Goal: Task Accomplishment & Management: Manage account settings

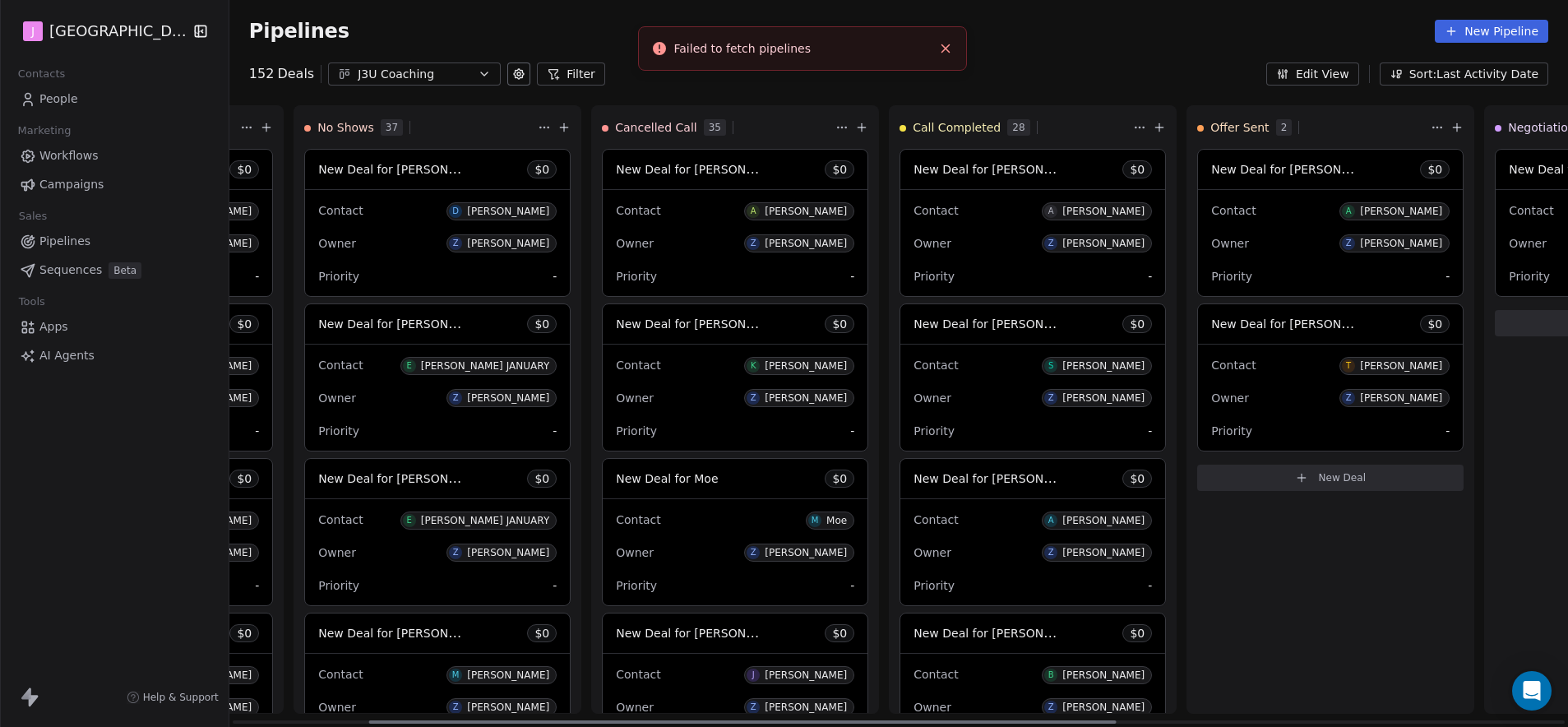
scroll to position [0, 385]
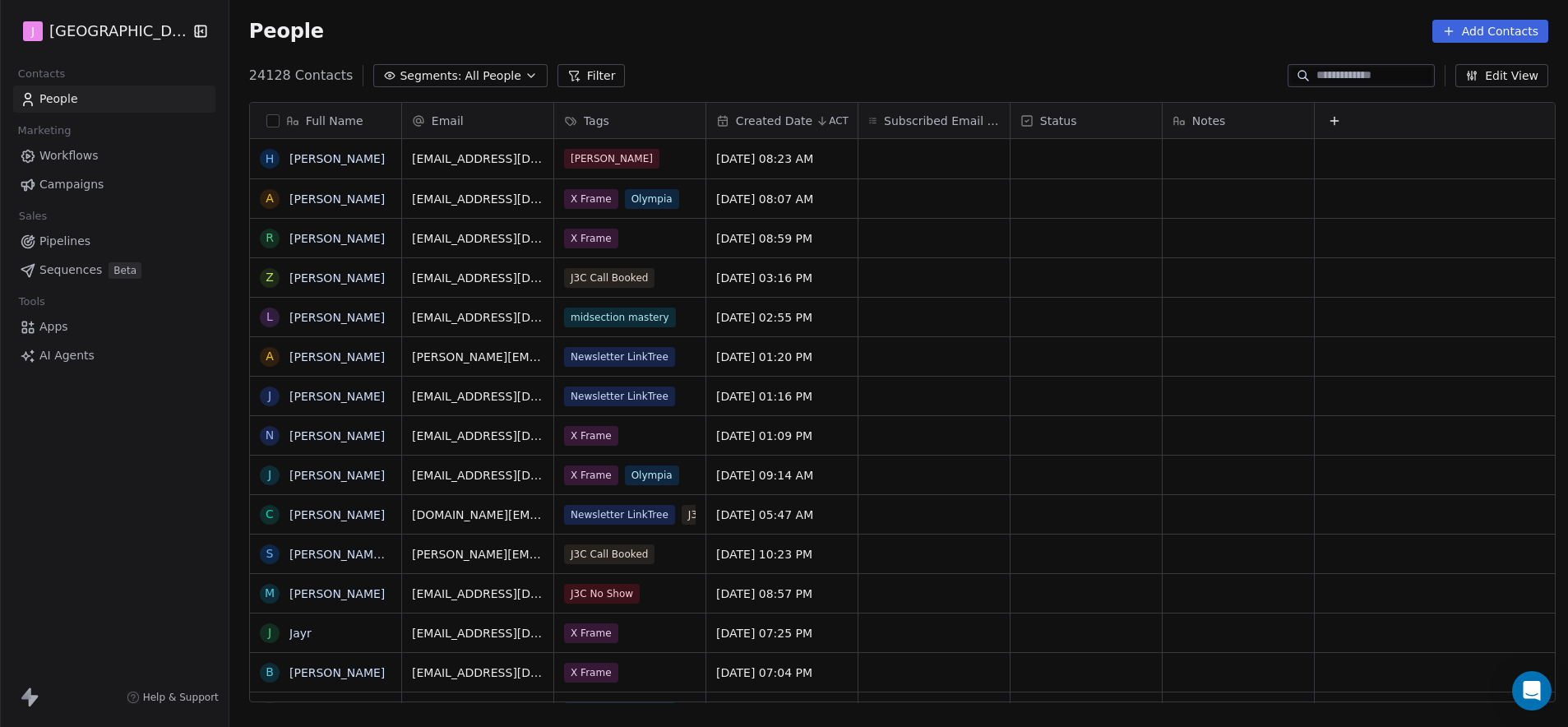
scroll to position [628, 1333]
click at [1316, 79] on input at bounding box center [1373, 75] width 115 height 16
paste input "**********"
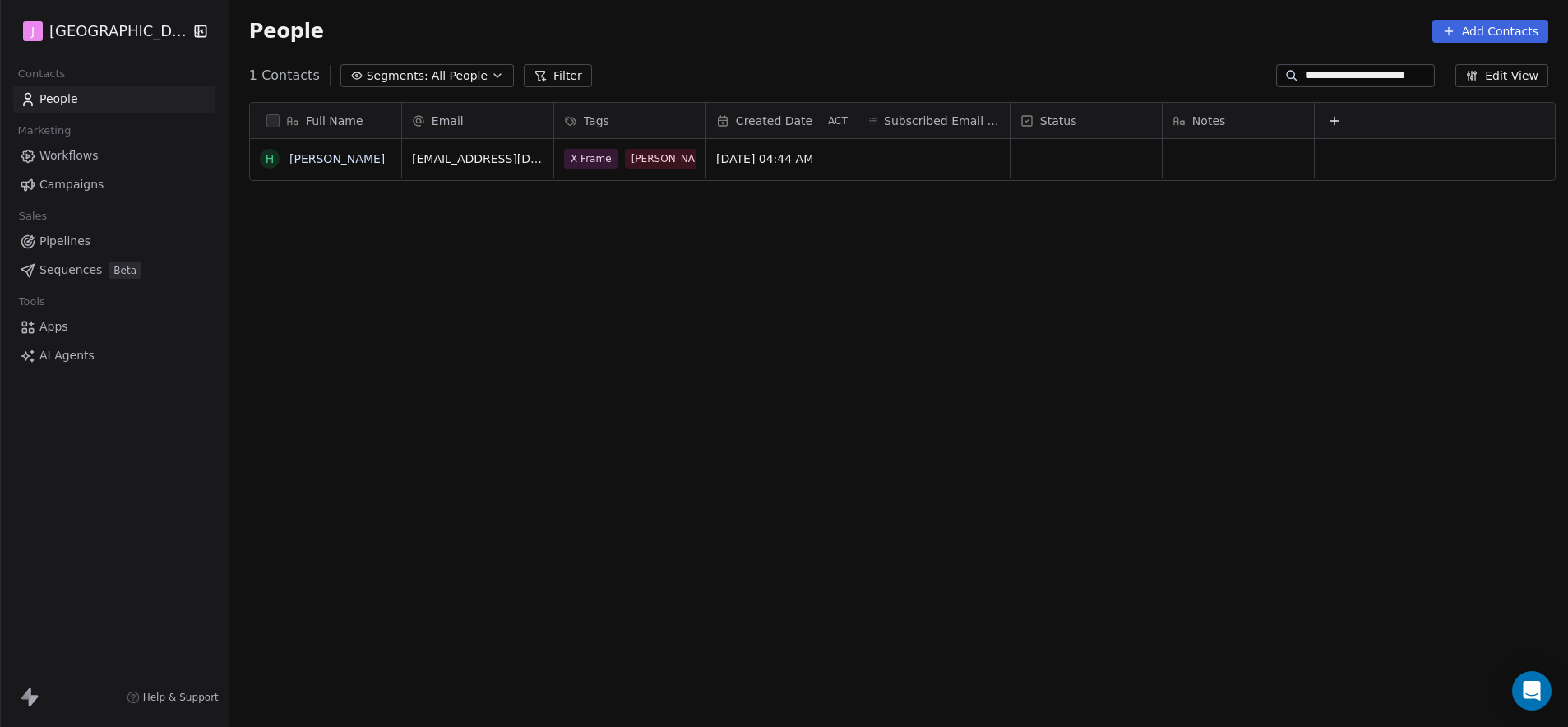
type input "**********"
click at [1095, 164] on div "grid" at bounding box center [1086, 158] width 151 height 39
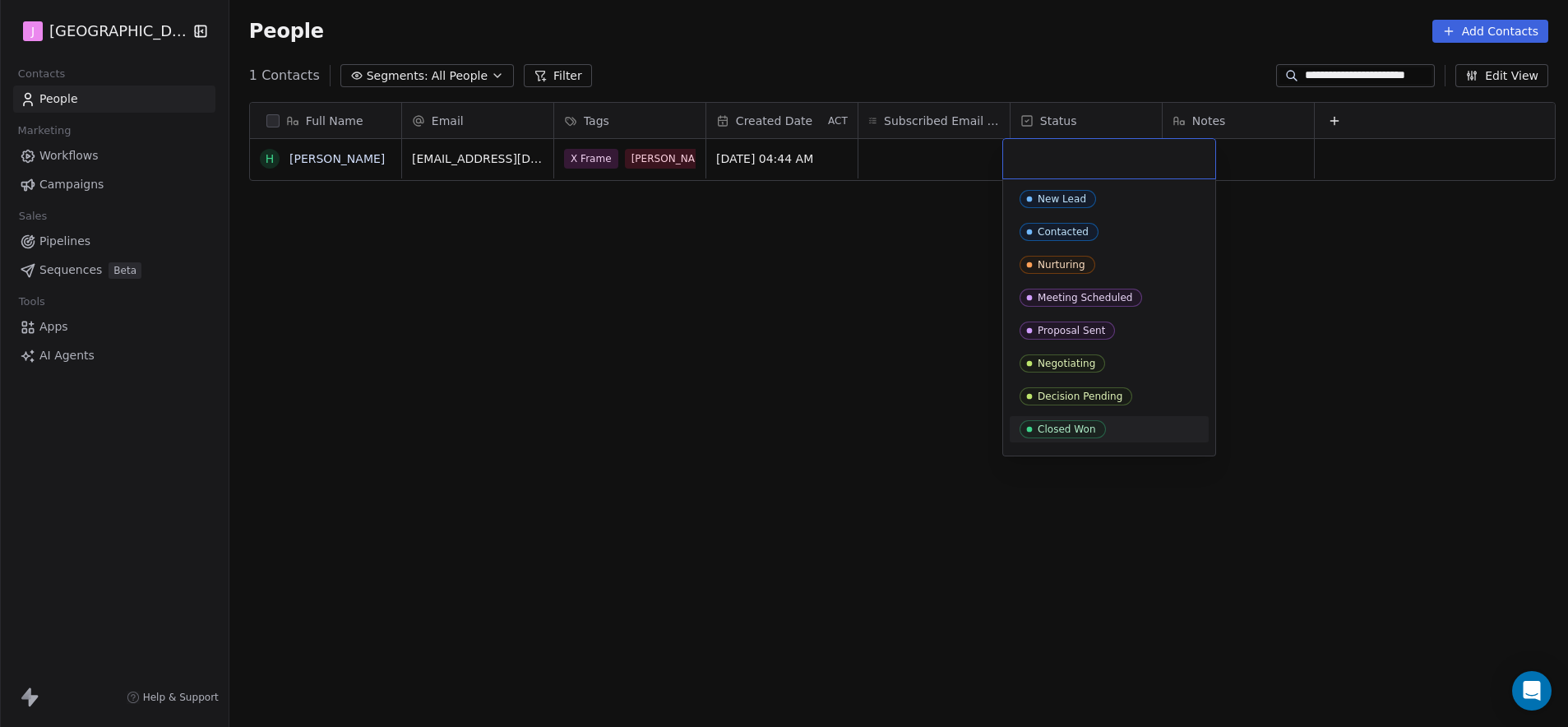
click at [1090, 434] on div "Closed Won" at bounding box center [1067, 429] width 59 height 12
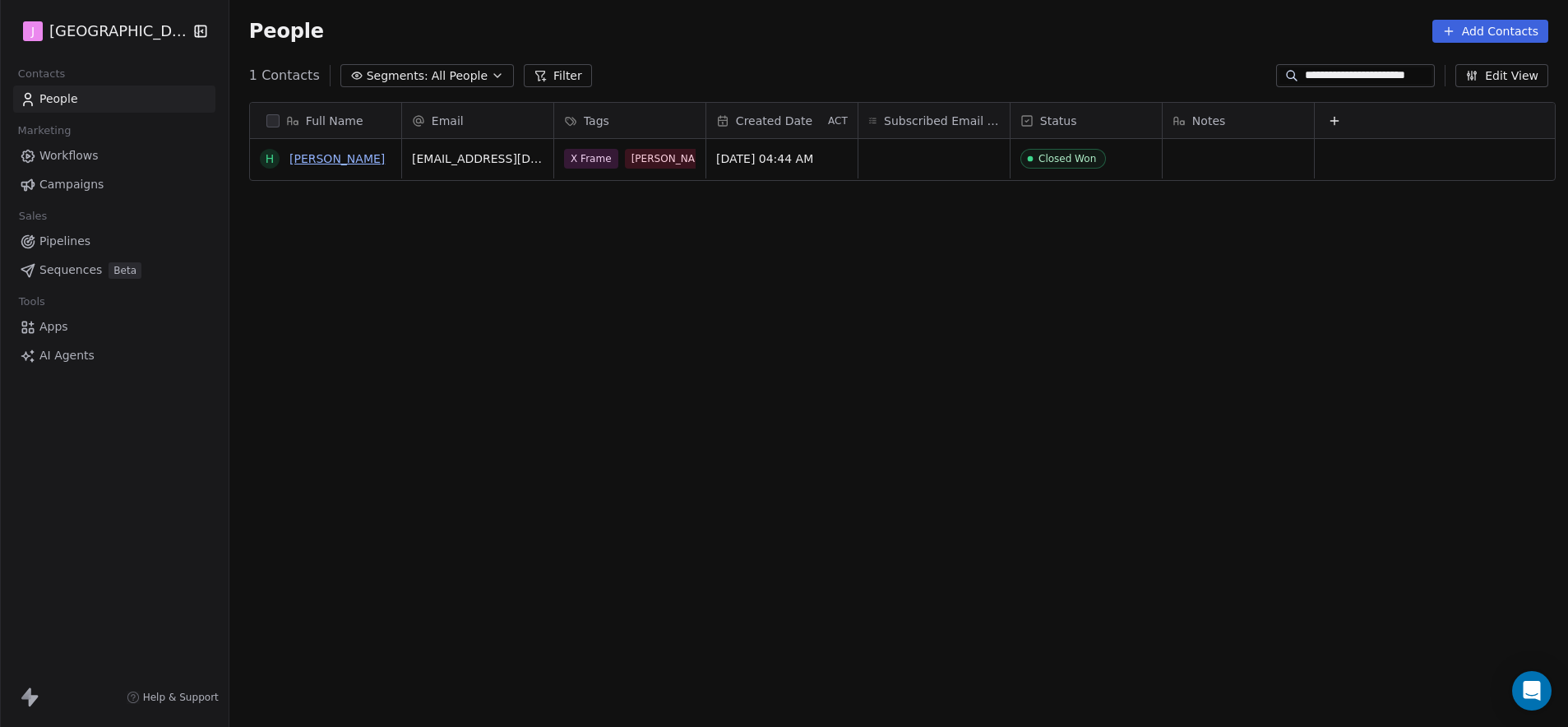
click at [351, 162] on link "[PERSON_NAME]" at bounding box center [337, 158] width 95 height 13
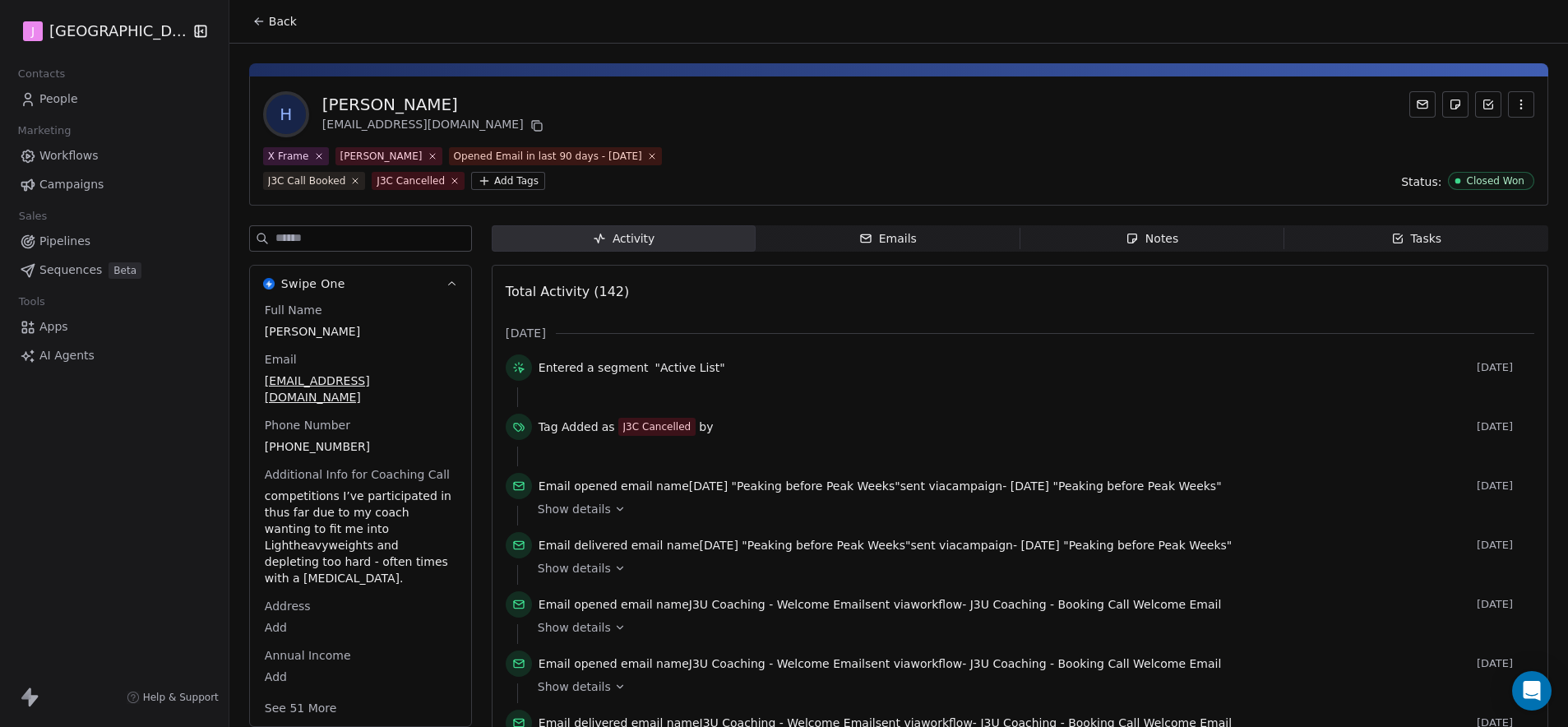
click at [279, 693] on button "See 51 More" at bounding box center [301, 707] width 92 height 30
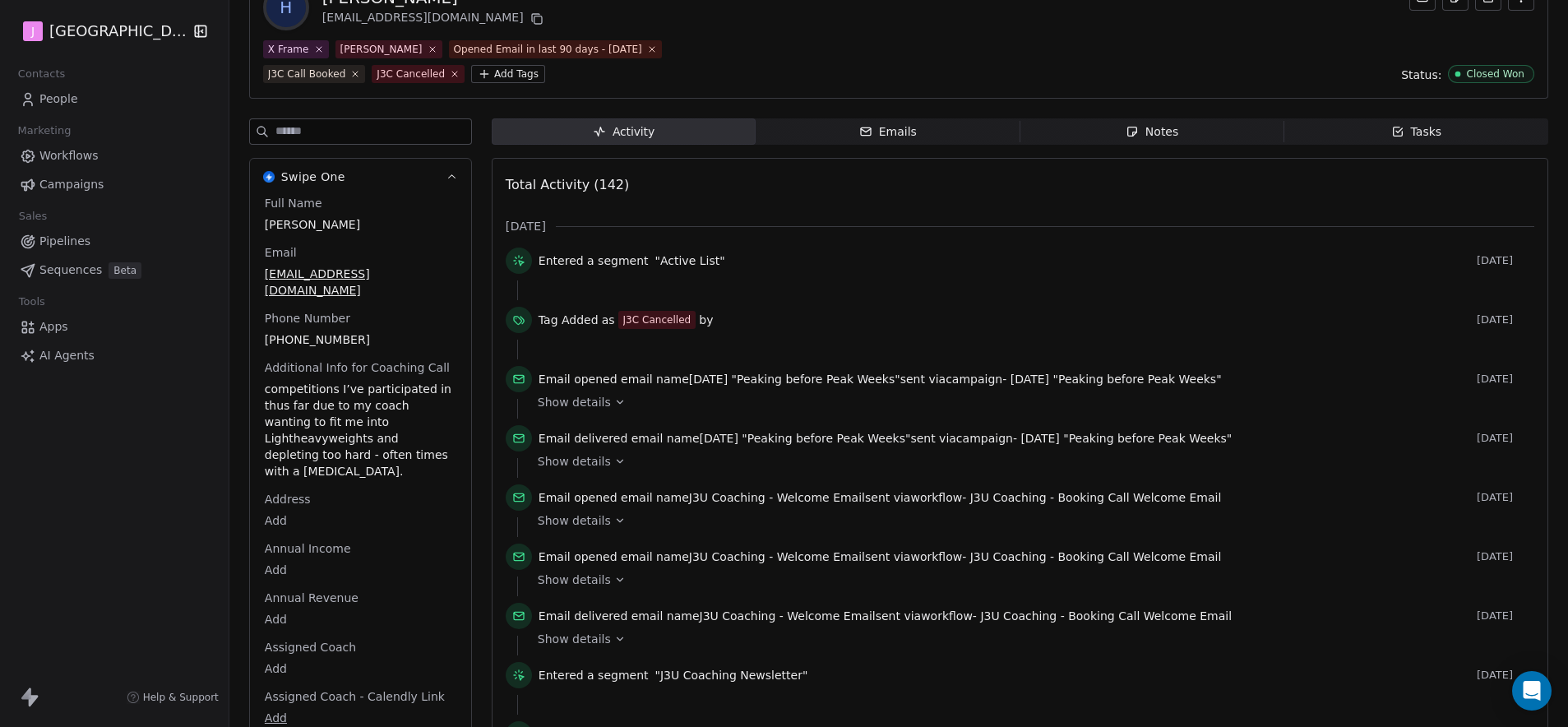
scroll to position [116, 0]
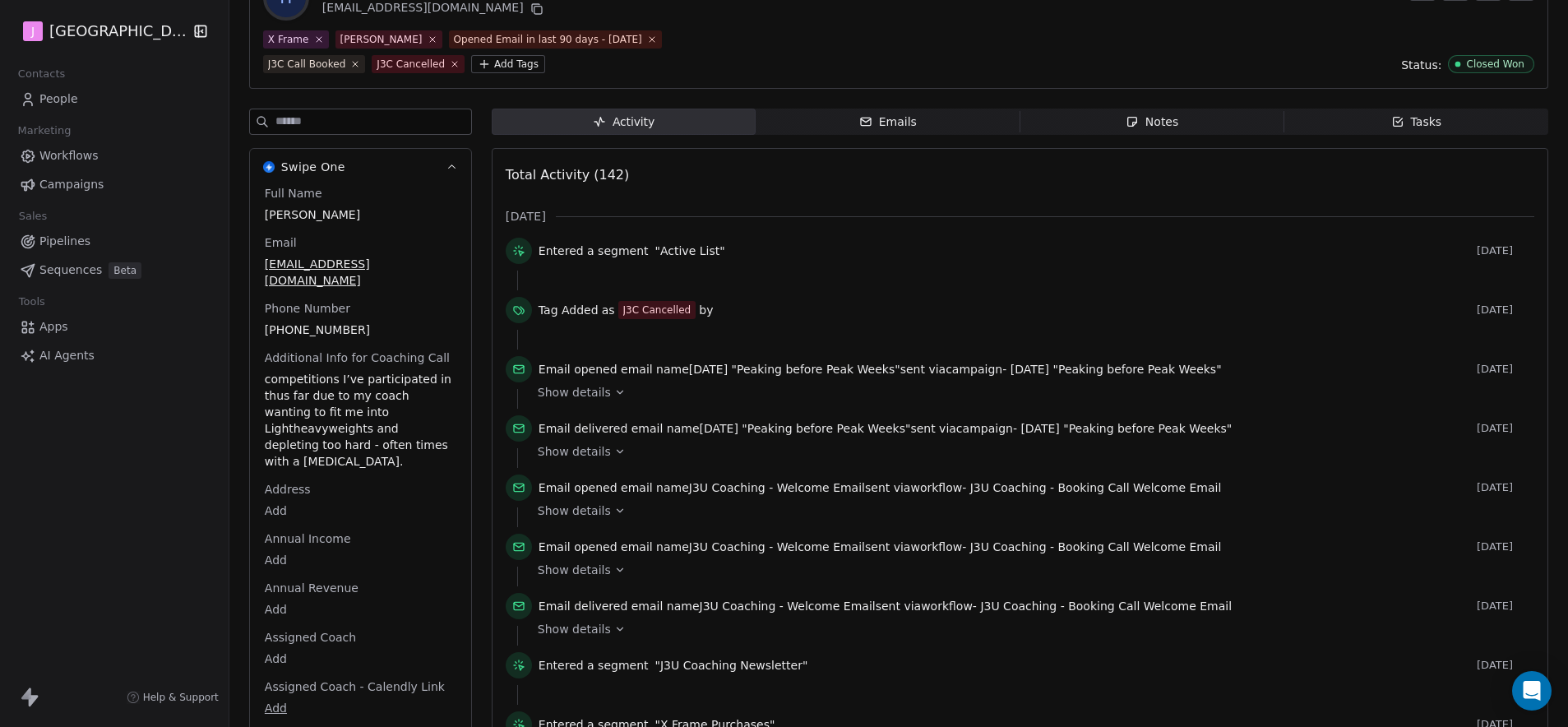
click at [274, 622] on body "J J3 University Contacts People Marketing Workflows Campaigns Sales Pipelines S…" at bounding box center [784, 363] width 1568 height 727
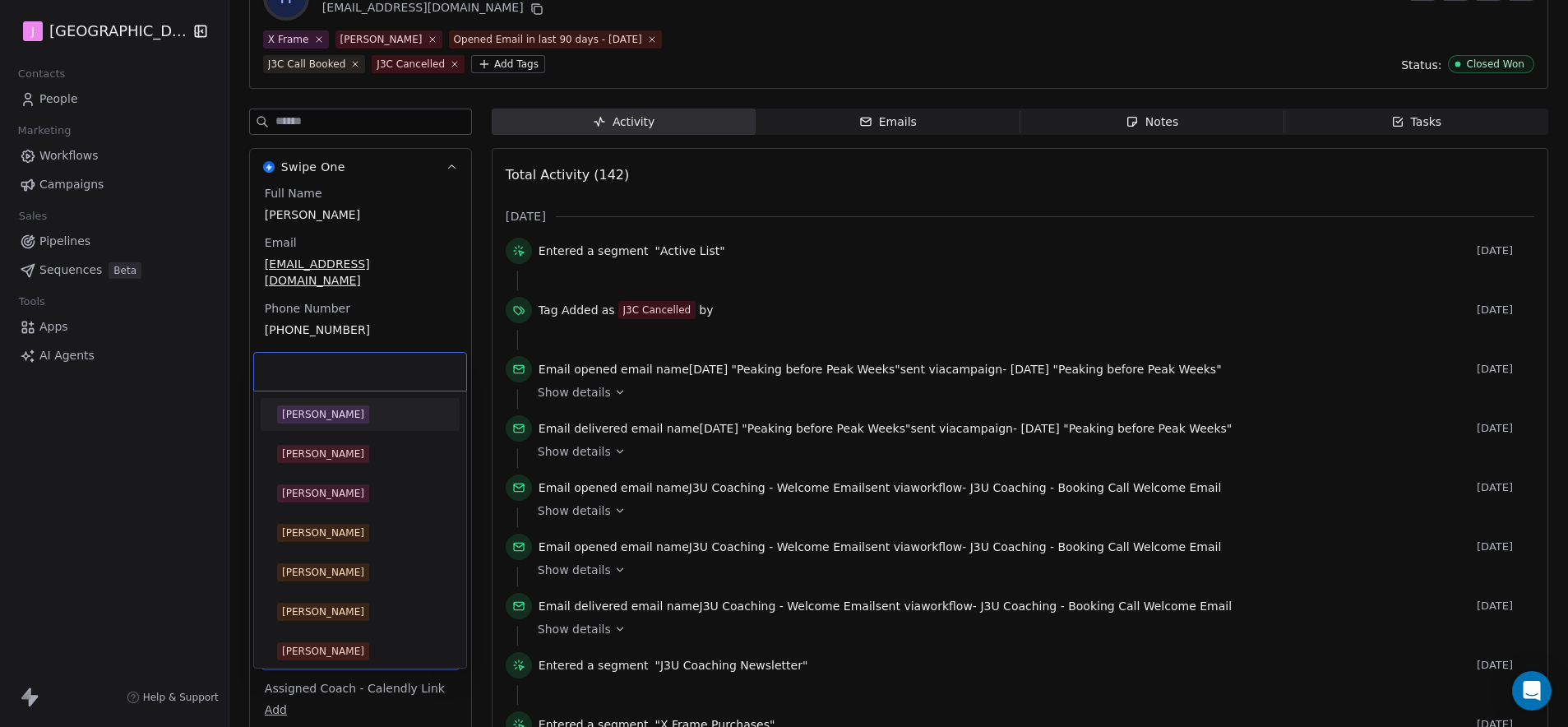
scroll to position [380, 0]
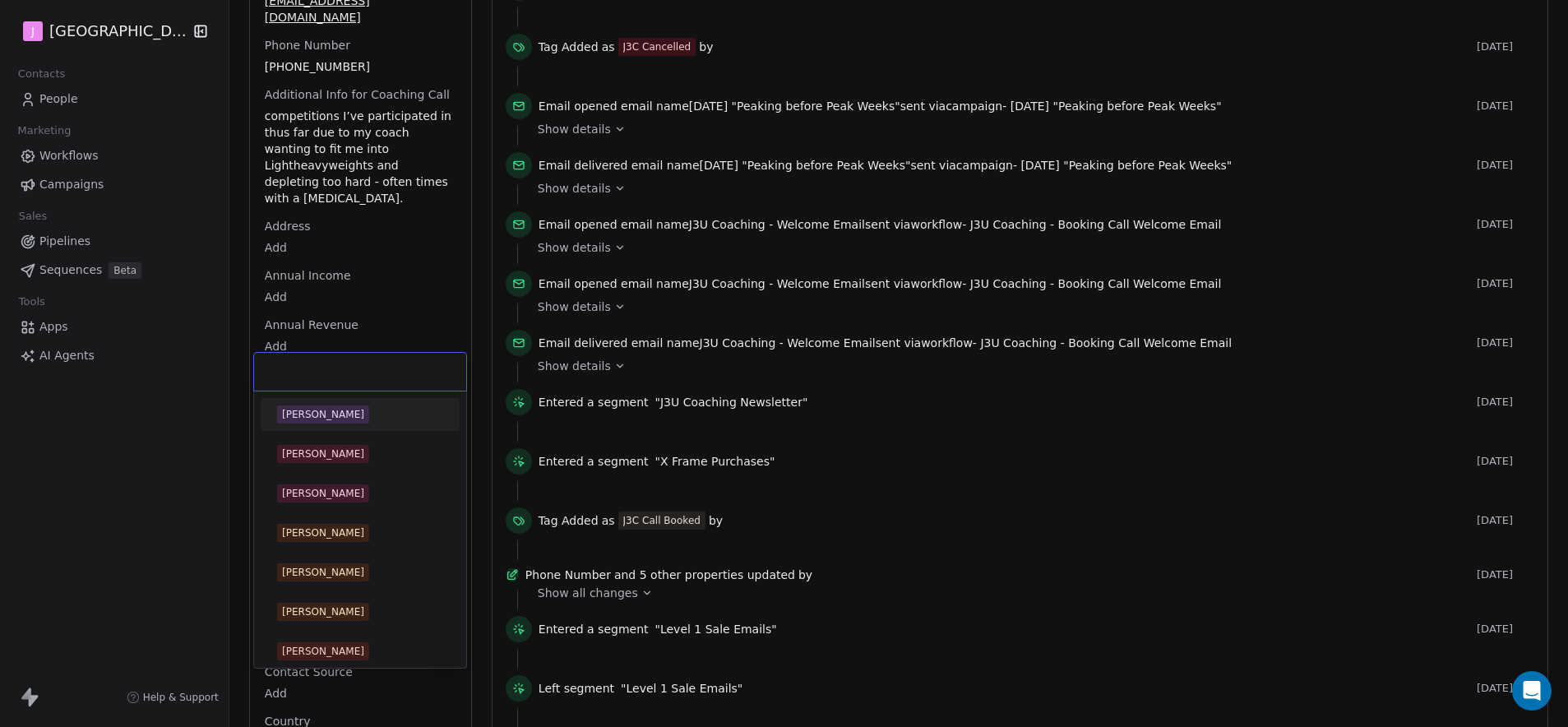
click at [322, 416] on div "[PERSON_NAME]" at bounding box center [323, 414] width 82 height 14
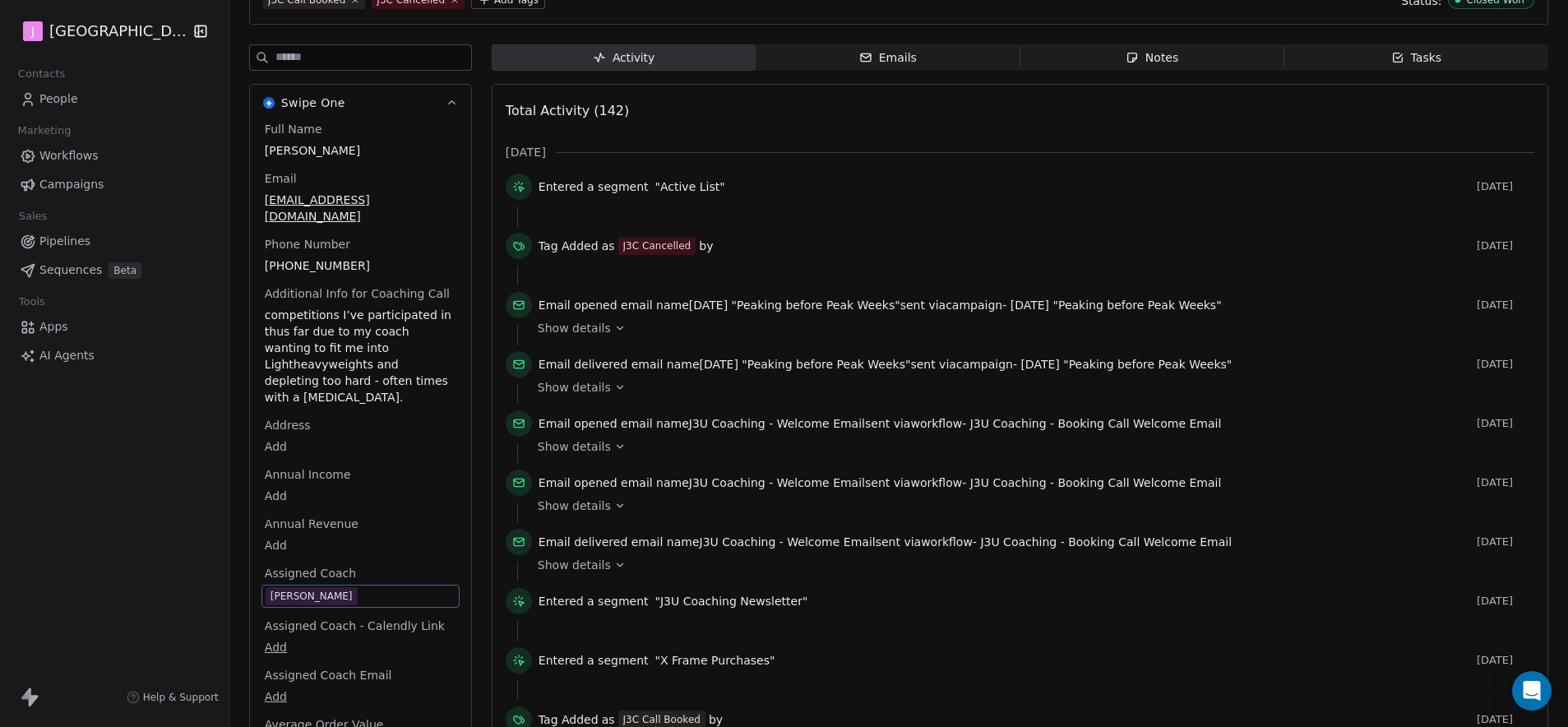
scroll to position [0, 0]
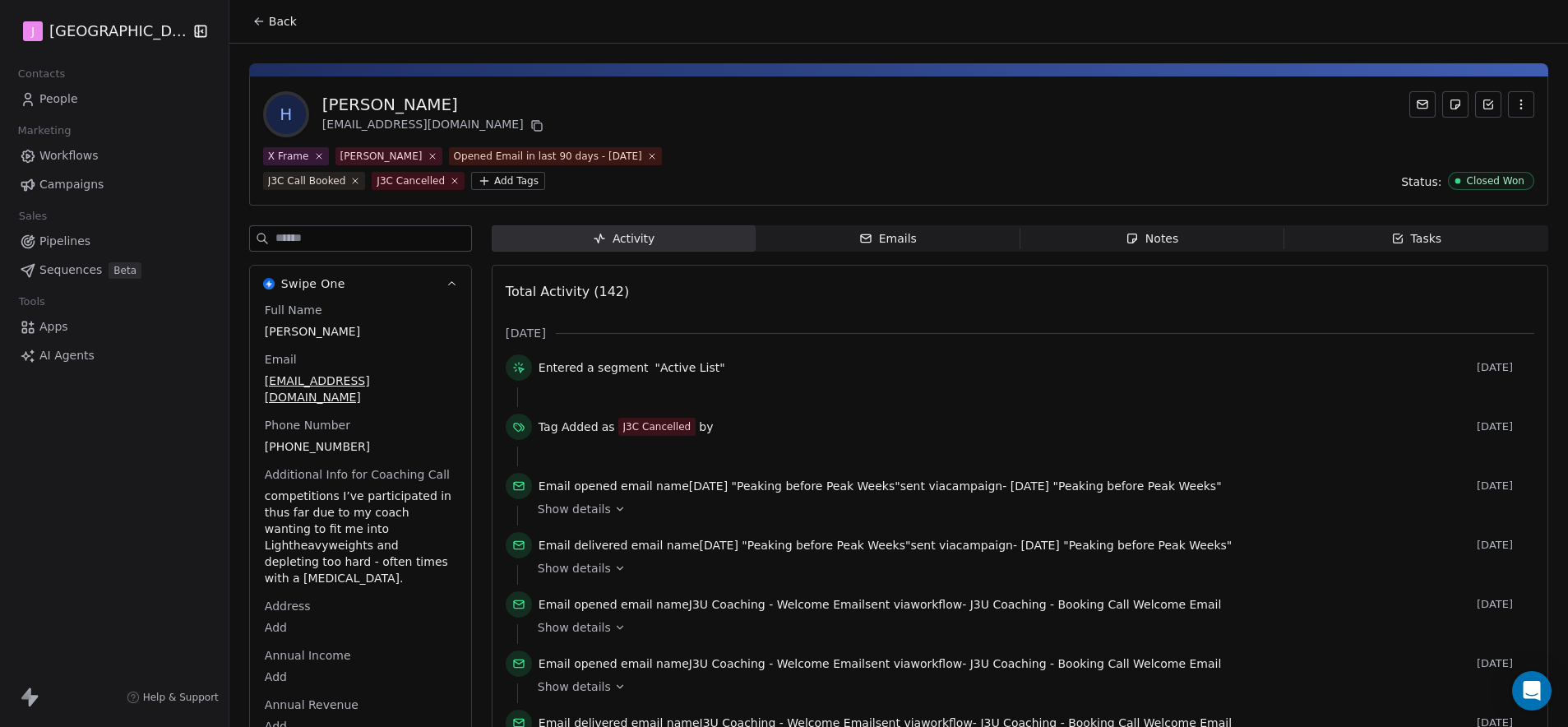
click at [61, 255] on div "Pipelines Sequences Beta" at bounding box center [114, 256] width 202 height 56
click at [62, 244] on span "Pipelines" at bounding box center [65, 241] width 51 height 17
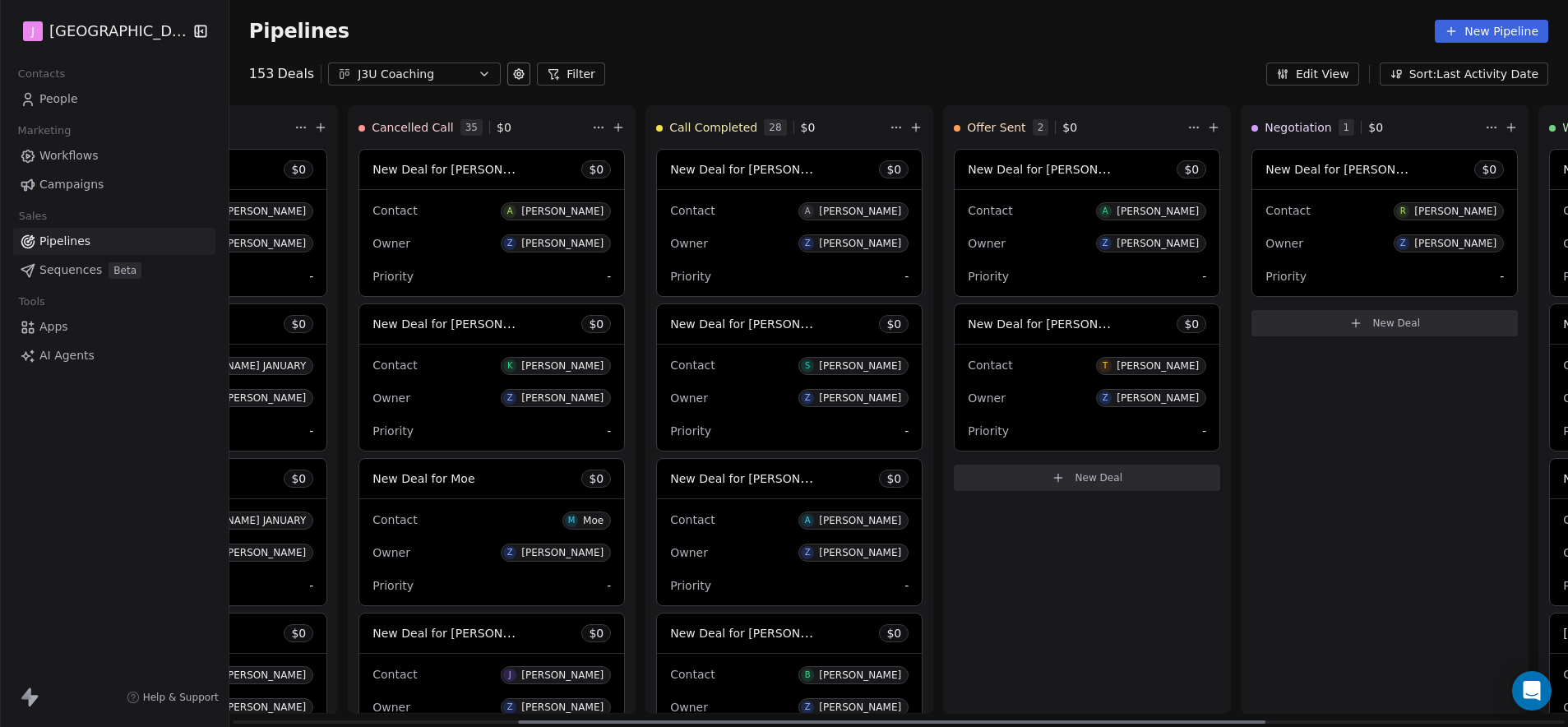
scroll to position [0, 515]
drag, startPoint x: 580, startPoint y: 718, endPoint x: 866, endPoint y: 695, distance: 286.9
click at [866, 720] on div at bounding box center [892, 722] width 748 height 3
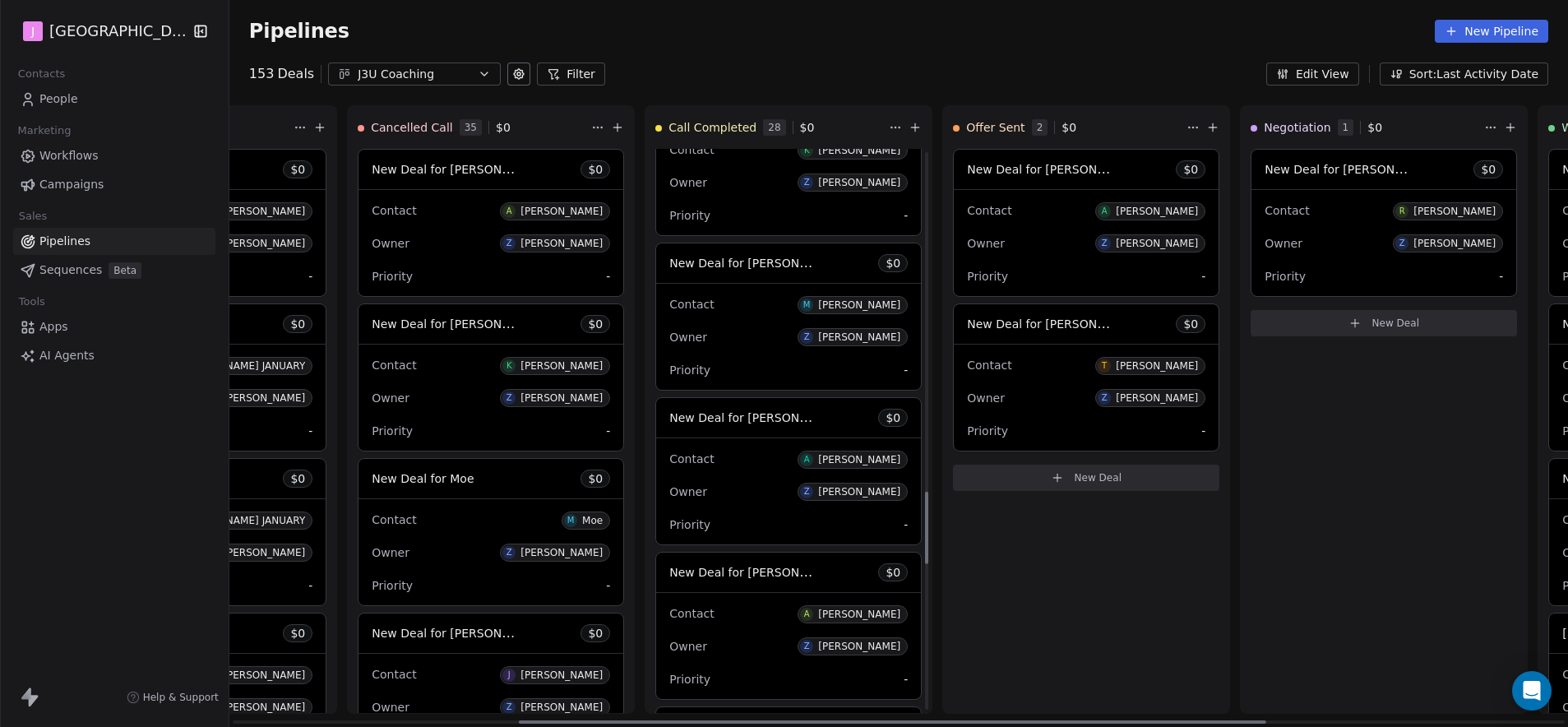
scroll to position [3049, 0]
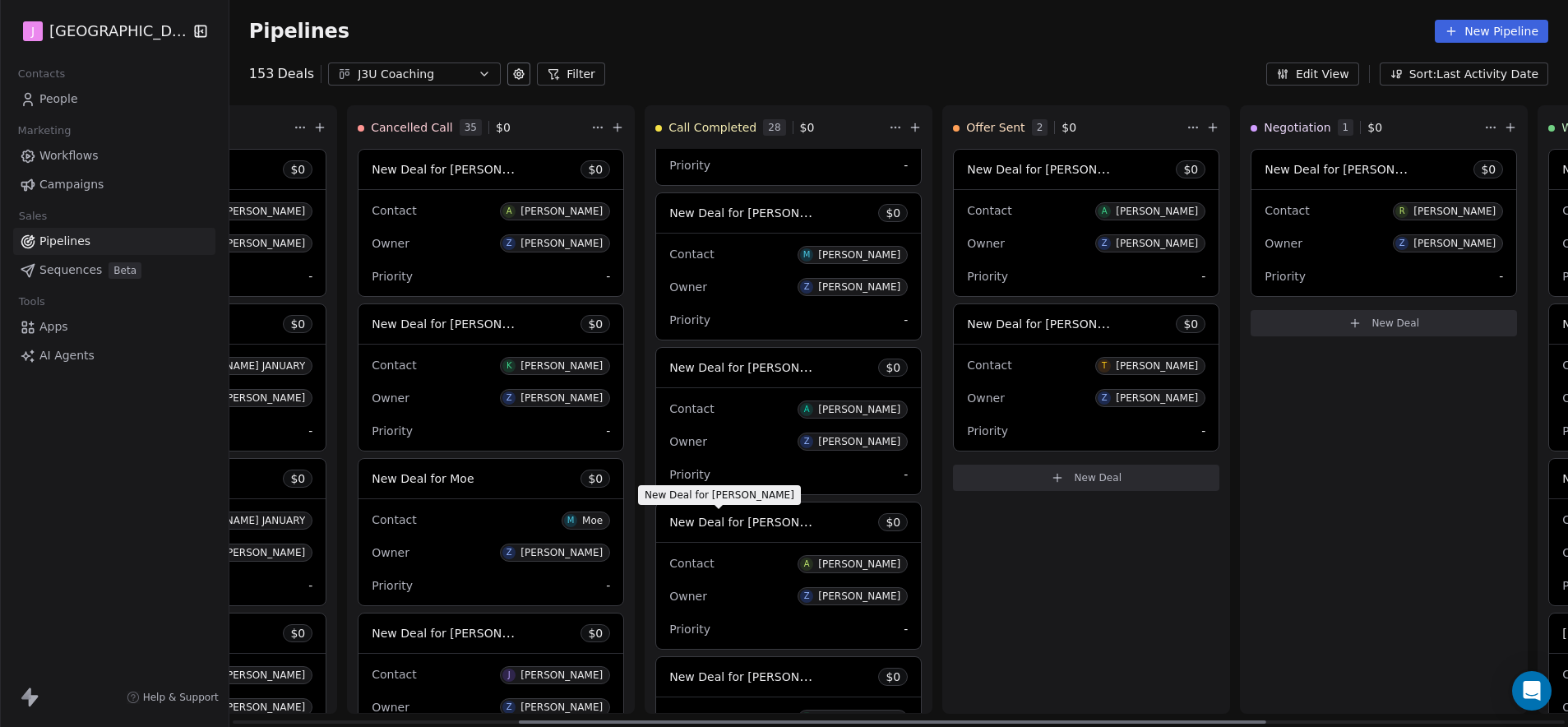
click at [771, 518] on span "New Deal for [PERSON_NAME]" at bounding box center [756, 522] width 173 height 15
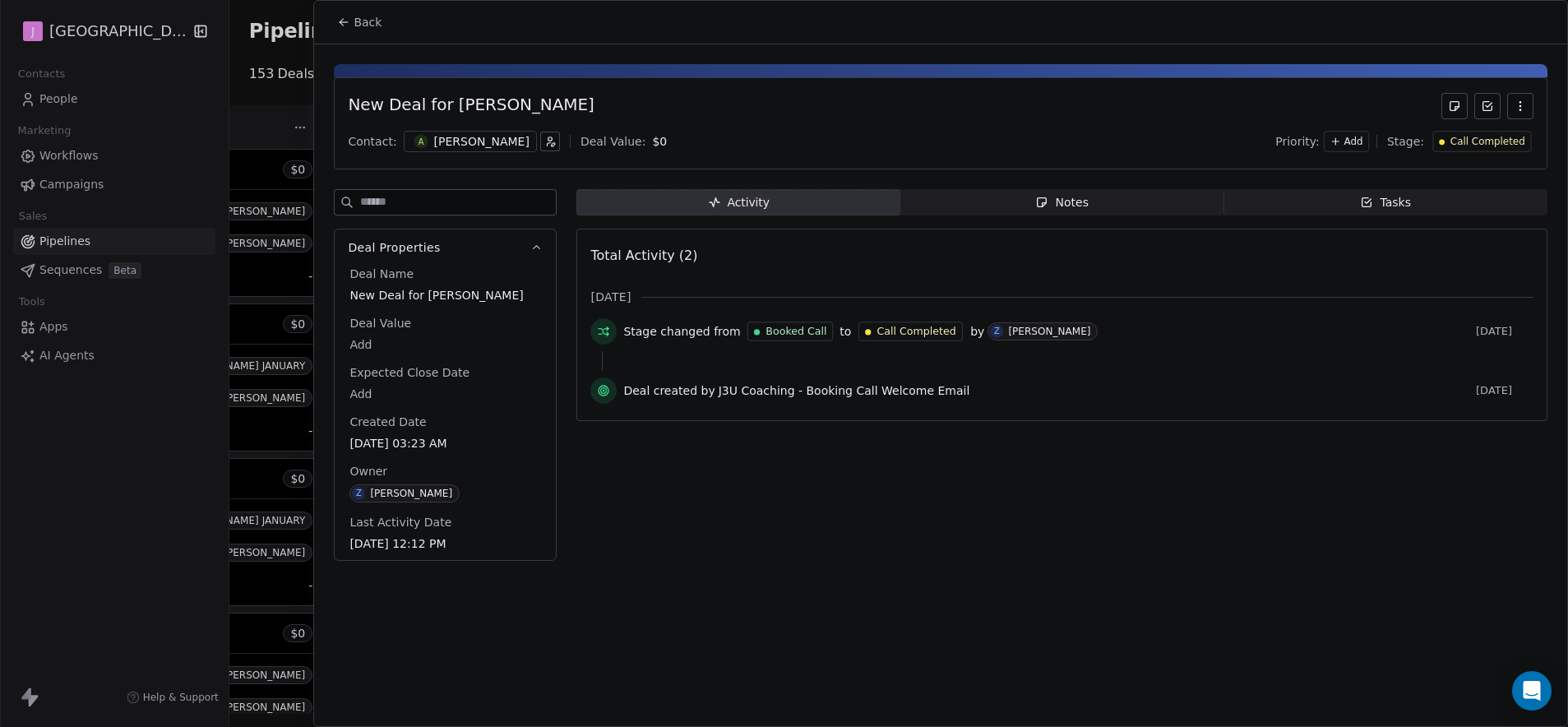
click at [1490, 141] on span "Call Completed" at bounding box center [1487, 142] width 75 height 14
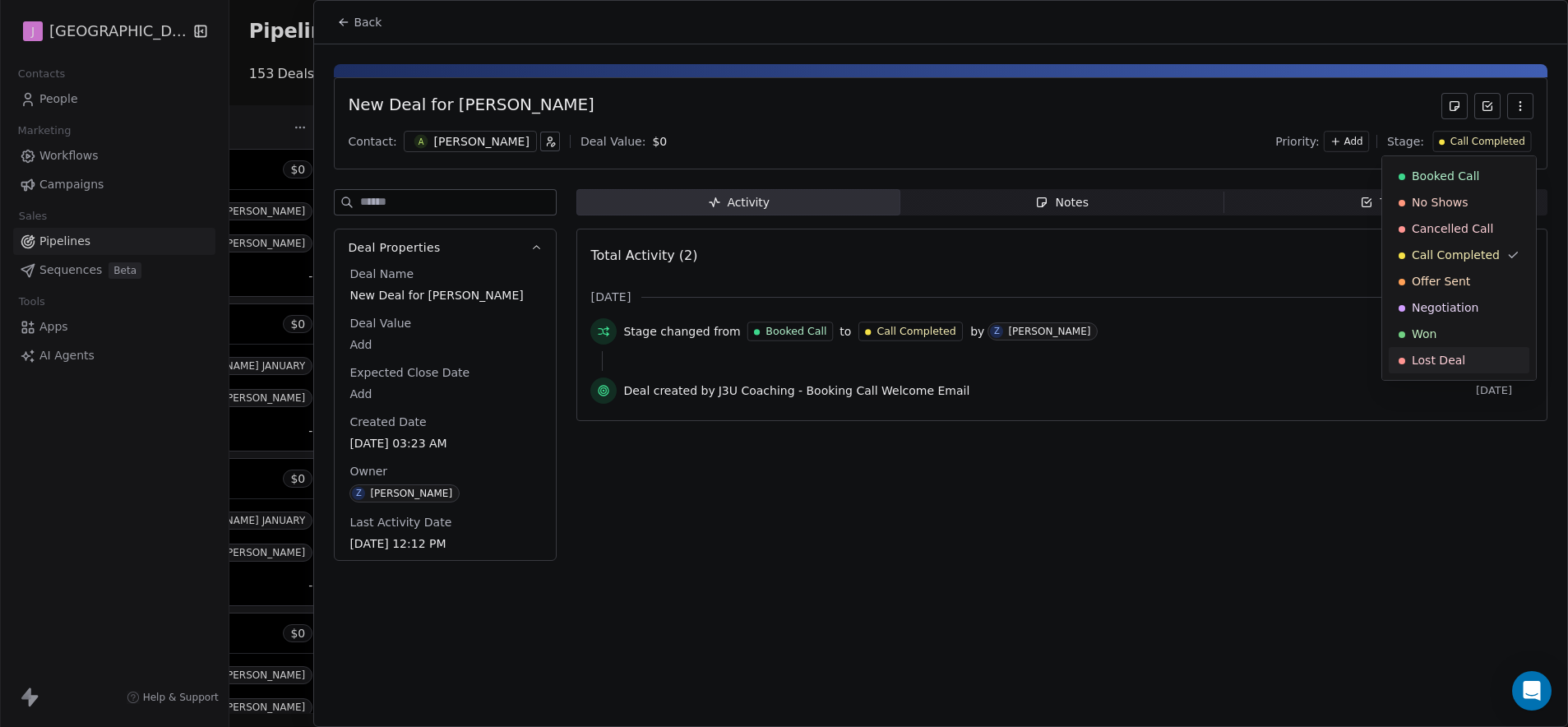
click at [1458, 355] on span "Lost Deal" at bounding box center [1438, 360] width 54 height 16
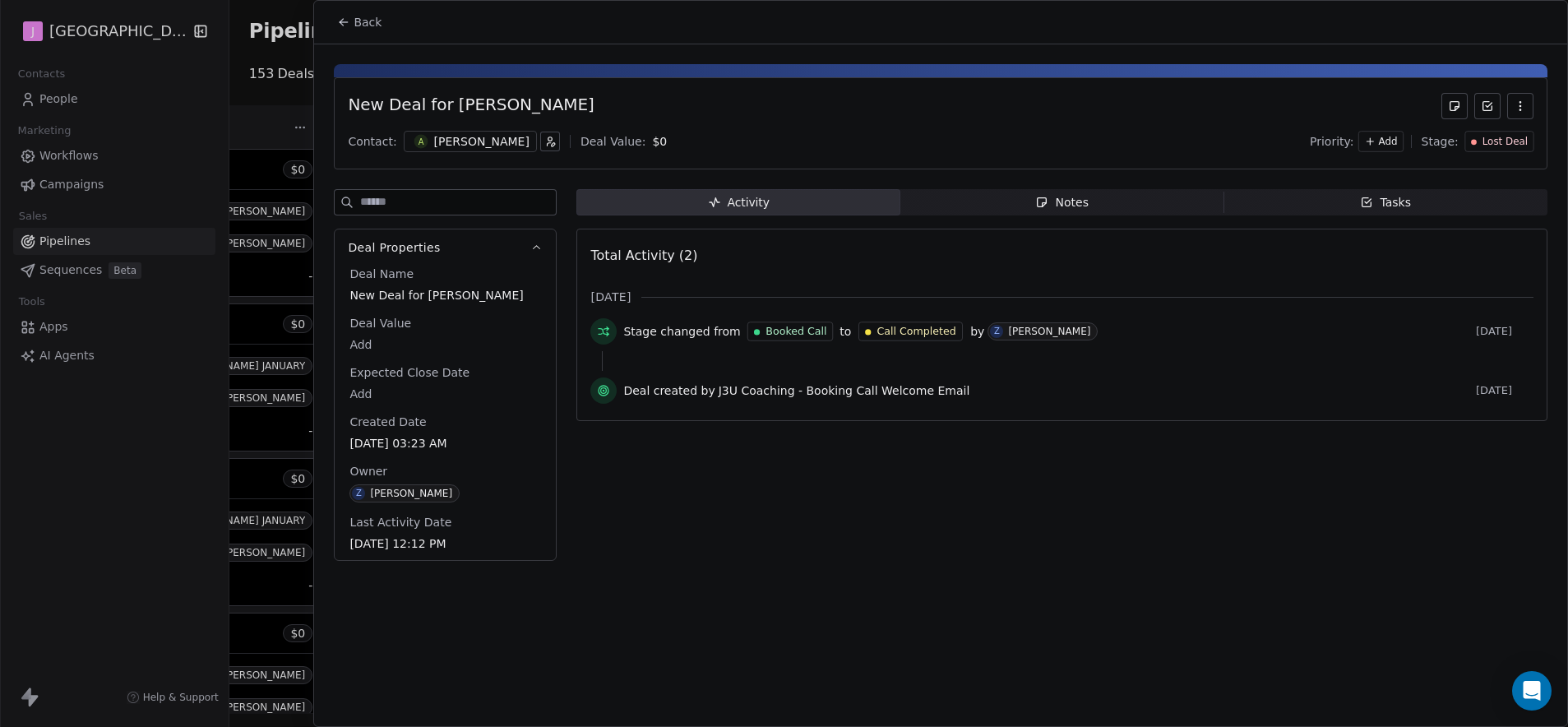
drag, startPoint x: 353, startPoint y: 26, endPoint x: 359, endPoint y: 40, distance: 15.2
click at [354, 26] on span "Back" at bounding box center [367, 21] width 28 height 16
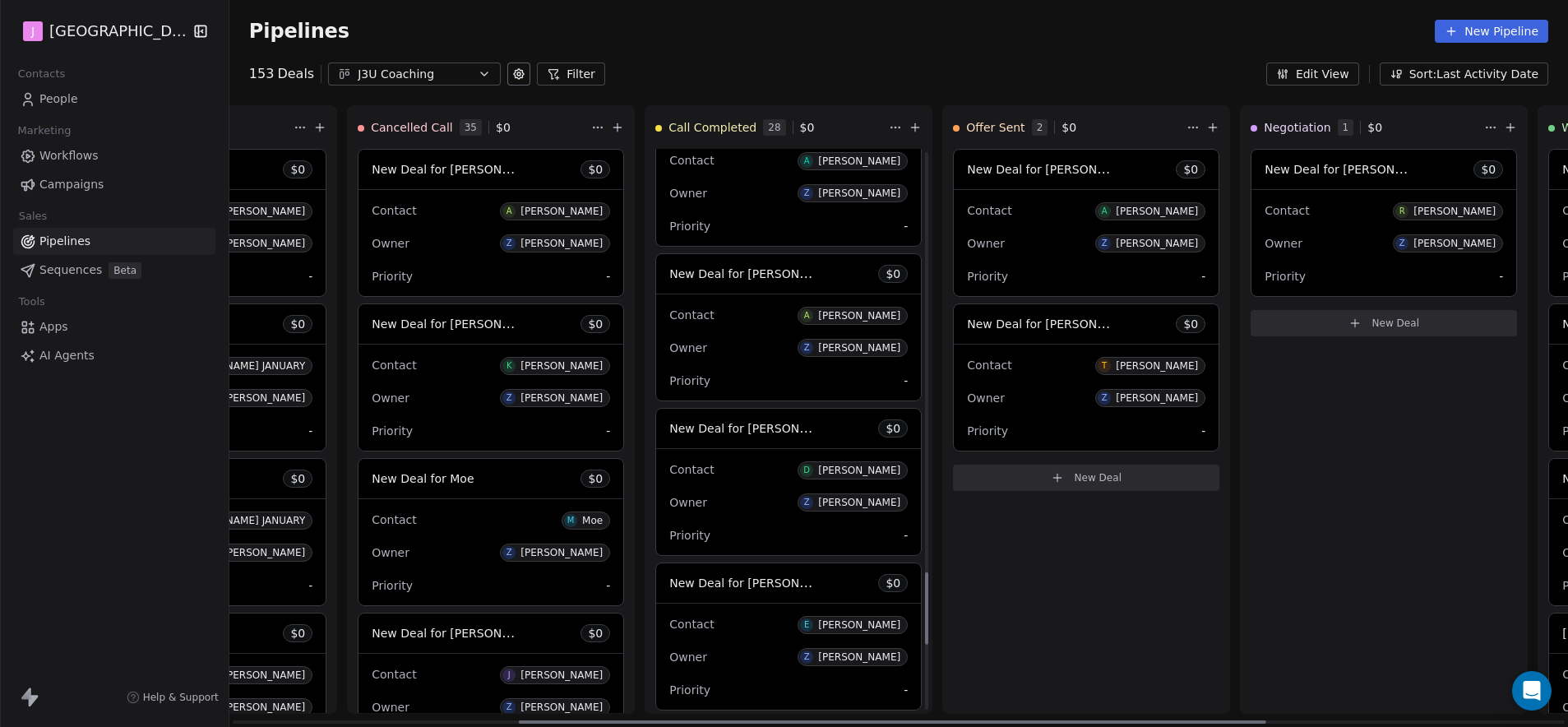
scroll to position [3368, 0]
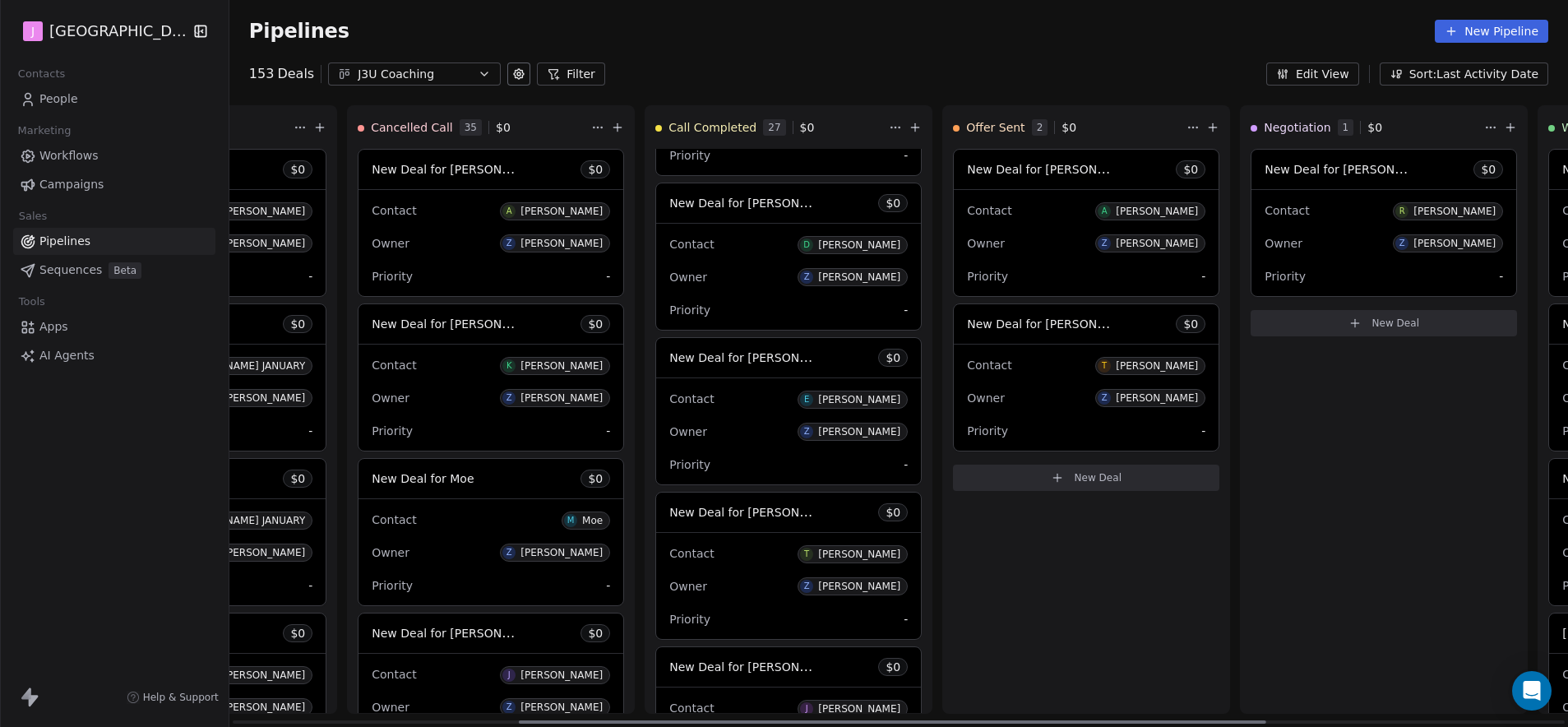
click at [747, 200] on span "New Deal for [PERSON_NAME]" at bounding box center [756, 202] width 173 height 15
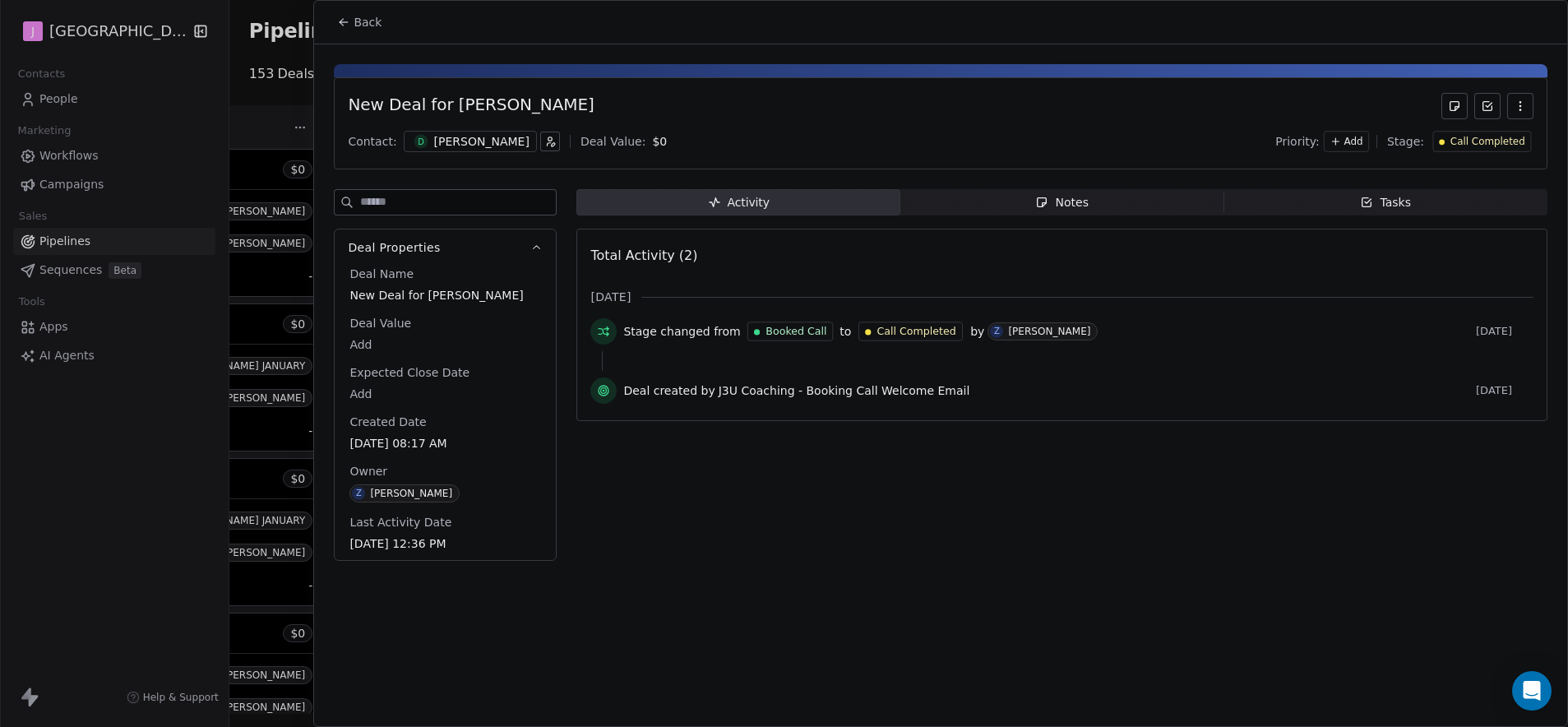
click at [1510, 139] on span "Call Completed" at bounding box center [1487, 142] width 75 height 14
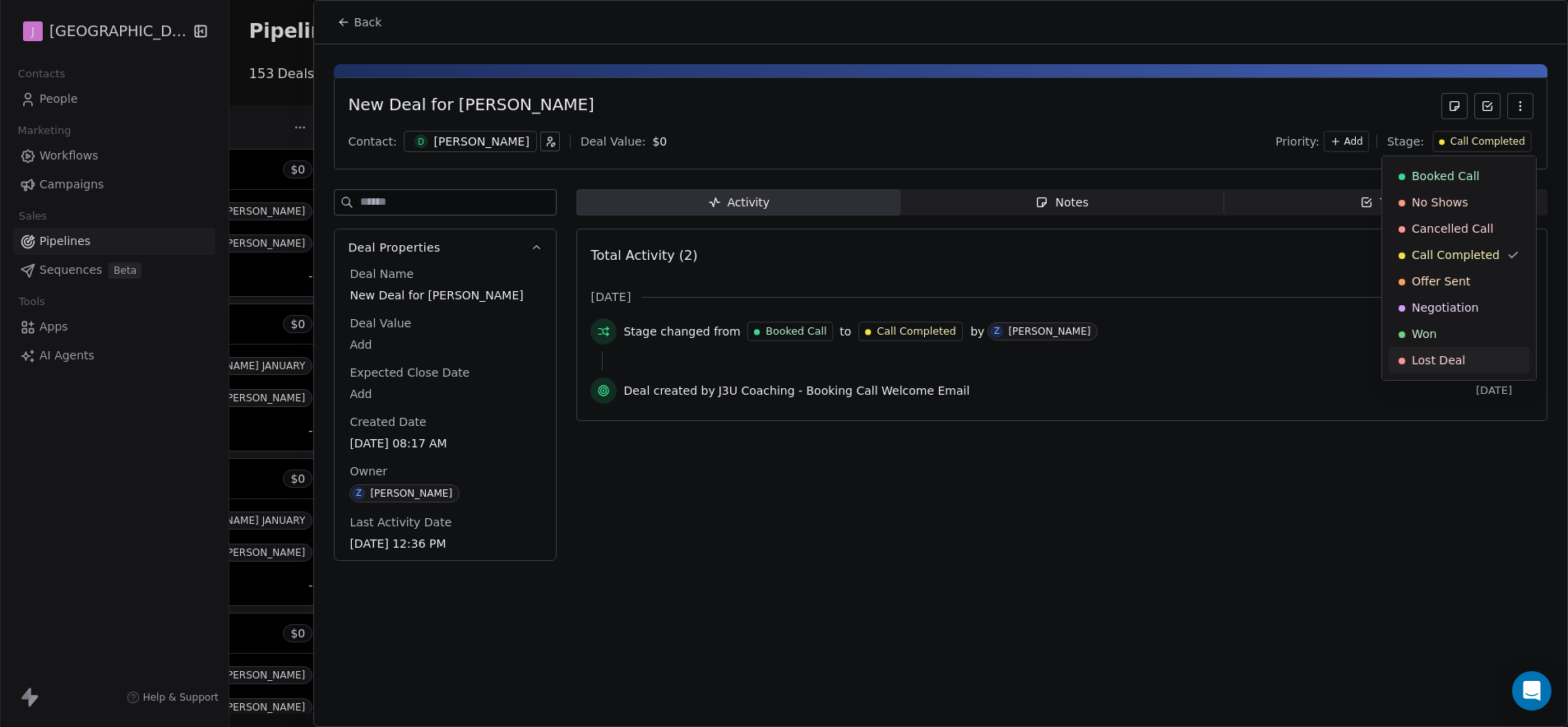
click at [1434, 355] on span "Lost Deal" at bounding box center [1438, 360] width 54 height 16
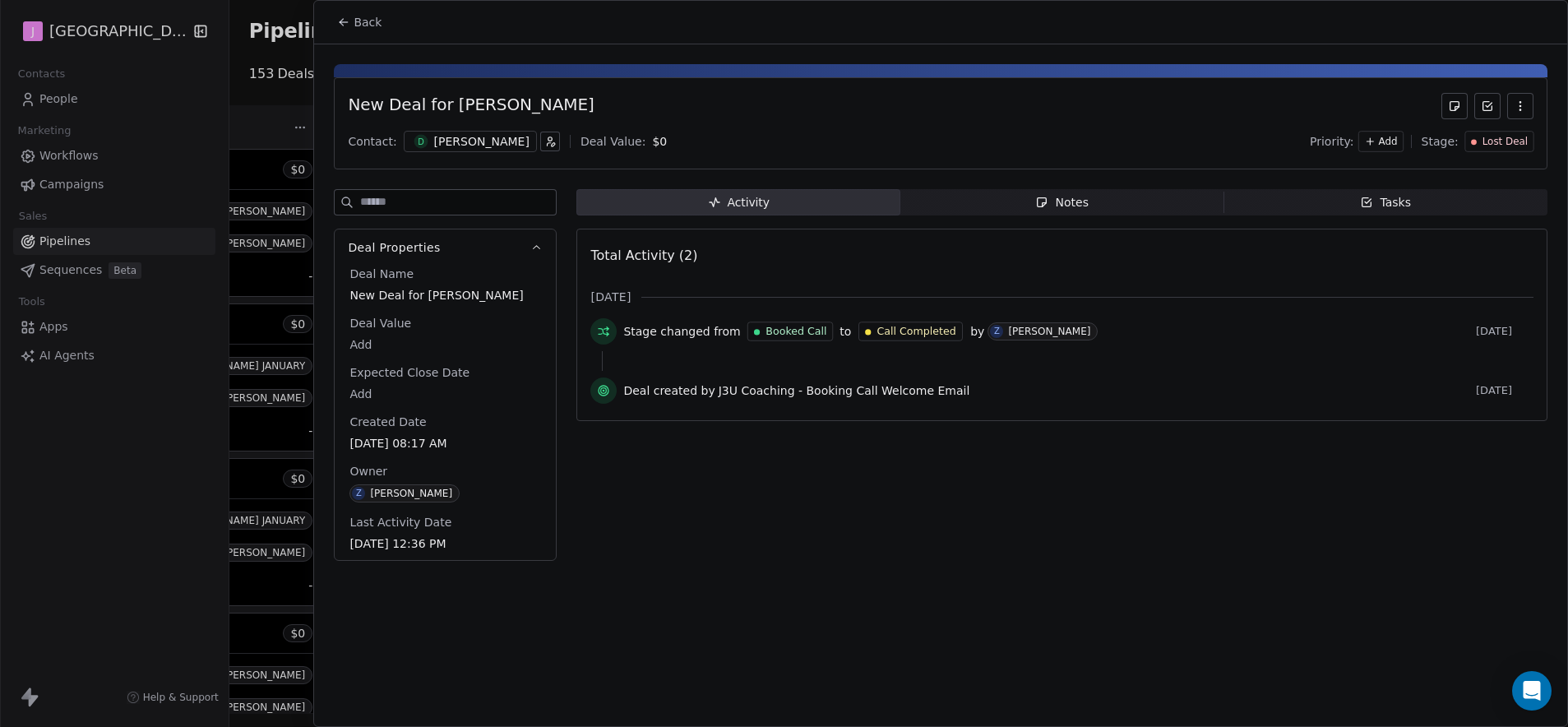
click at [389, 20] on div "Back" at bounding box center [941, 22] width 1253 height 43
click at [373, 19] on span "Back" at bounding box center [367, 21] width 28 height 16
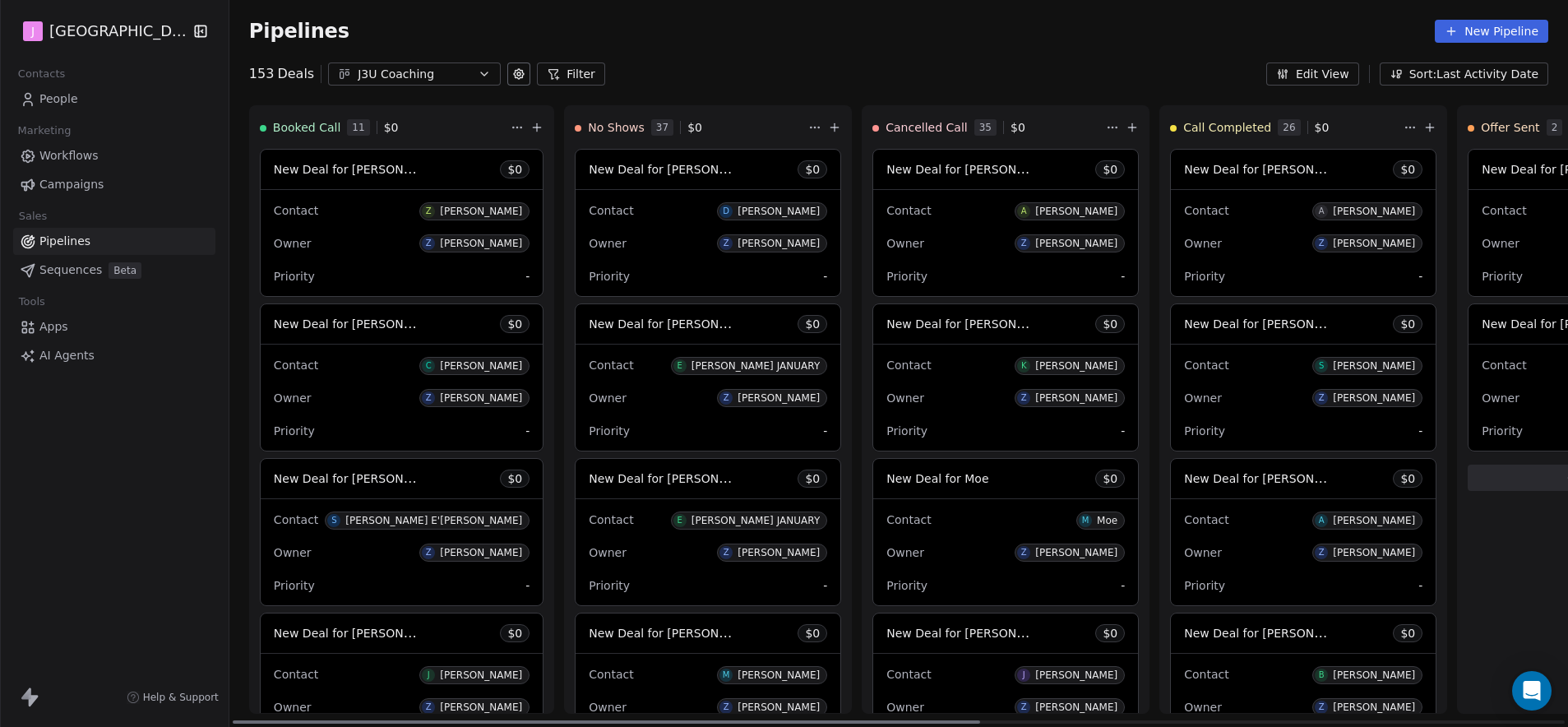
drag, startPoint x: 889, startPoint y: 718, endPoint x: 343, endPoint y: 685, distance: 547.0
click at [337, 720] on div at bounding box center [607, 722] width 748 height 3
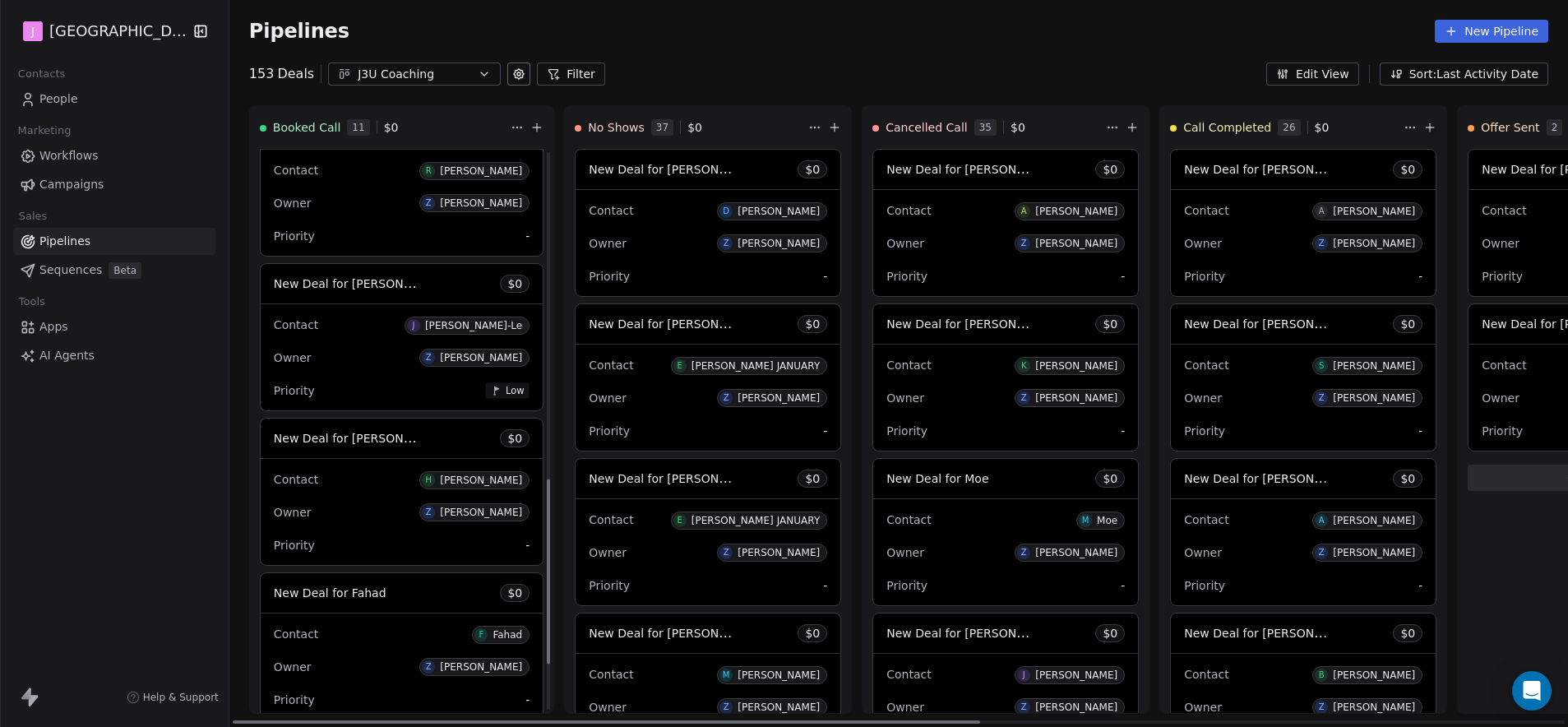
scroll to position [996, 0]
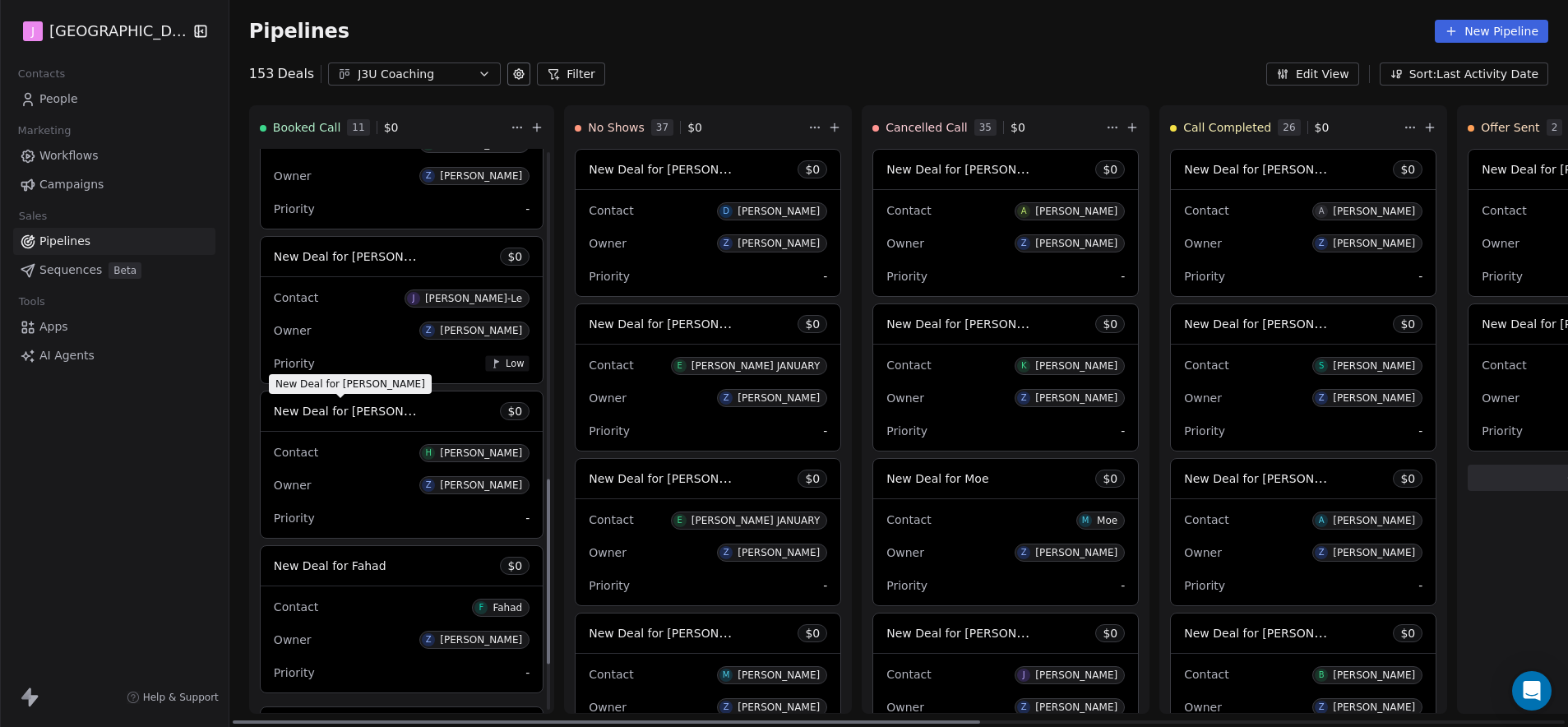
click at [390, 414] on span "New Deal for [PERSON_NAME]" at bounding box center [360, 411] width 173 height 15
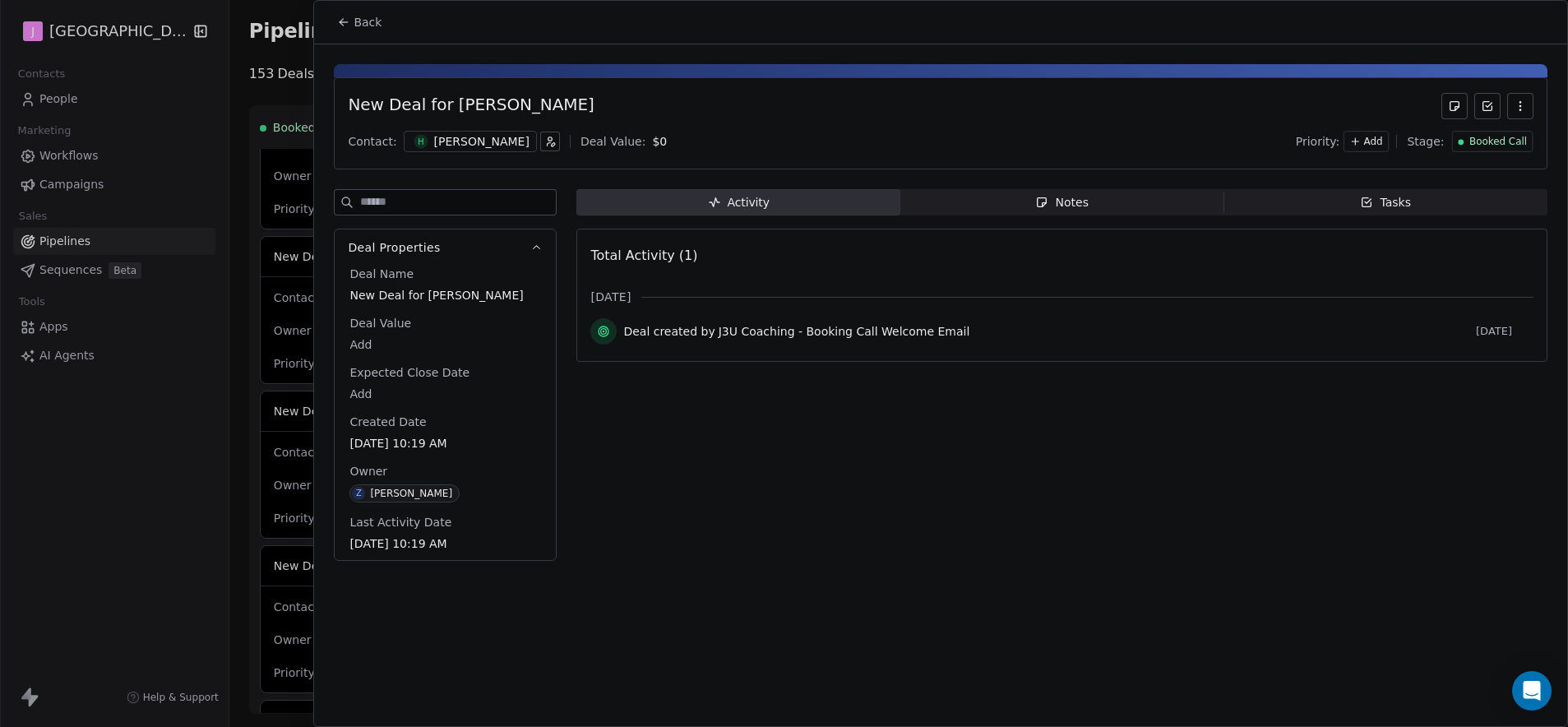
click at [1523, 137] on span "Booked Call" at bounding box center [1498, 142] width 58 height 14
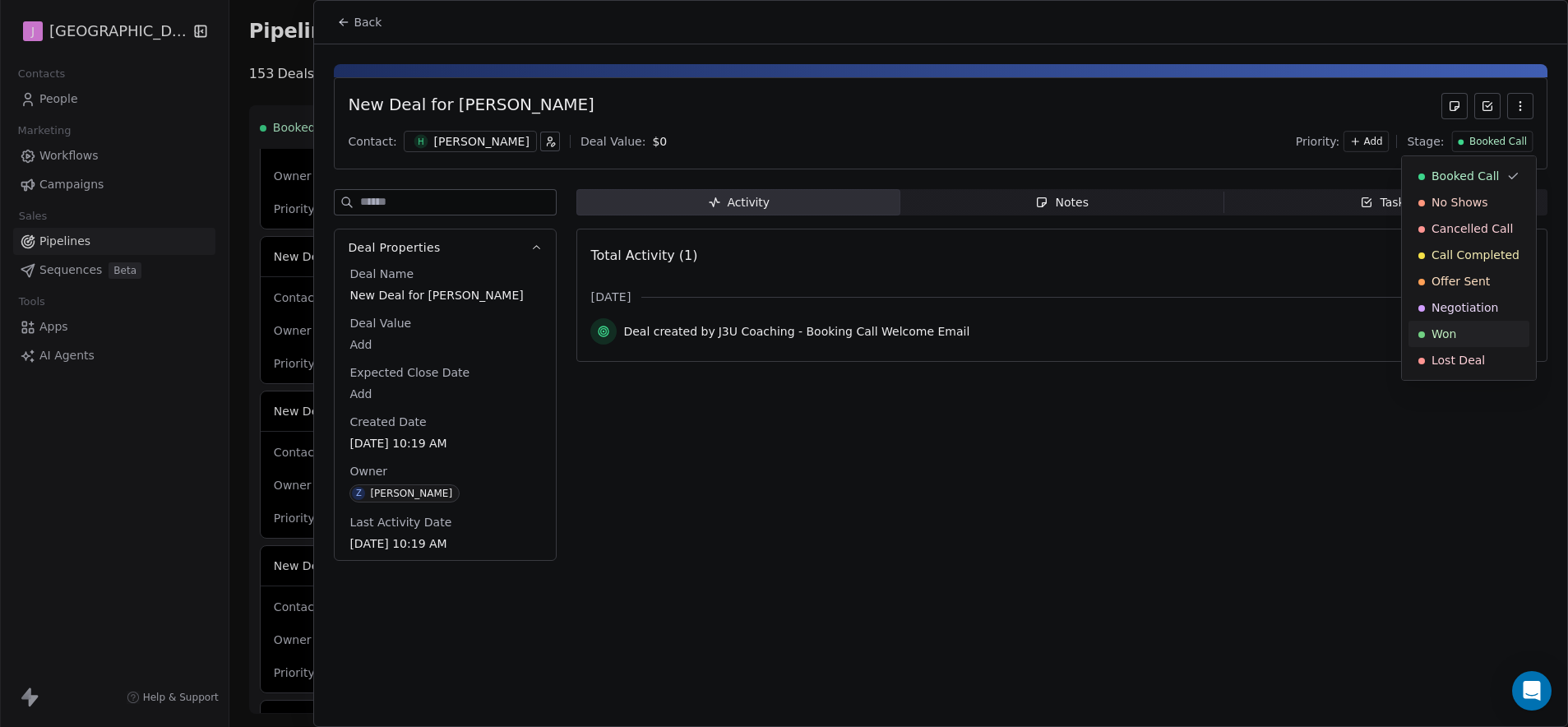
click at [1463, 333] on div "Won" at bounding box center [1469, 333] width 101 height 16
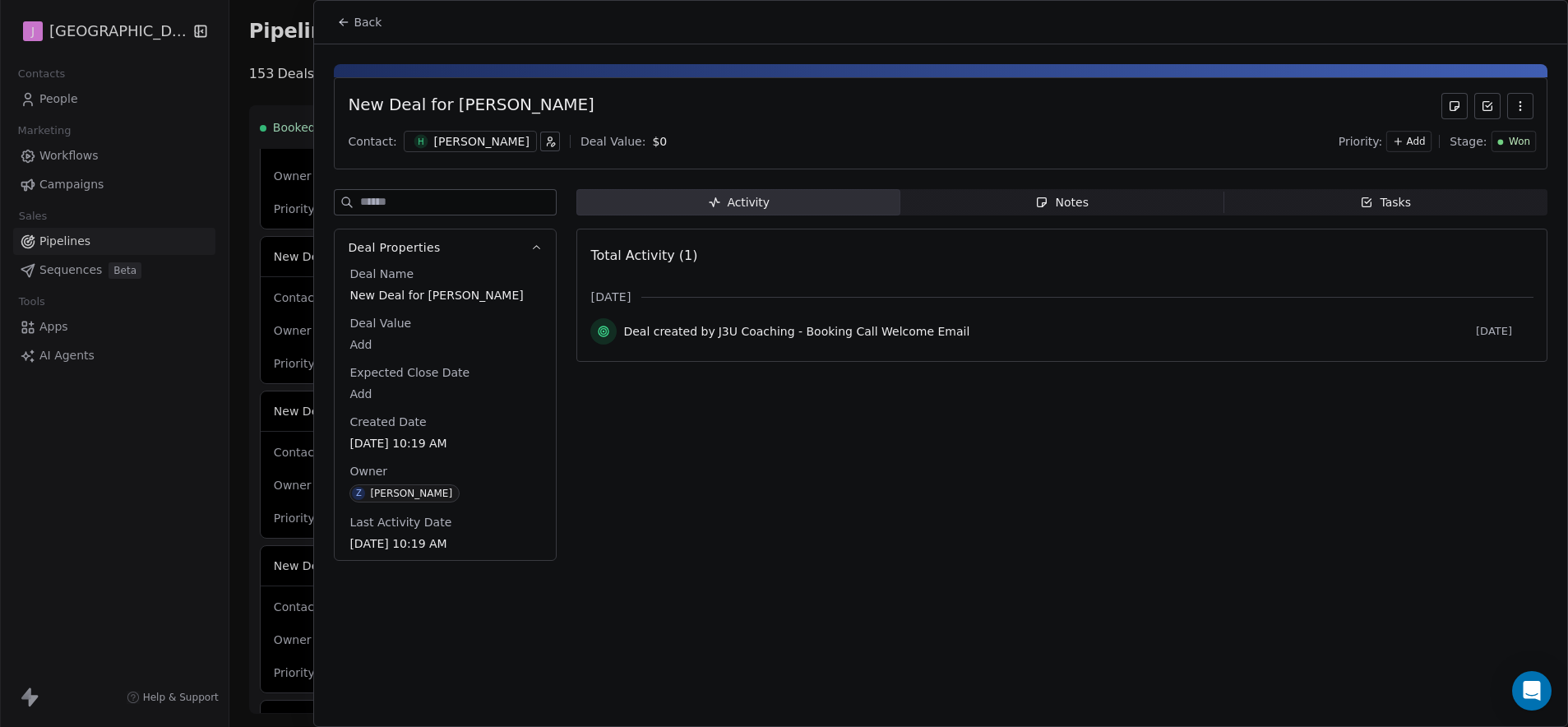
click at [352, 344] on body "J J3 University Contacts People Marketing Workflows Campaigns Sales Pipelines S…" at bounding box center [784, 363] width 1568 height 727
type input "*****"
drag, startPoint x: 747, startPoint y: 588, endPoint x: 700, endPoint y: 482, distance: 116.0
click at [746, 587] on html "J J3 University Contacts People Marketing Workflows Campaigns Sales Pipelines S…" at bounding box center [784, 363] width 1568 height 727
click at [345, 22] on icon at bounding box center [343, 22] width 8 height 0
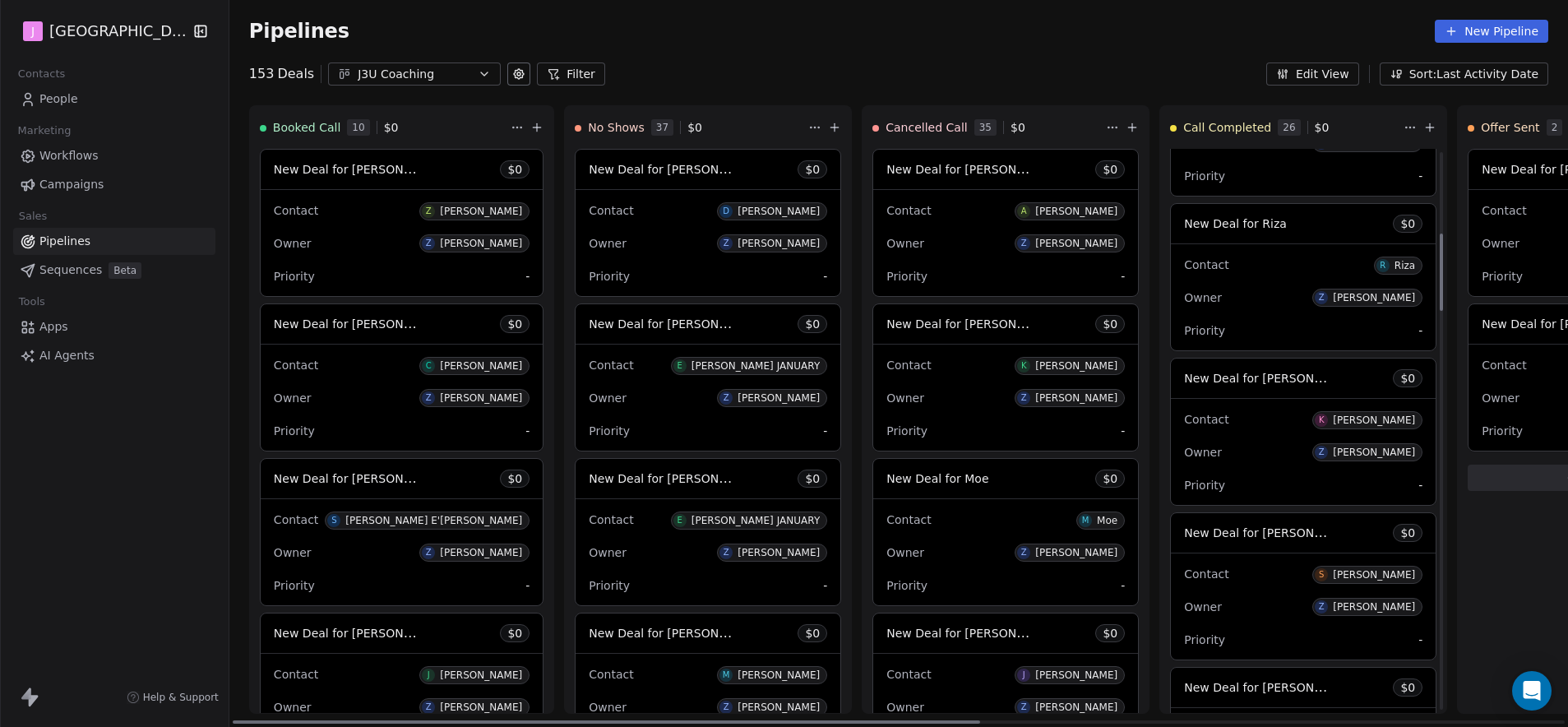
scroll to position [593, 0]
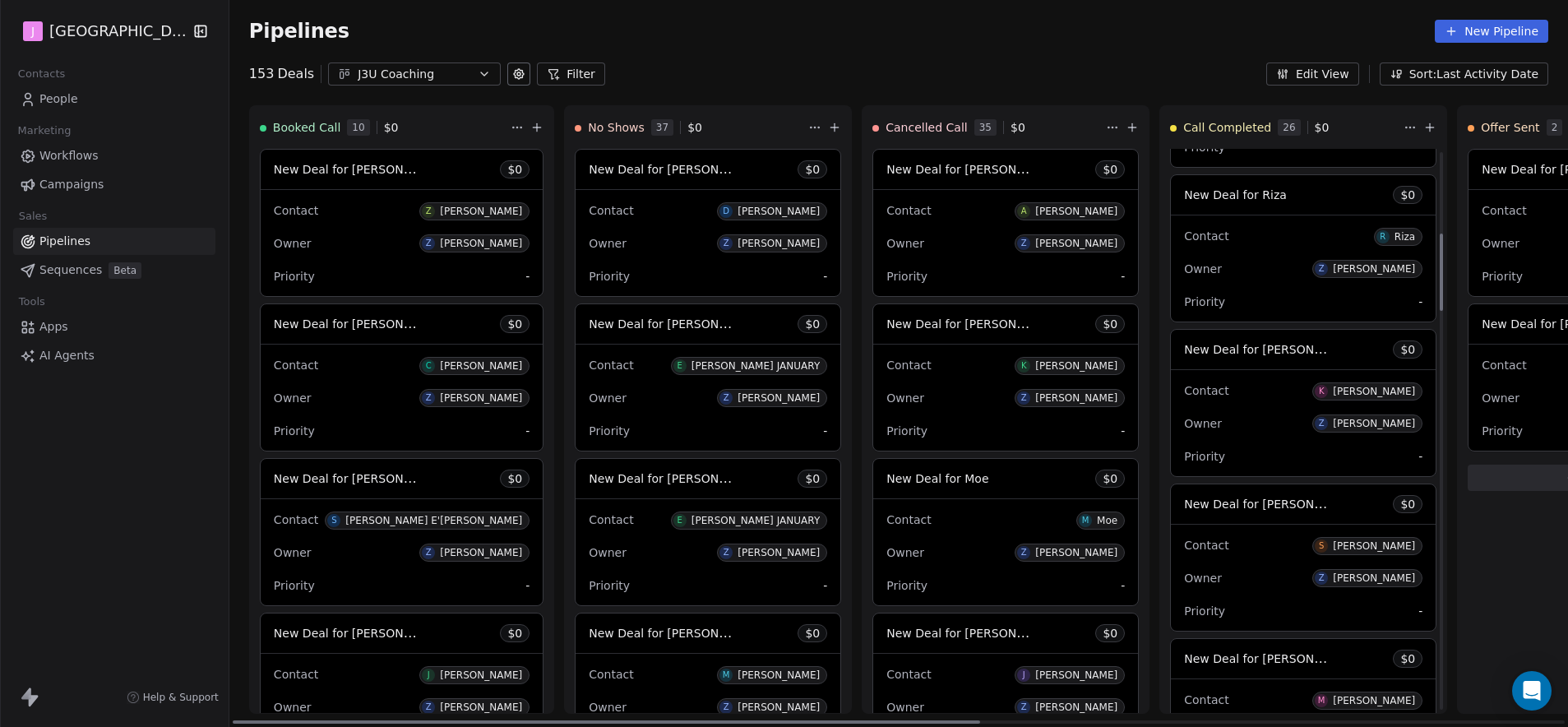
click at [1267, 349] on span "New Deal for [PERSON_NAME]" at bounding box center [1271, 349] width 173 height 15
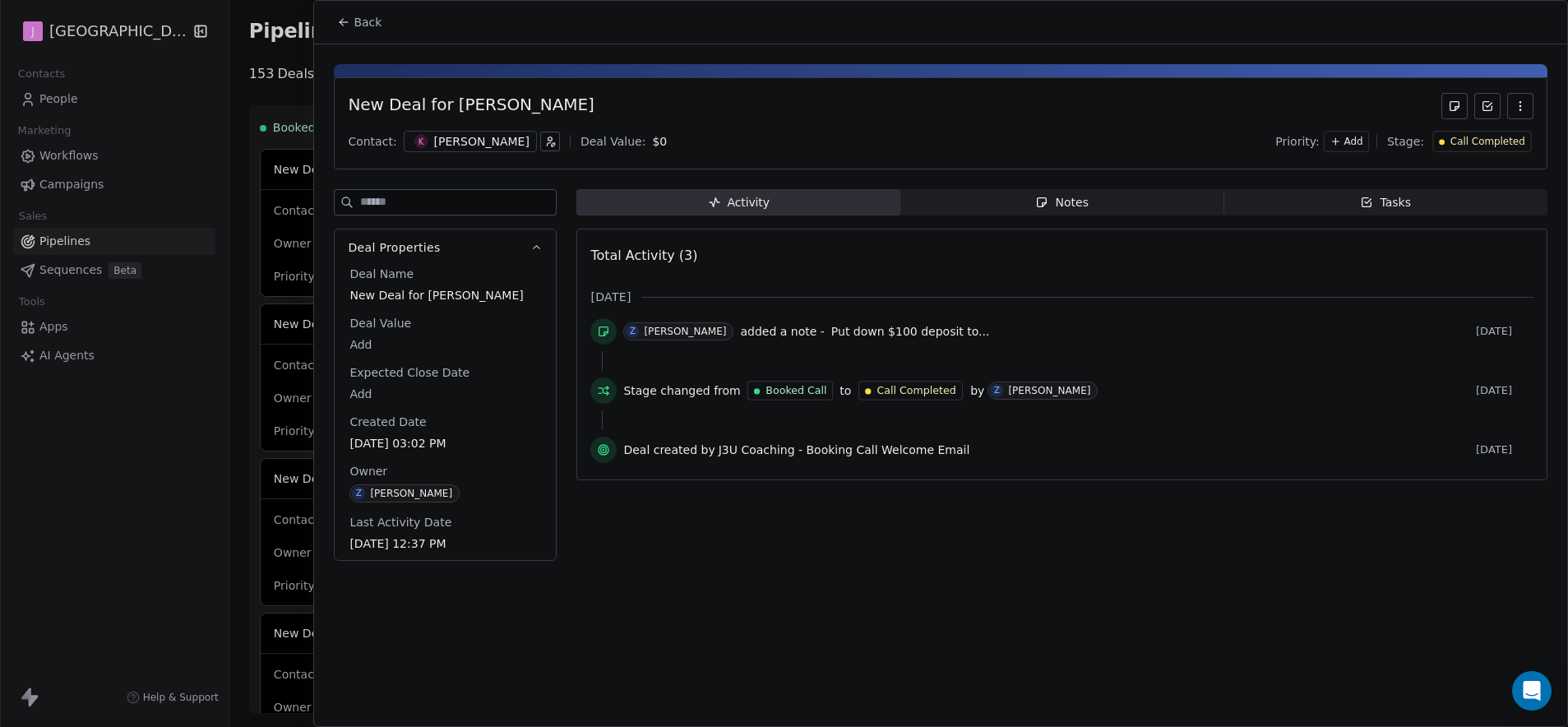
click at [1502, 139] on span "Call Completed" at bounding box center [1487, 142] width 75 height 14
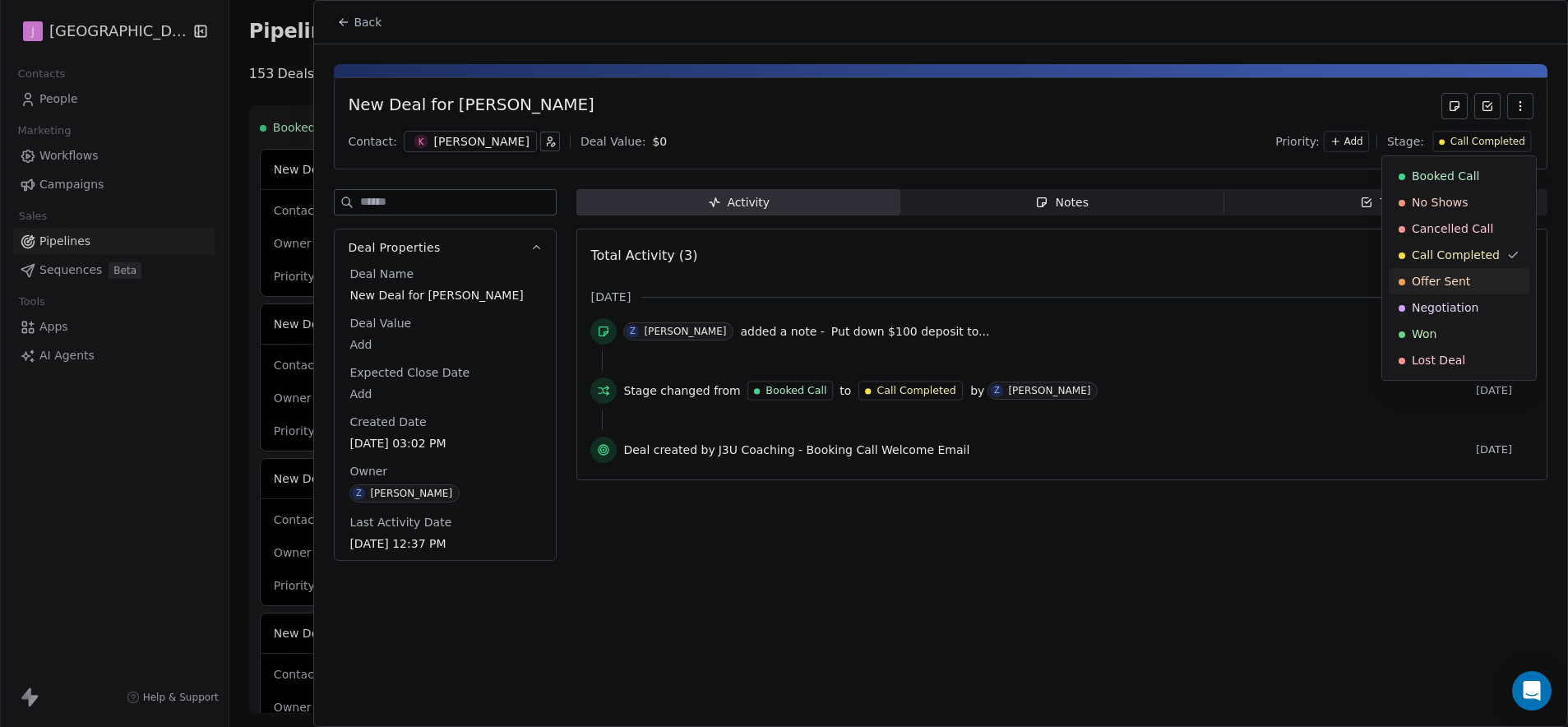
click at [1464, 284] on span "Offer Sent" at bounding box center [1441, 281] width 59 height 16
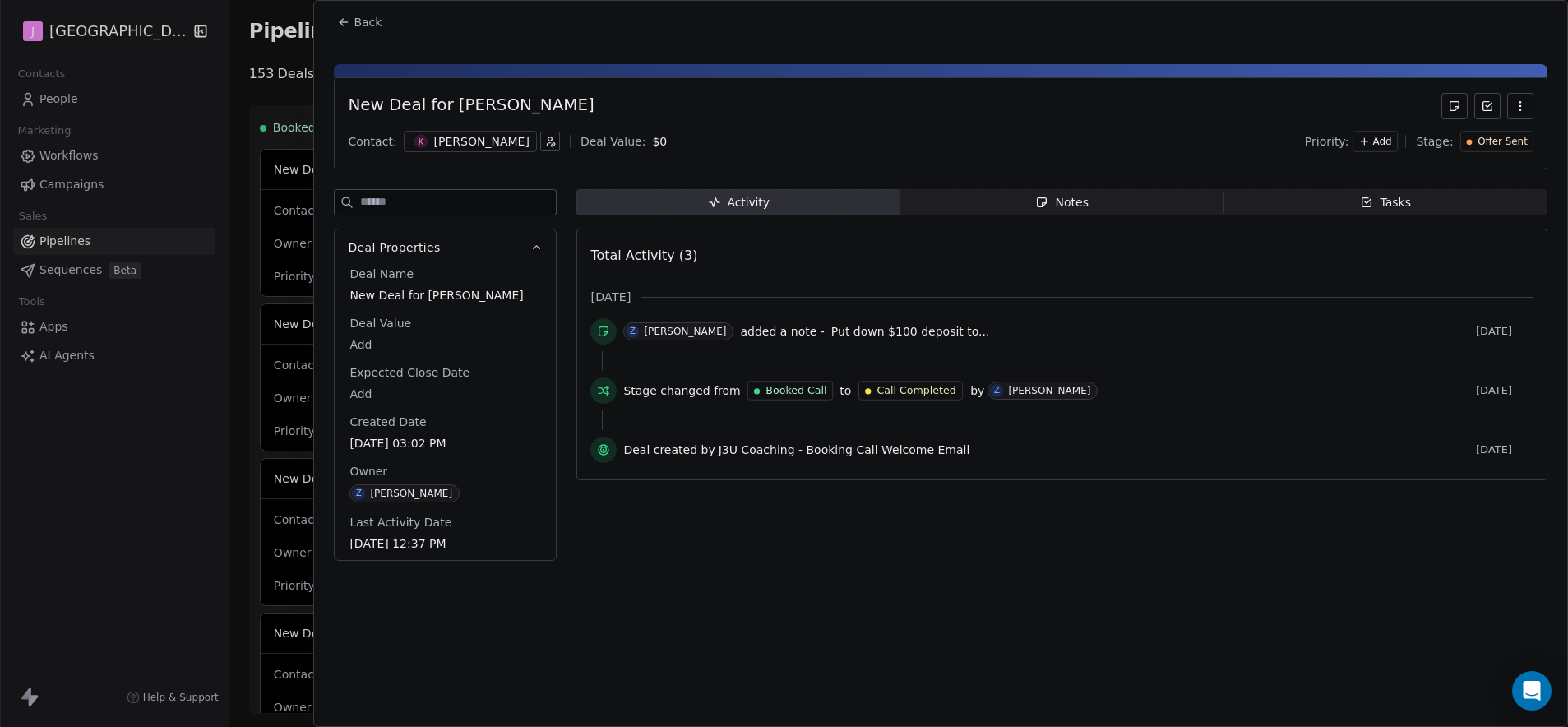
drag, startPoint x: 375, startPoint y: 20, endPoint x: 384, endPoint y: 22, distance: 9.2
click at [376, 20] on span "Back" at bounding box center [367, 21] width 28 height 16
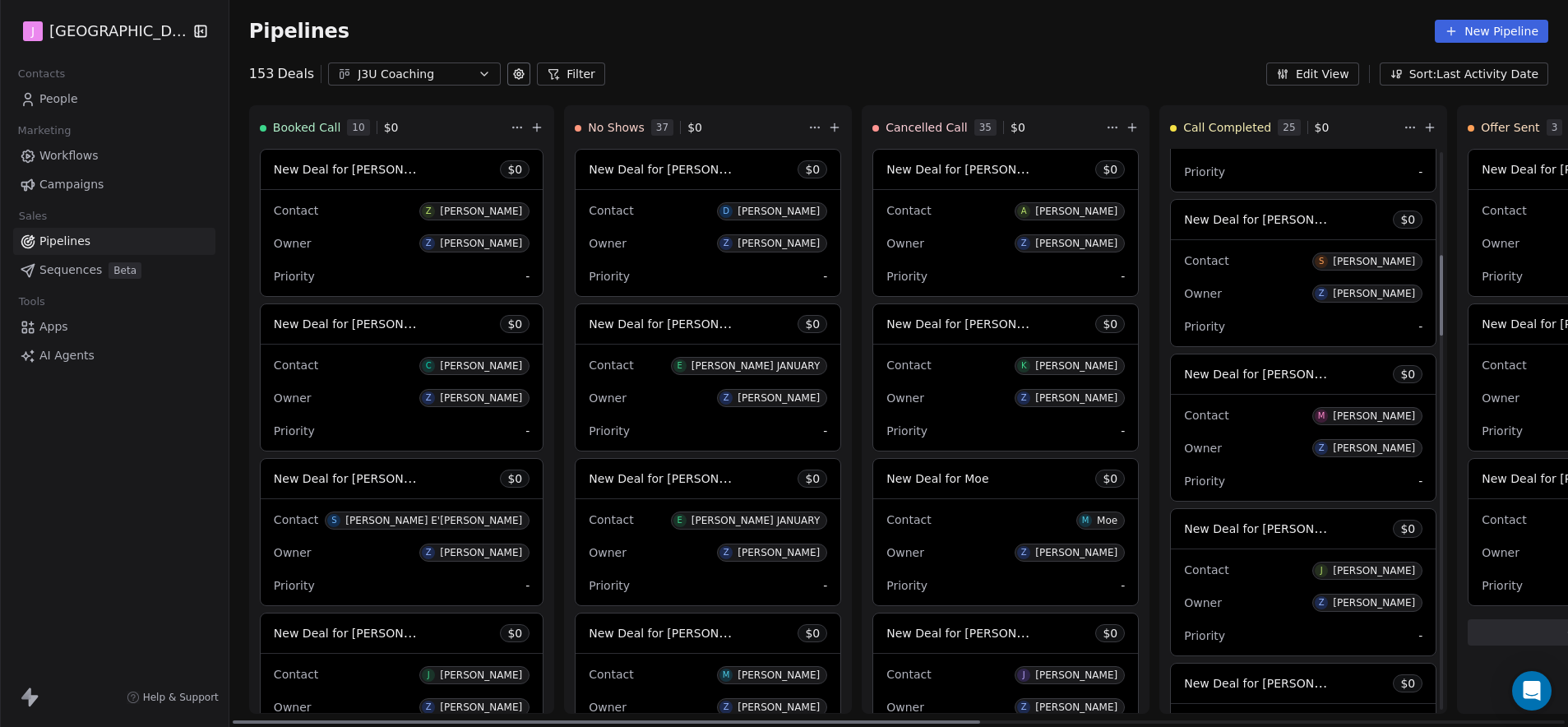
scroll to position [722, 0]
click at [1268, 223] on span "New Deal for [PERSON_NAME]" at bounding box center [1271, 220] width 173 height 15
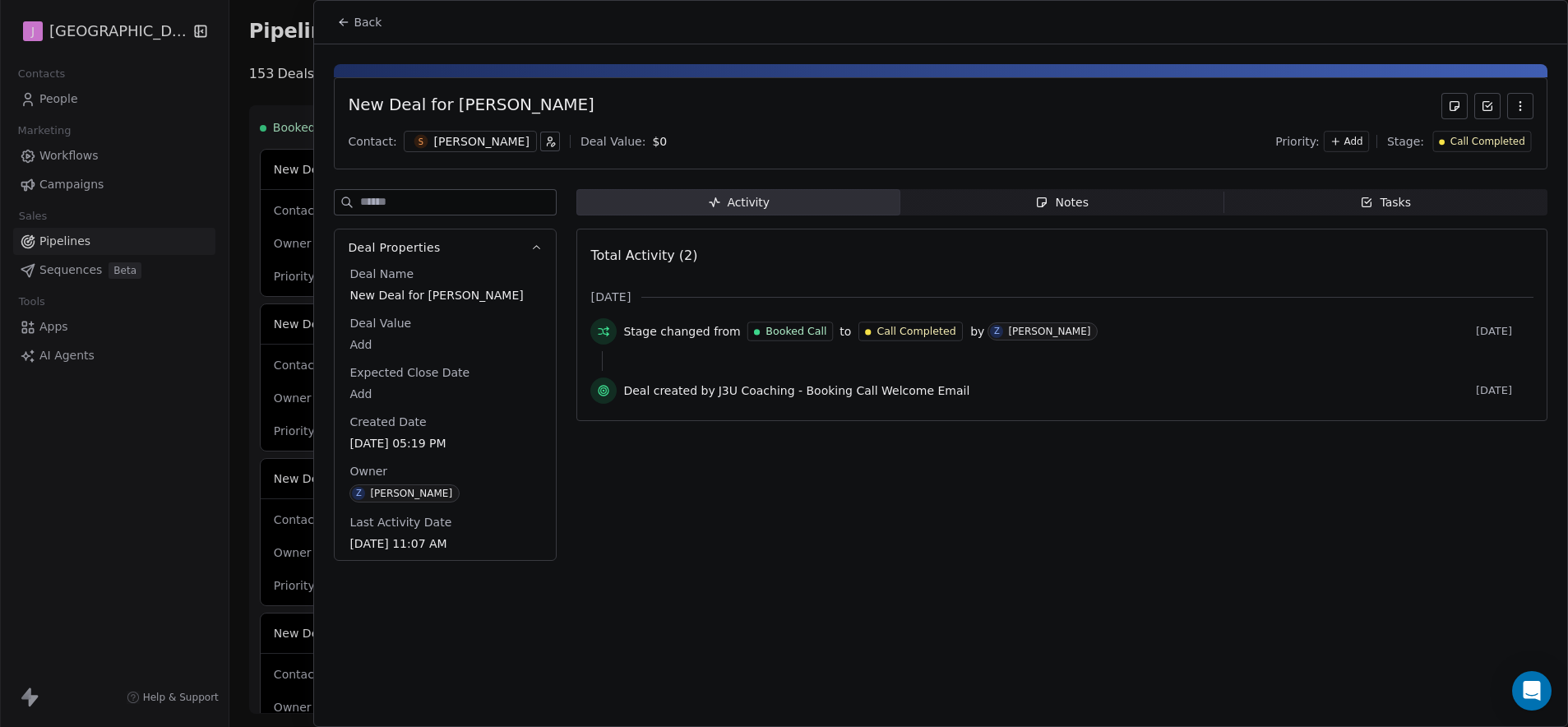
click at [1483, 137] on span "Call Completed" at bounding box center [1487, 142] width 75 height 14
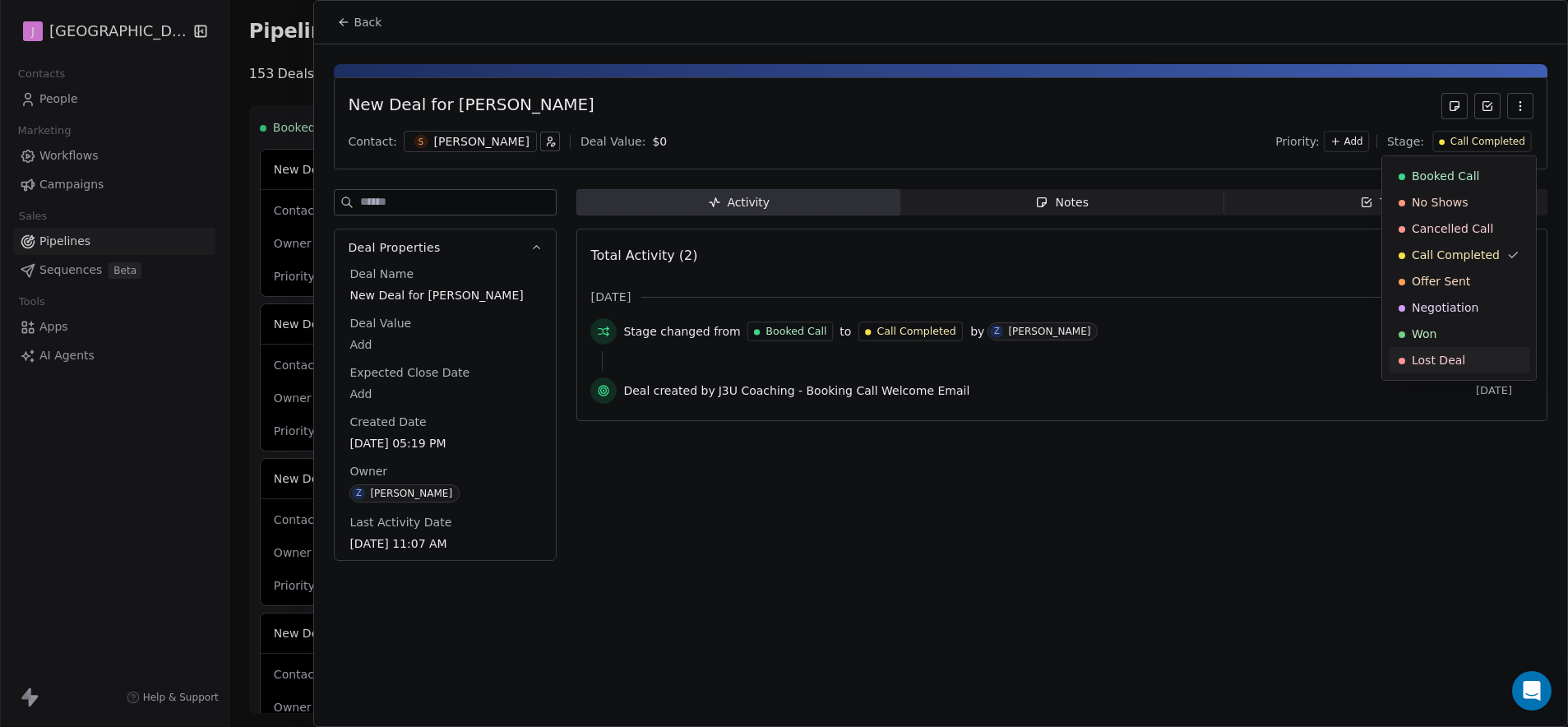
click at [1444, 368] on div "Lost Deal" at bounding box center [1458, 360] width 140 height 26
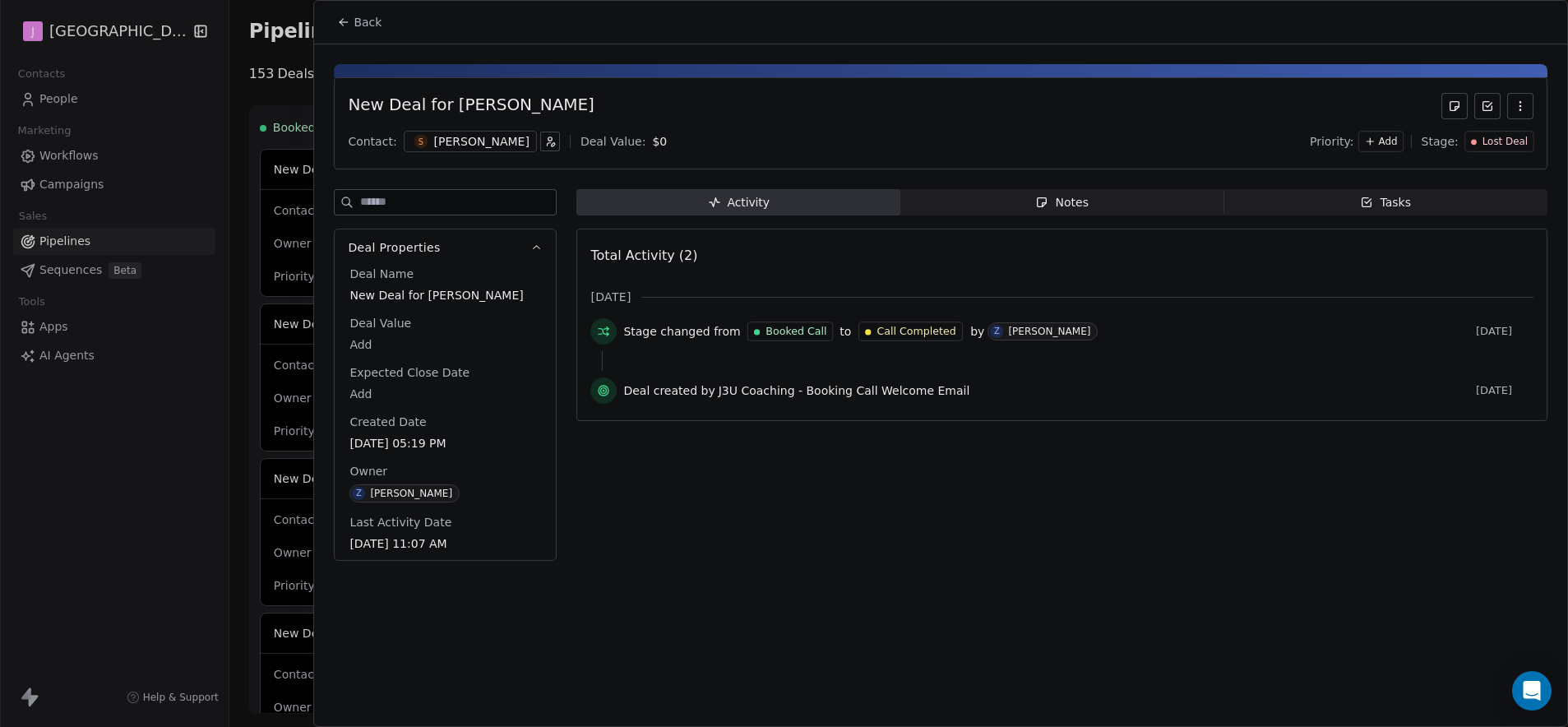
click at [367, 14] on span "Back" at bounding box center [367, 21] width 28 height 16
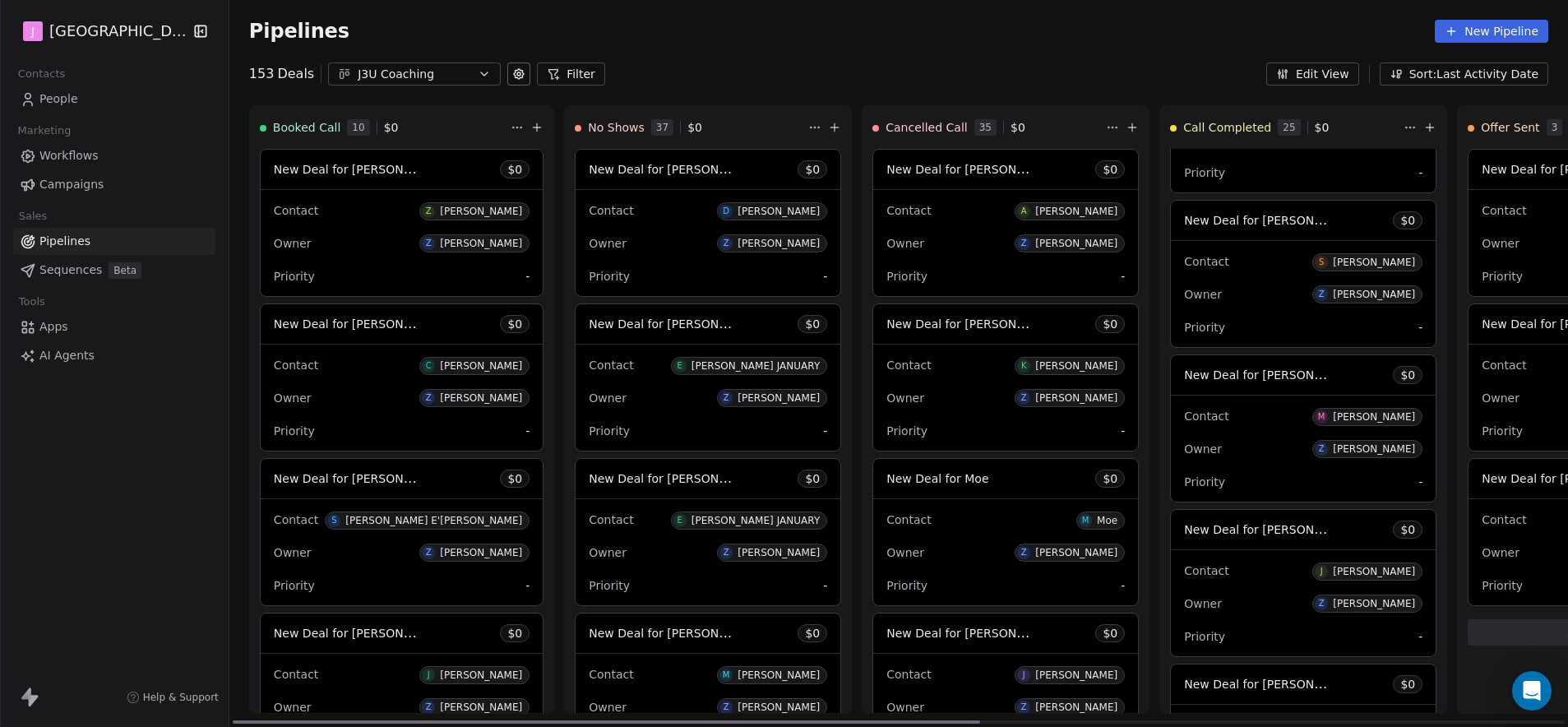
click at [1284, 531] on span "New Deal for [PERSON_NAME]" at bounding box center [1271, 529] width 173 height 15
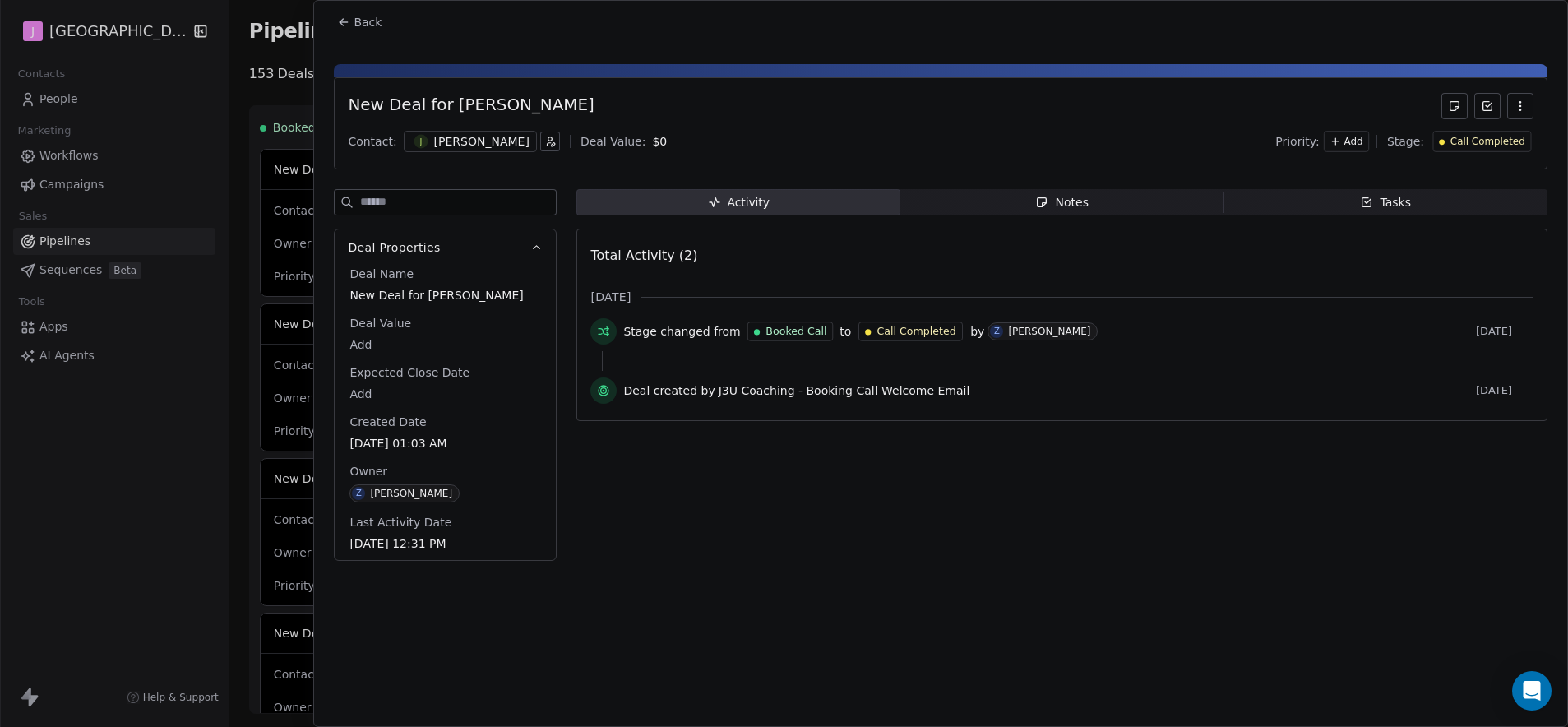
click at [1486, 146] on span "Call Completed" at bounding box center [1487, 142] width 75 height 14
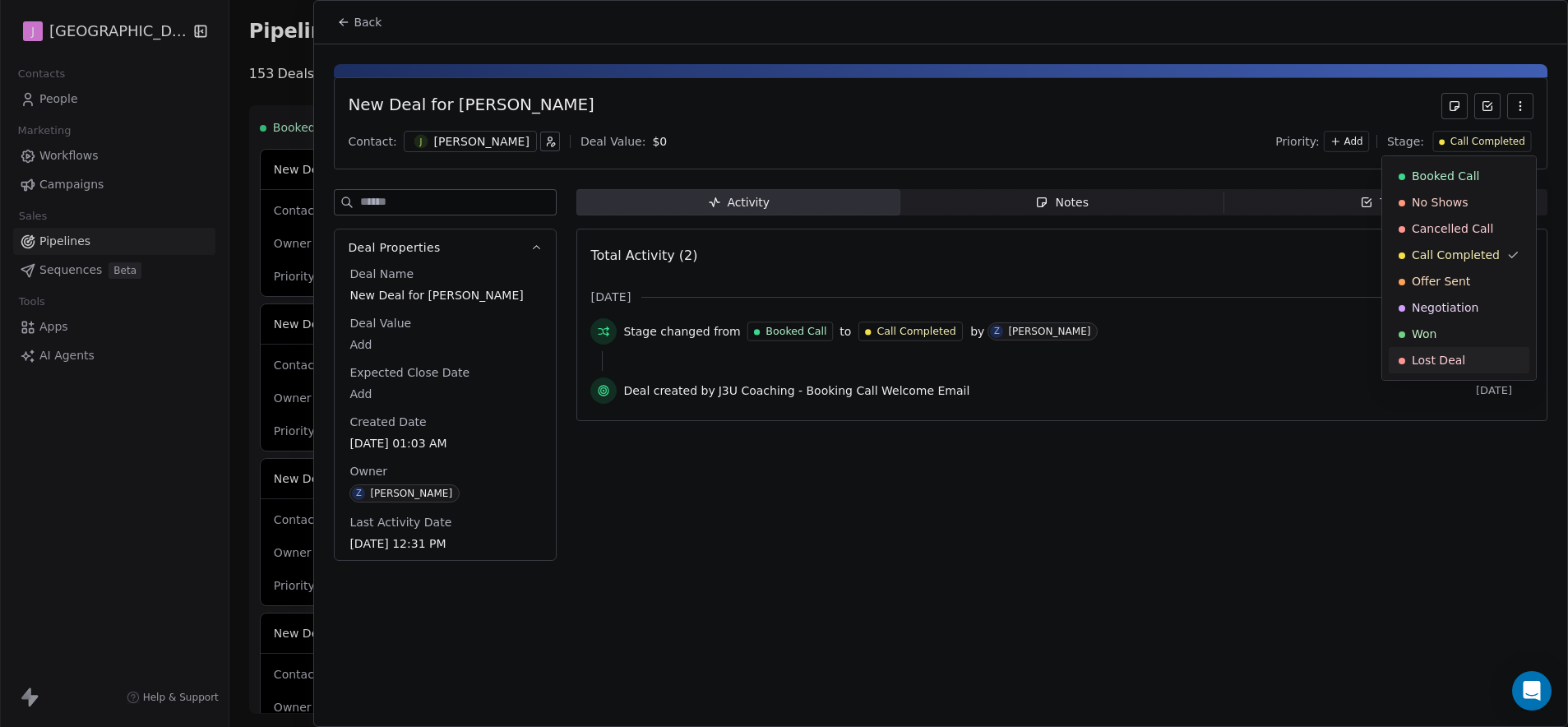
click at [1412, 366] on span "Lost Deal" at bounding box center [1438, 360] width 54 height 16
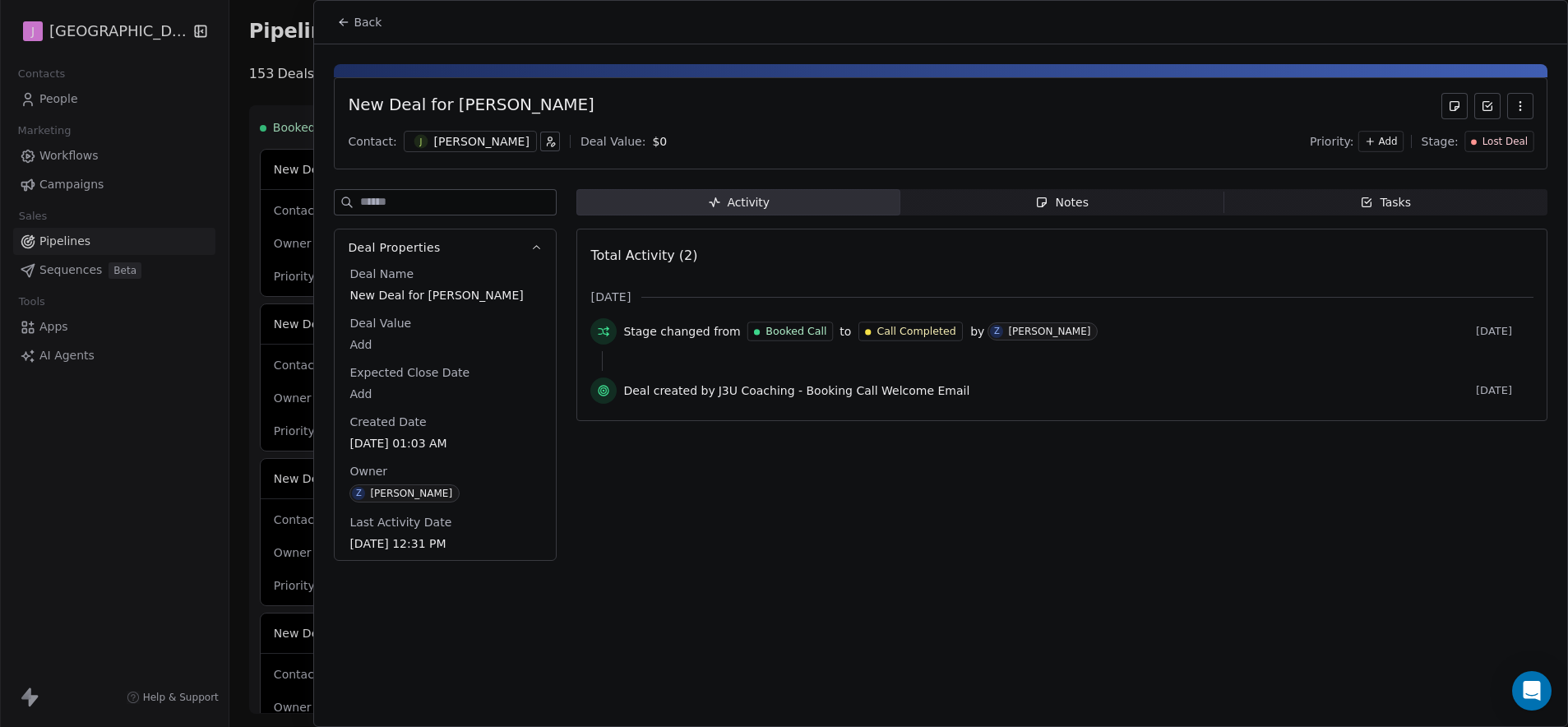
click at [357, 32] on button "Back" at bounding box center [359, 22] width 64 height 30
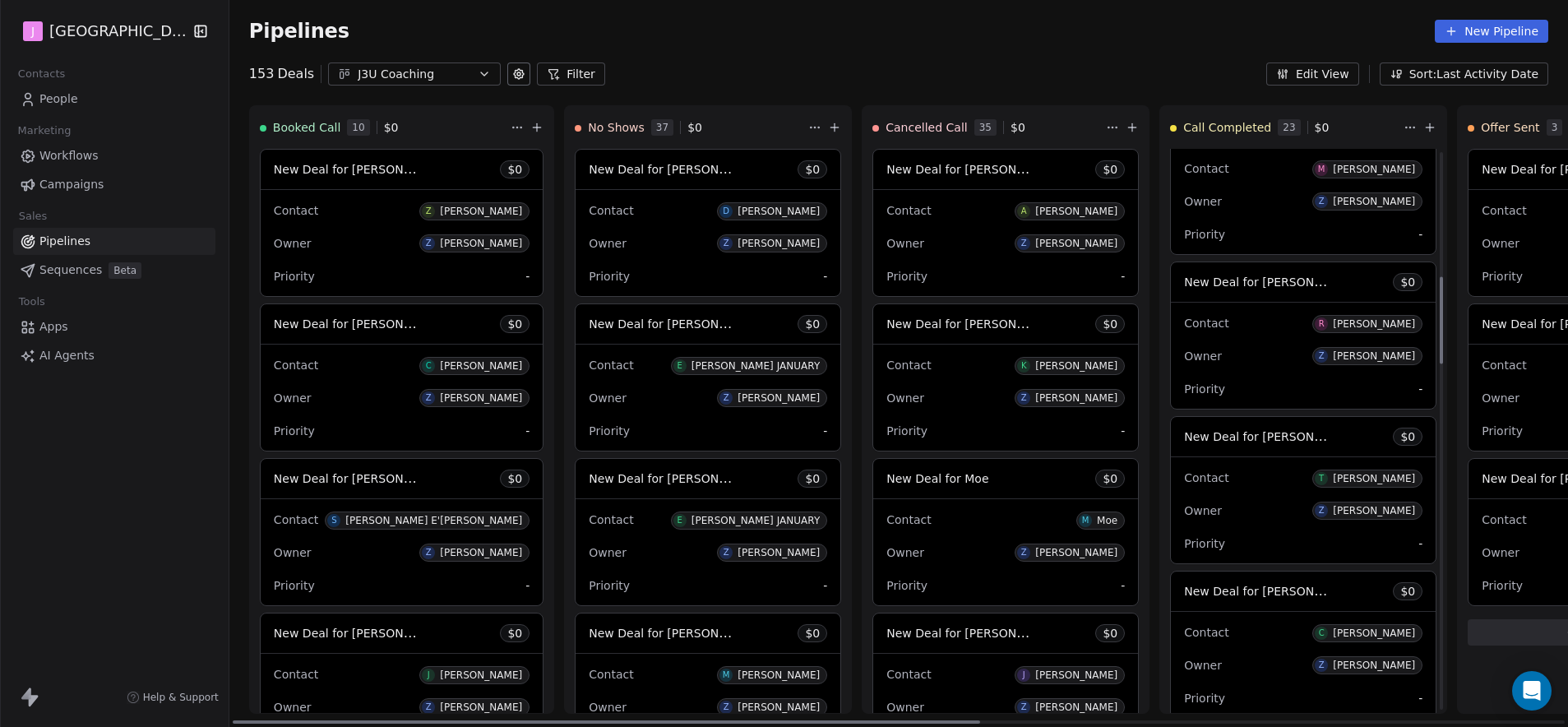
scroll to position [818, 0]
click at [1275, 431] on span "New Deal for [PERSON_NAME]" at bounding box center [1271, 434] width 173 height 15
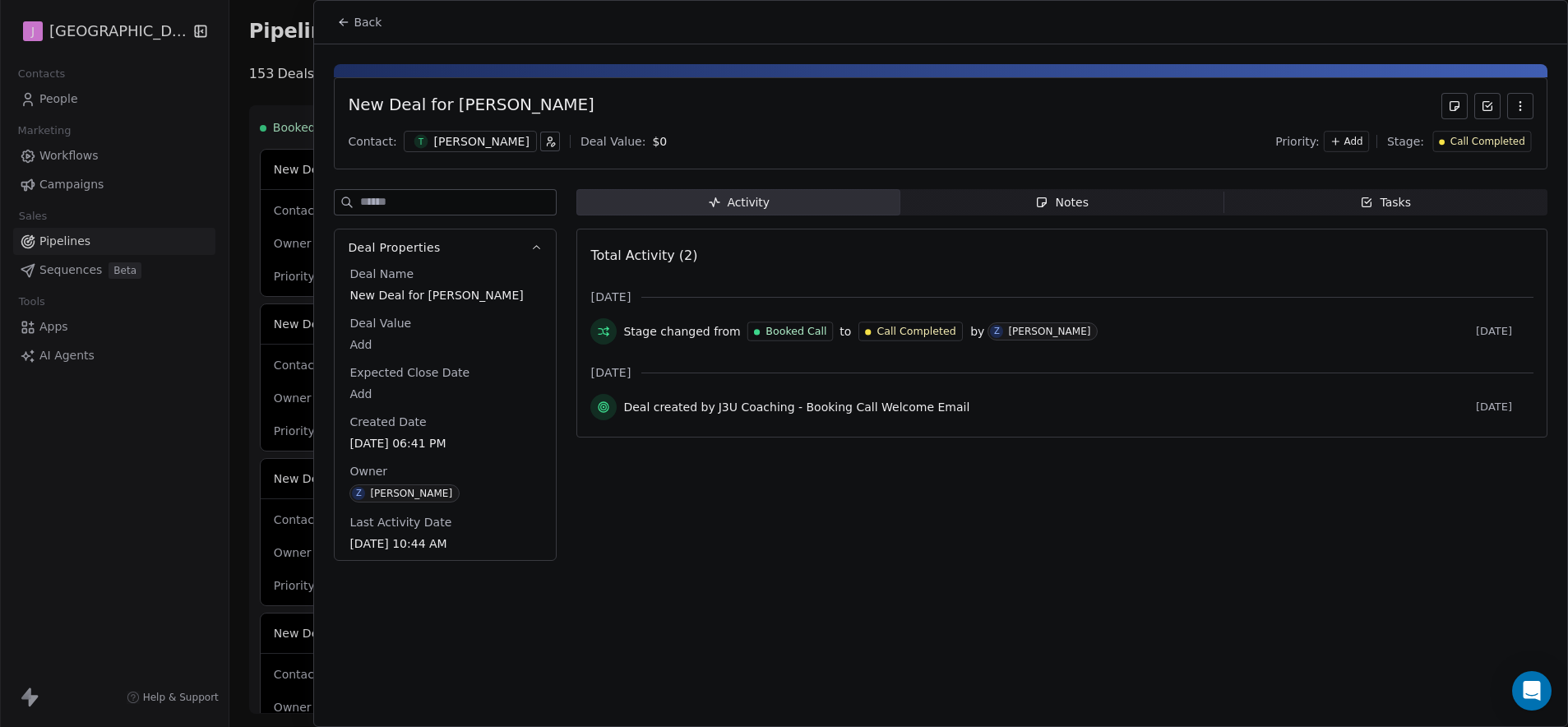
click at [1480, 139] on span "Call Completed" at bounding box center [1487, 142] width 75 height 14
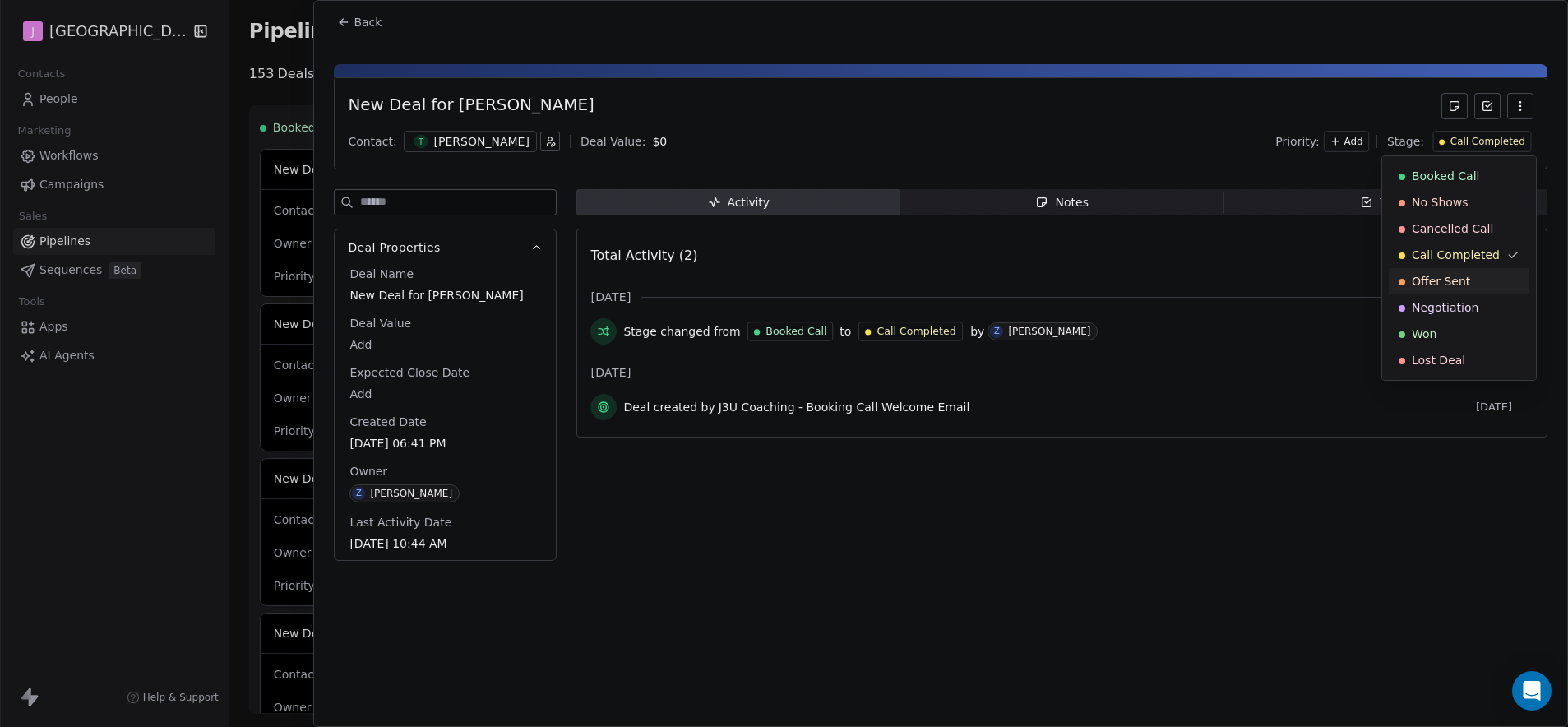
click at [1454, 281] on span "Offer Sent" at bounding box center [1441, 281] width 59 height 16
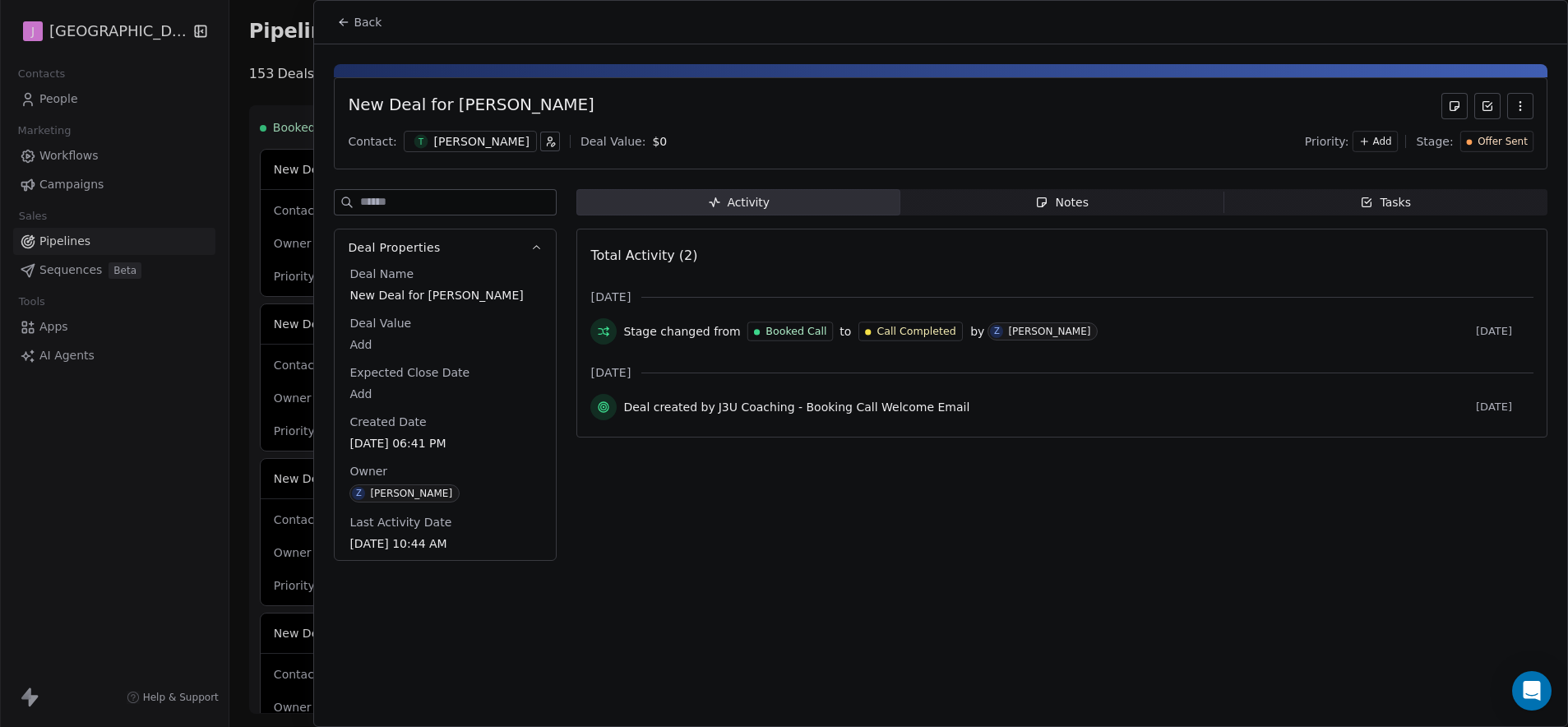
click at [364, 17] on span "Back" at bounding box center [367, 21] width 28 height 16
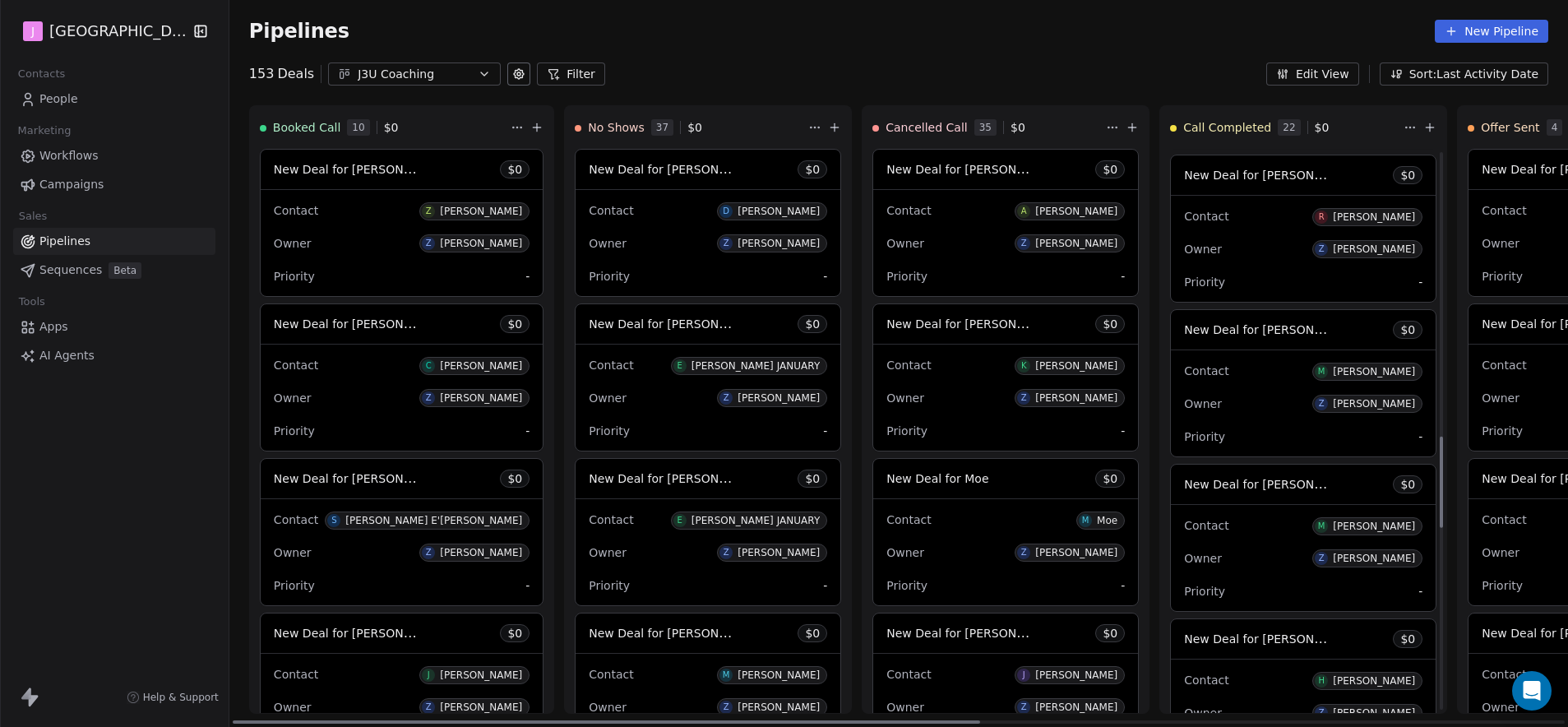
scroll to position [1758, 0]
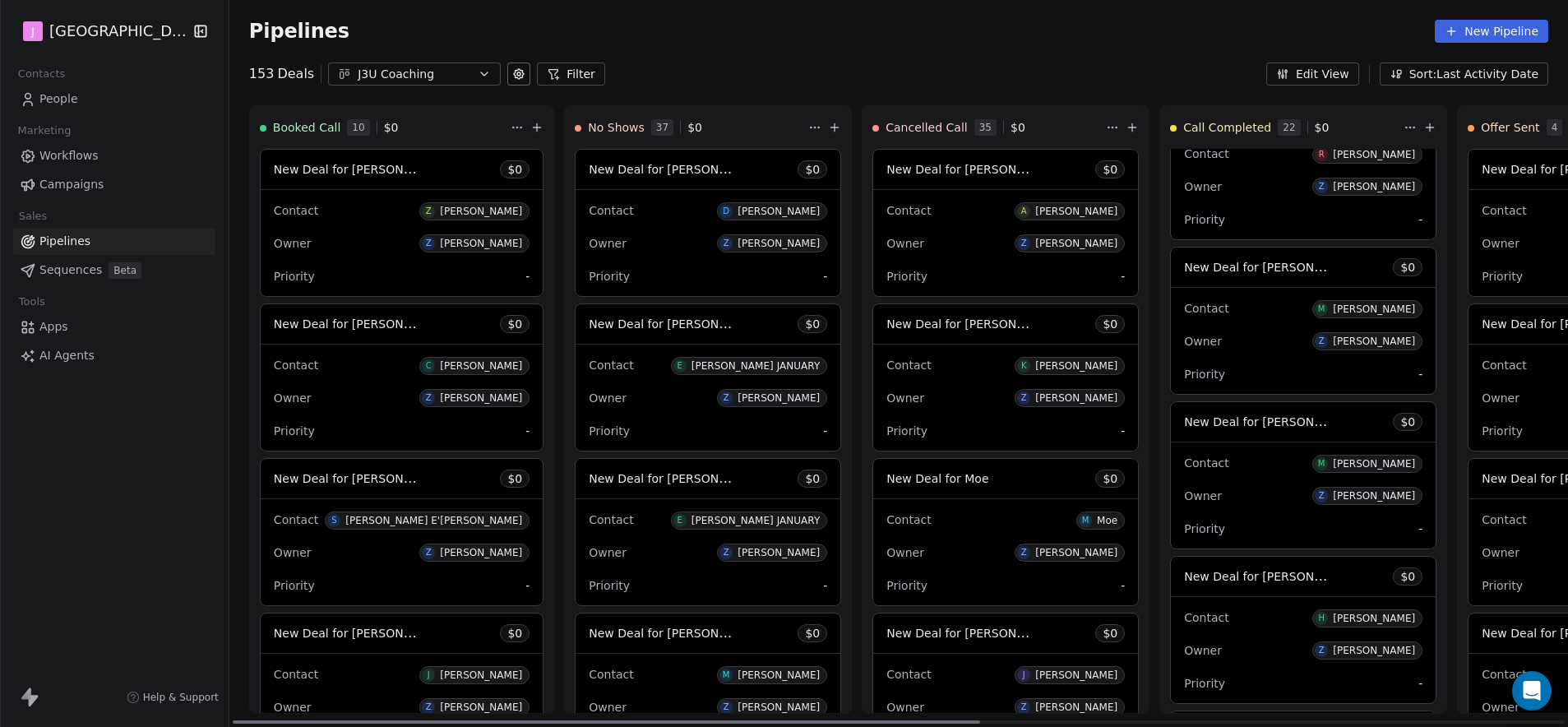
click at [1259, 426] on span "New Deal for [PERSON_NAME]" at bounding box center [1271, 422] width 173 height 15
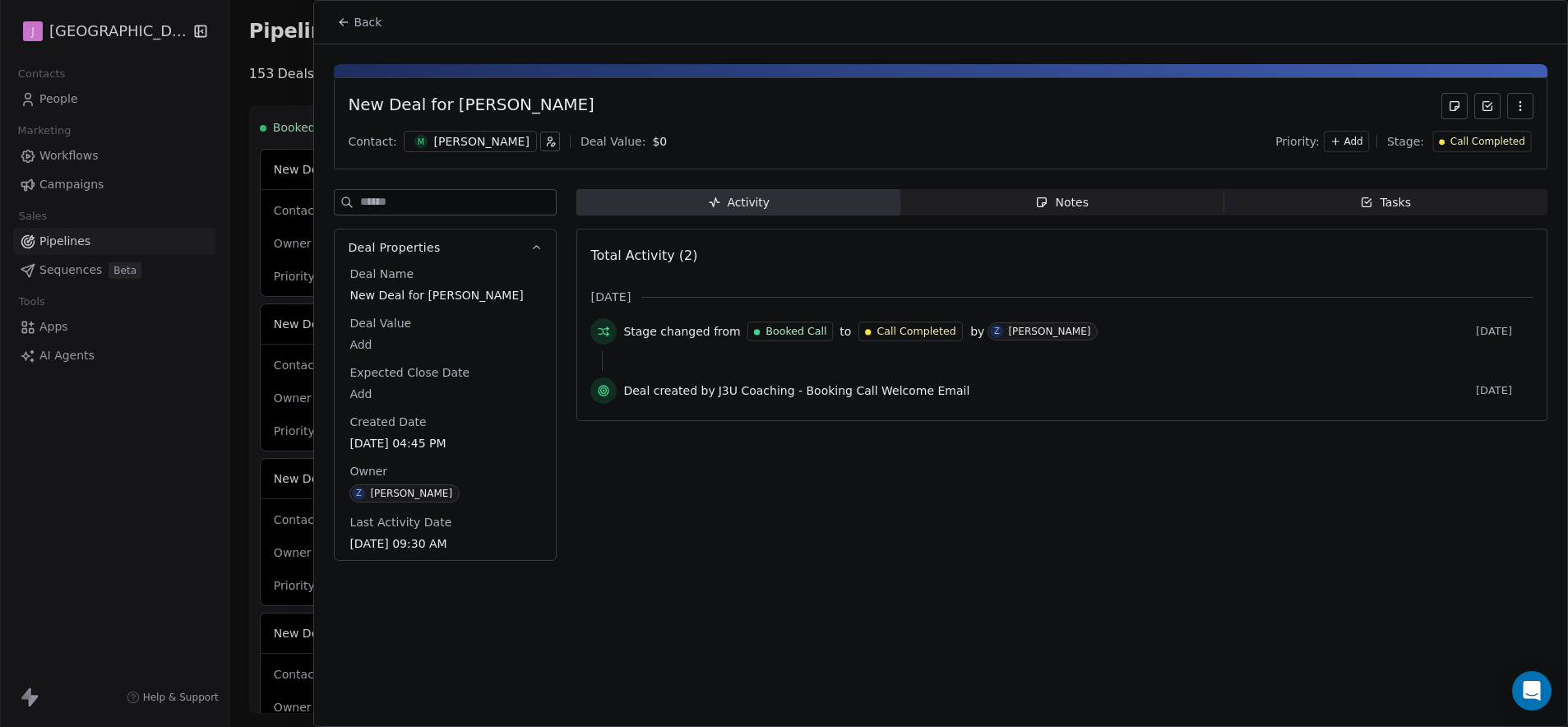
click at [1481, 147] on span "Call Completed" at bounding box center [1487, 142] width 75 height 14
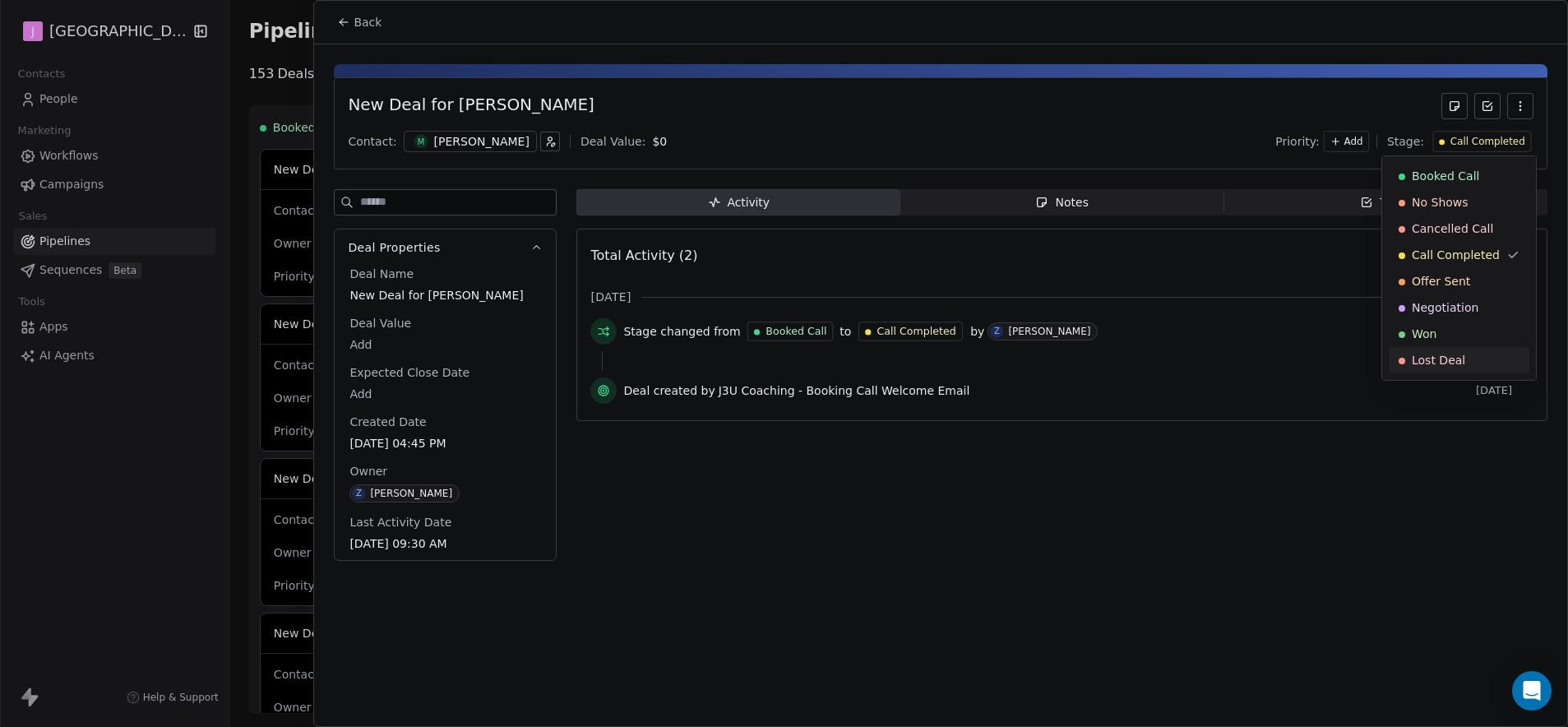
click at [1457, 359] on span "Lost Deal" at bounding box center [1438, 360] width 54 height 16
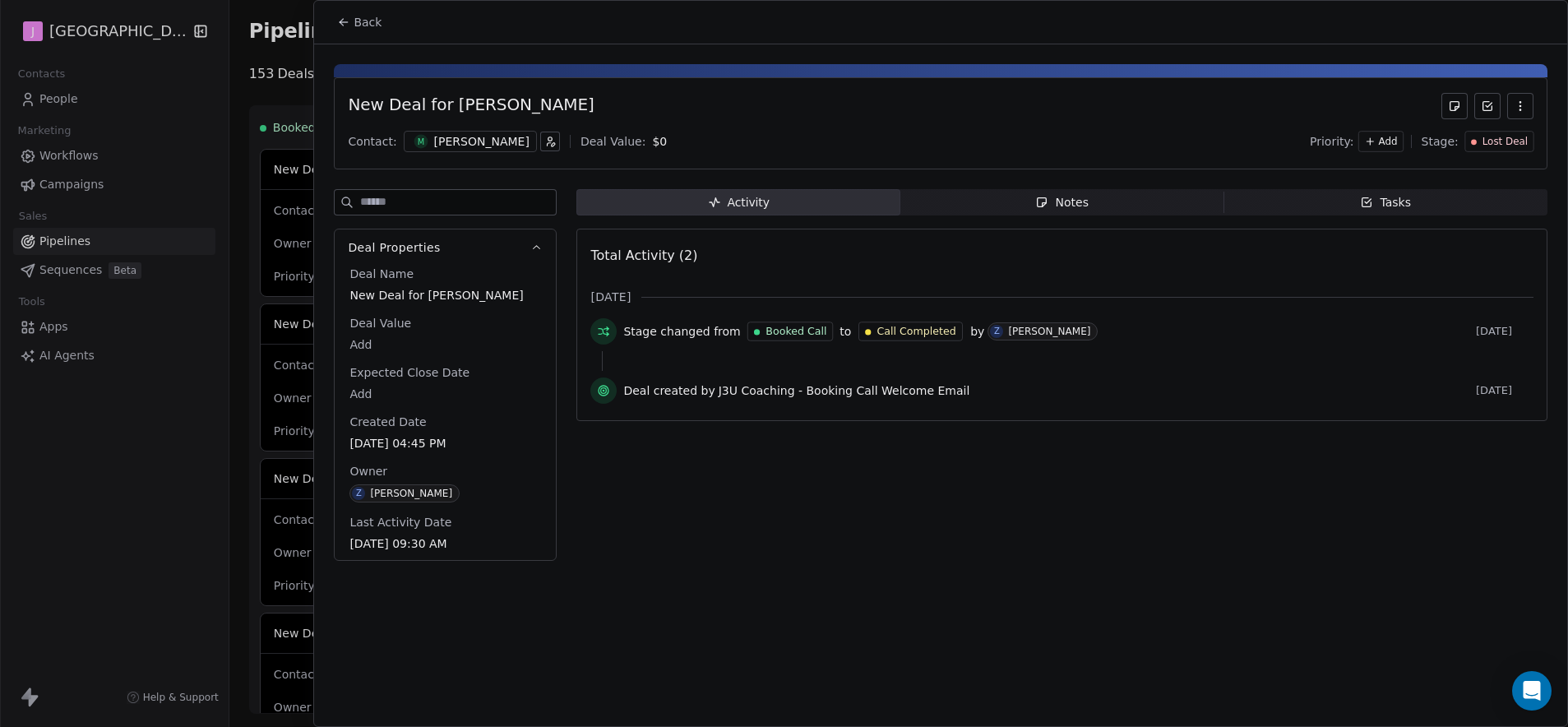
click at [370, 19] on span "Back" at bounding box center [367, 21] width 28 height 16
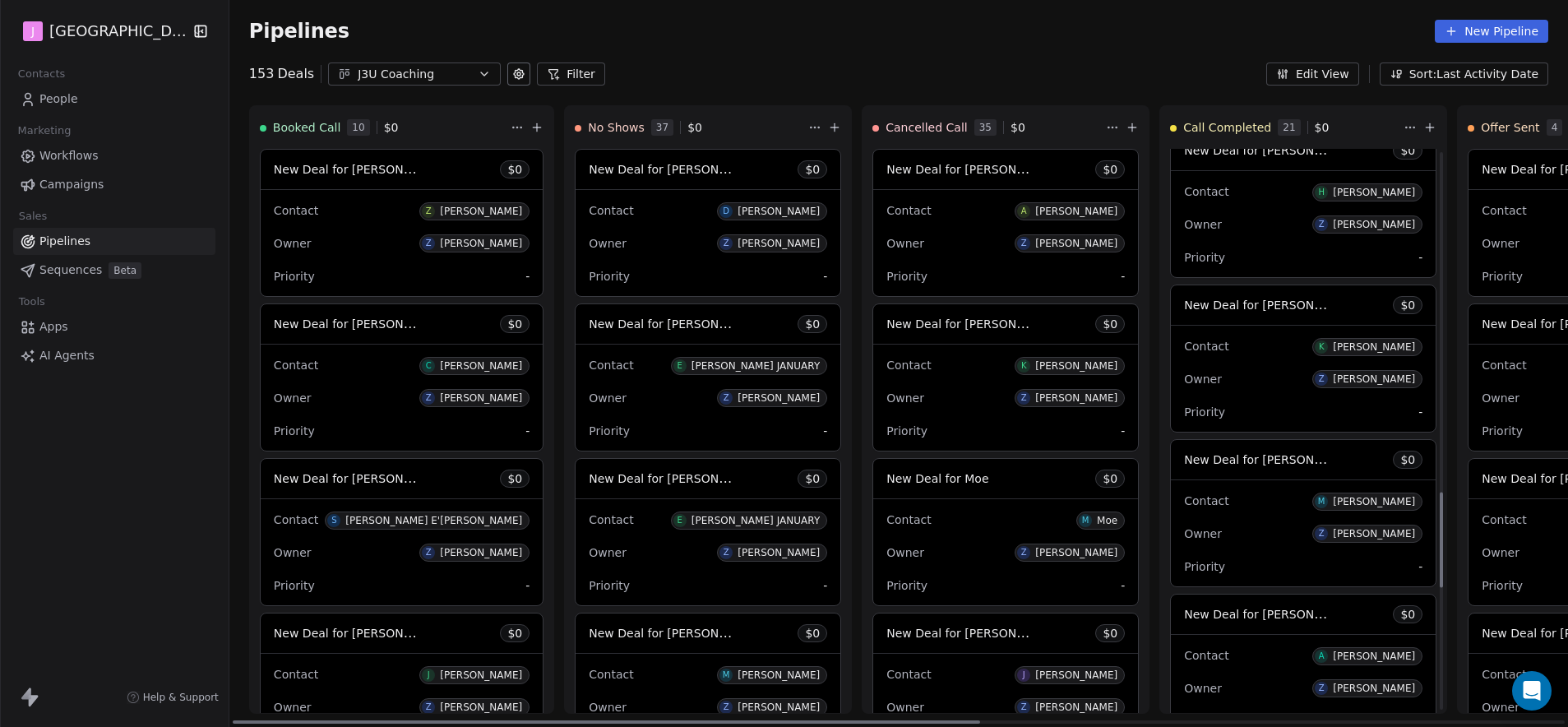
scroll to position [2042, 0]
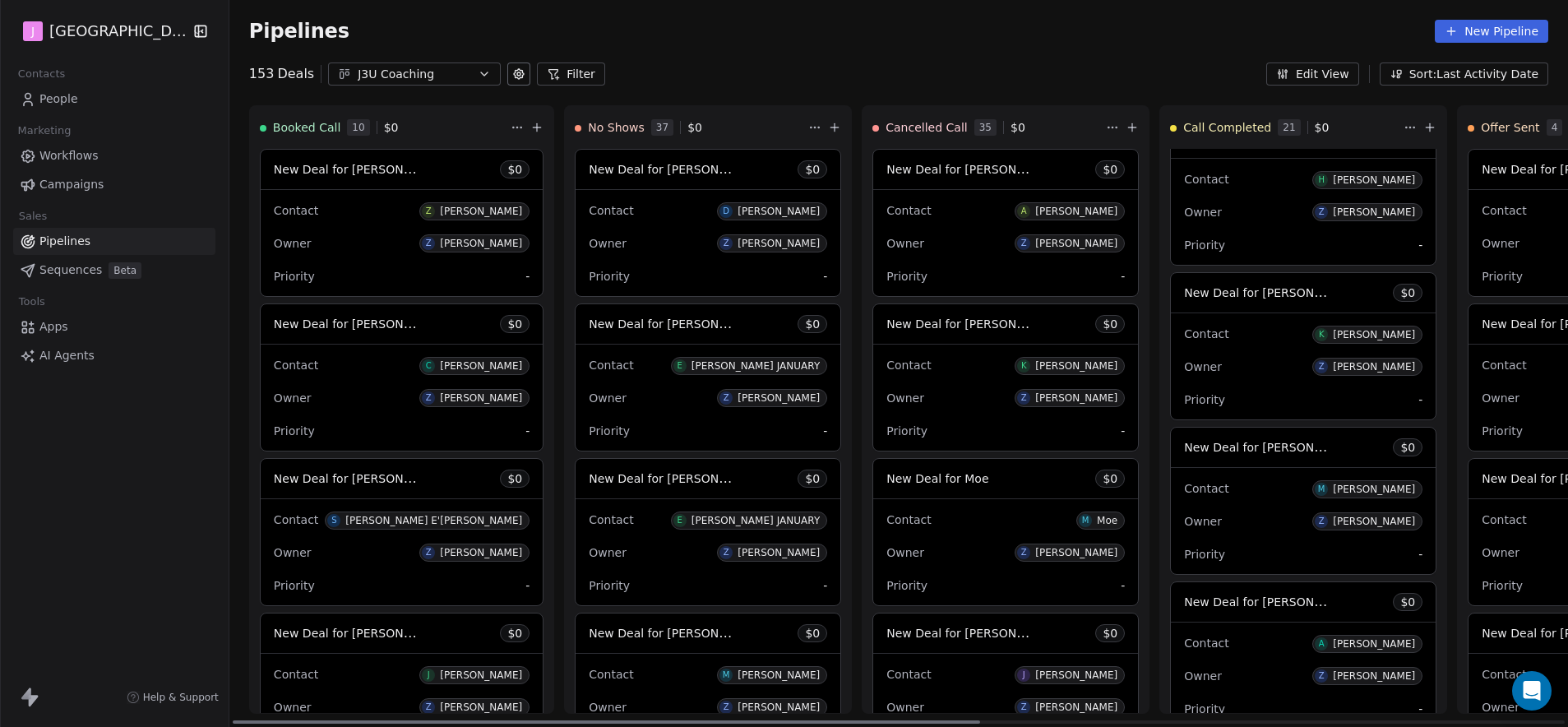
click at [1282, 597] on span "New Deal for [PERSON_NAME]" at bounding box center [1271, 601] width 173 height 15
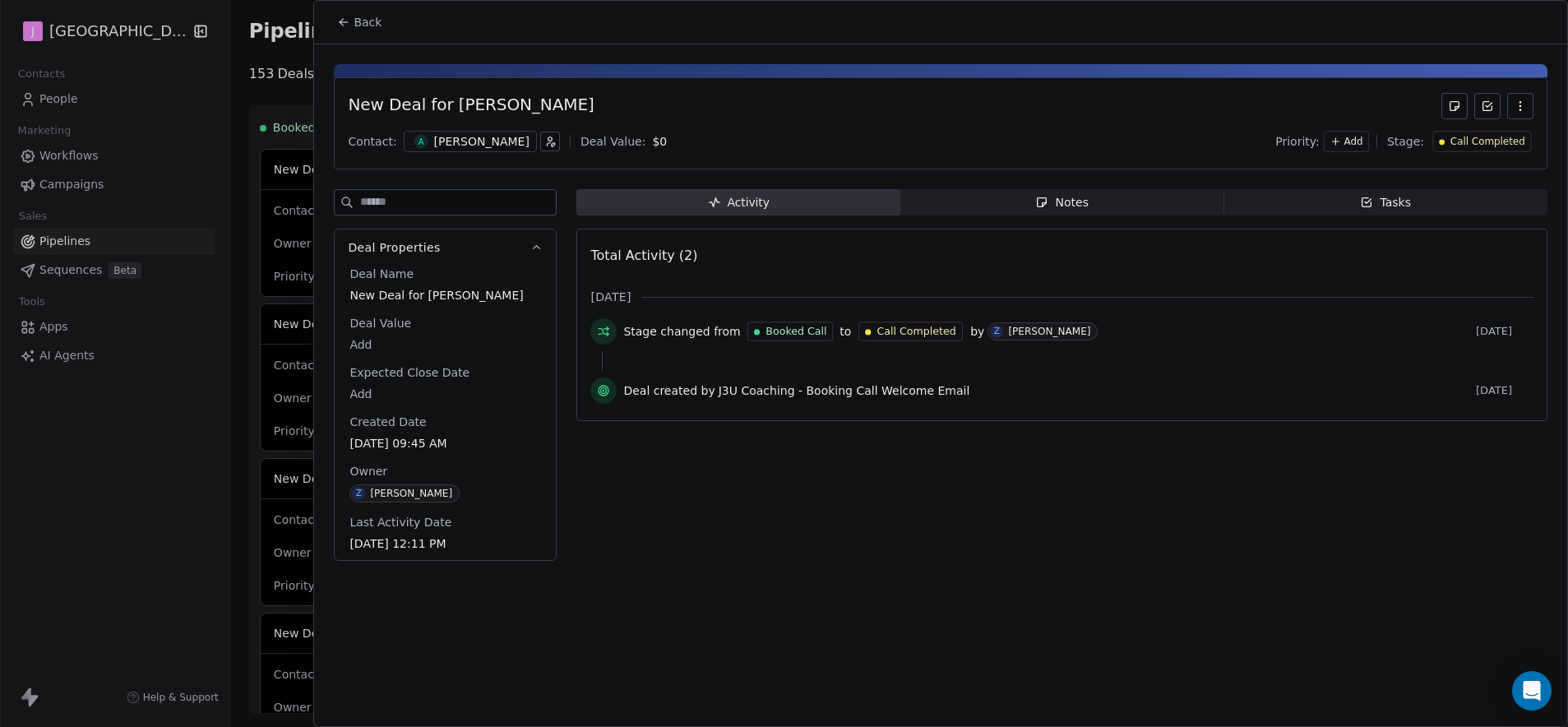
click at [1494, 145] on span "Call Completed" at bounding box center [1487, 142] width 75 height 14
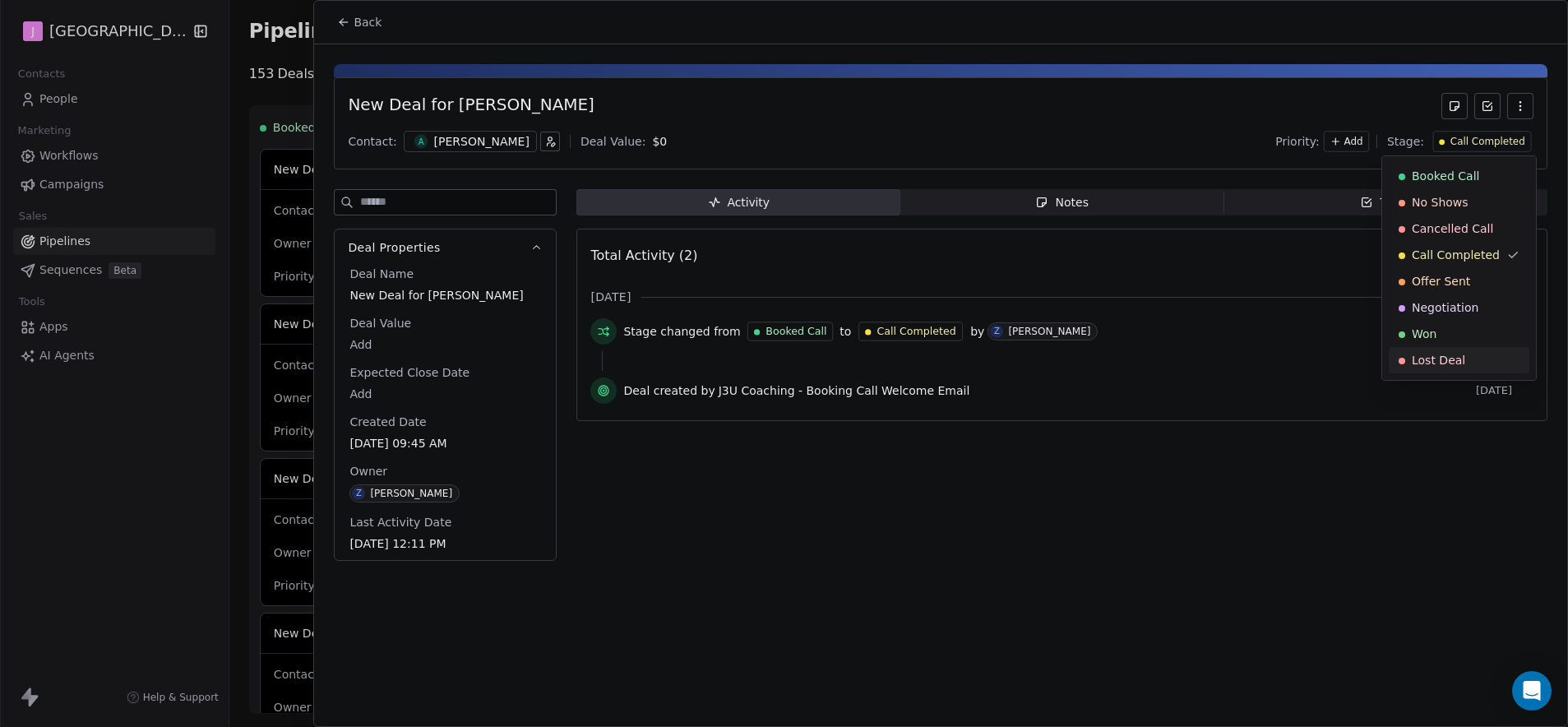
click at [1469, 362] on div "Lost Deal" at bounding box center [1458, 360] width 121 height 16
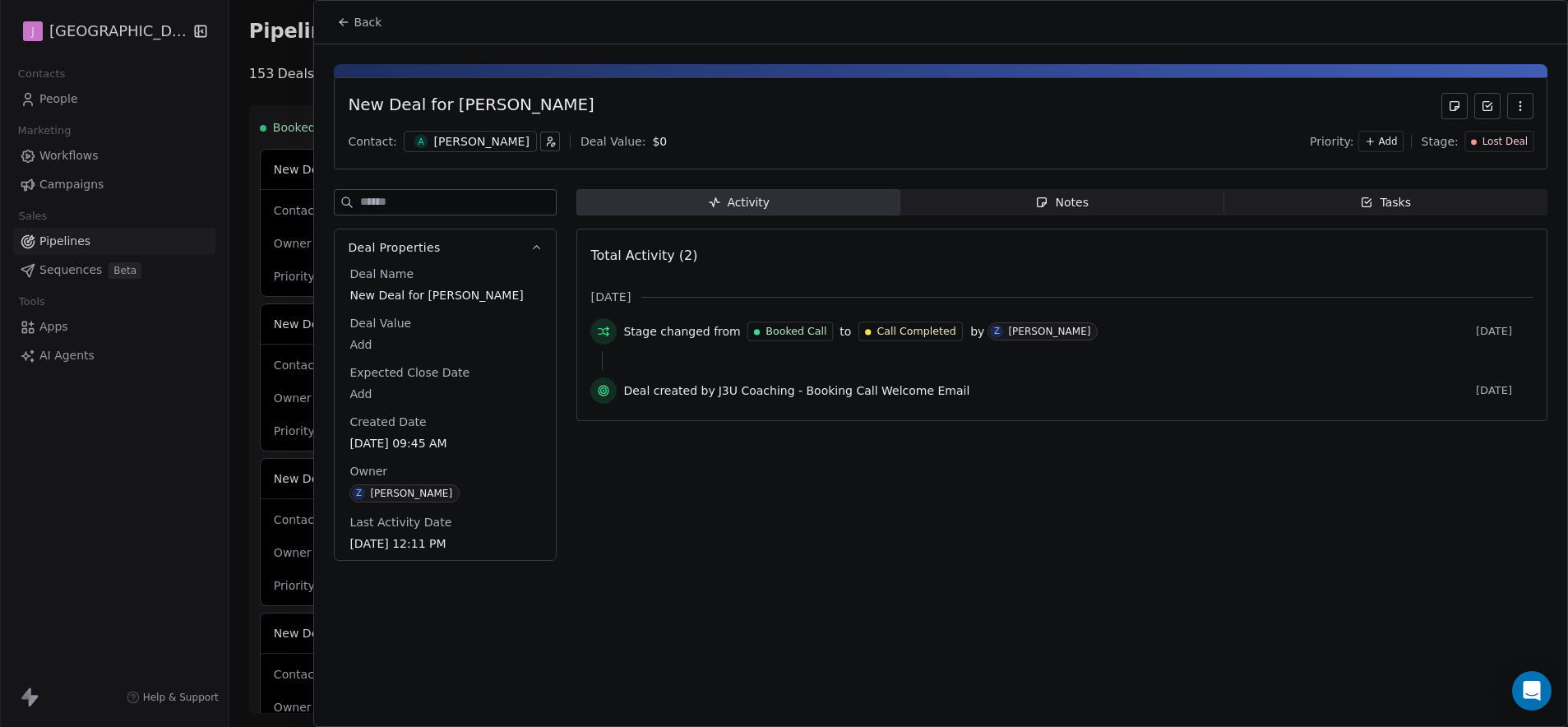
click at [354, 14] on span "Back" at bounding box center [367, 21] width 28 height 16
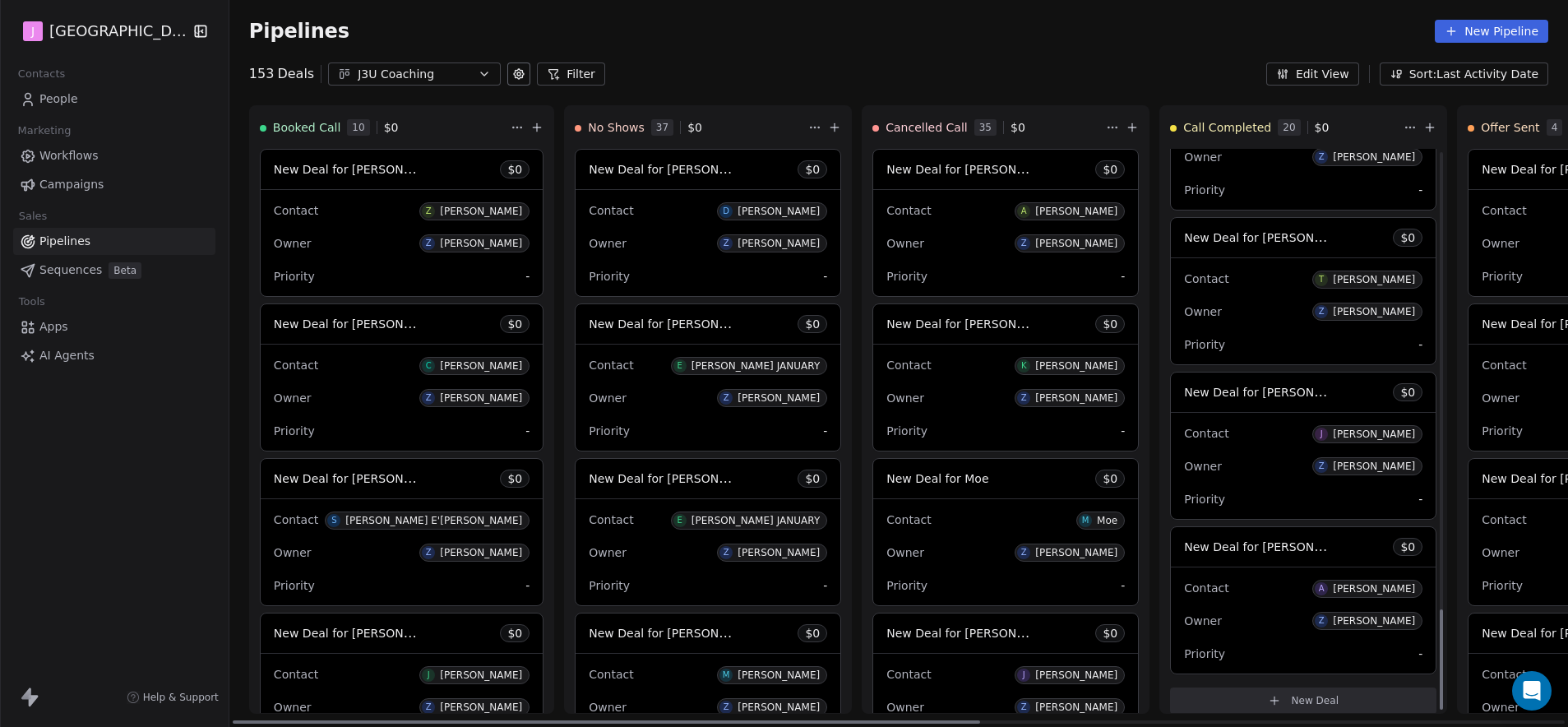
scroll to position [2575, 0]
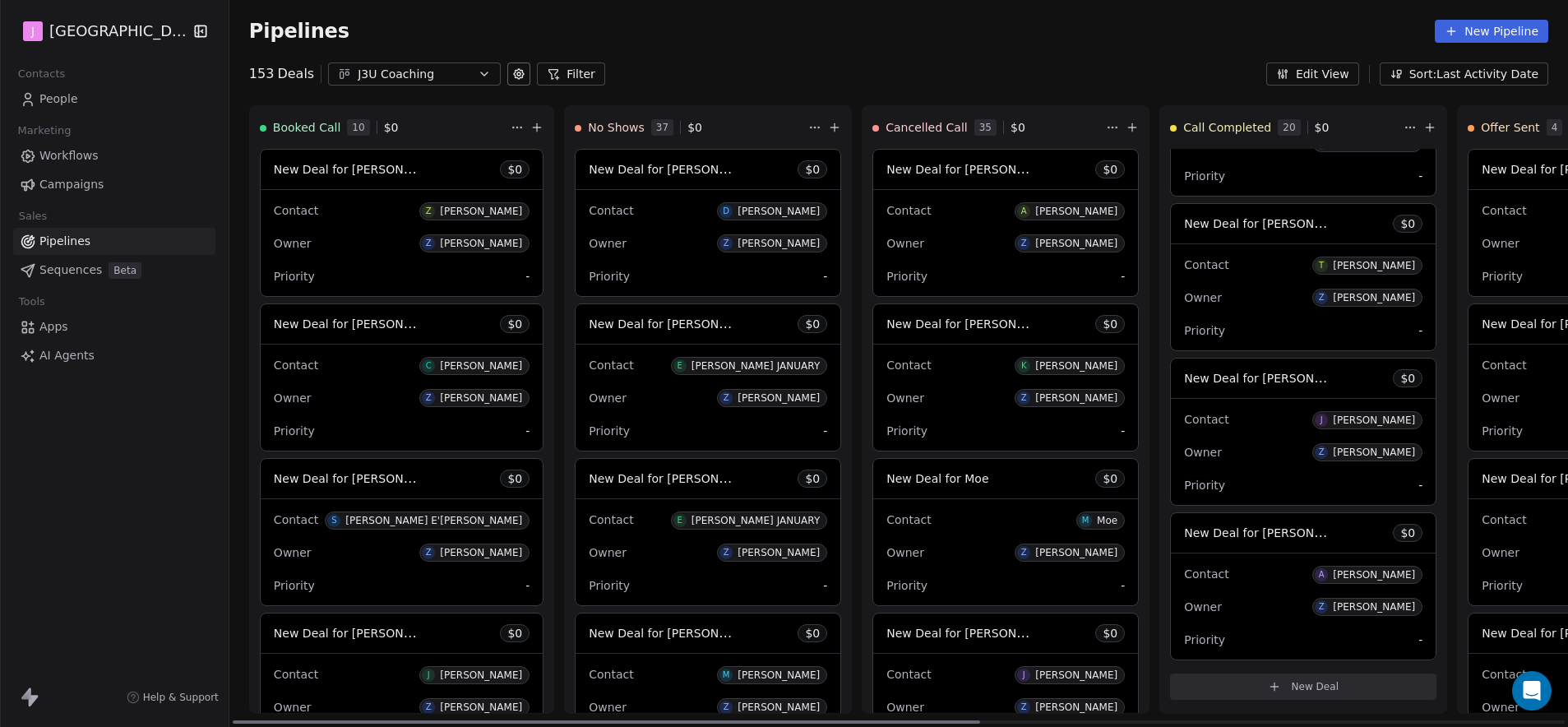
click at [1272, 531] on span "New Deal for [PERSON_NAME]" at bounding box center [1271, 532] width 173 height 15
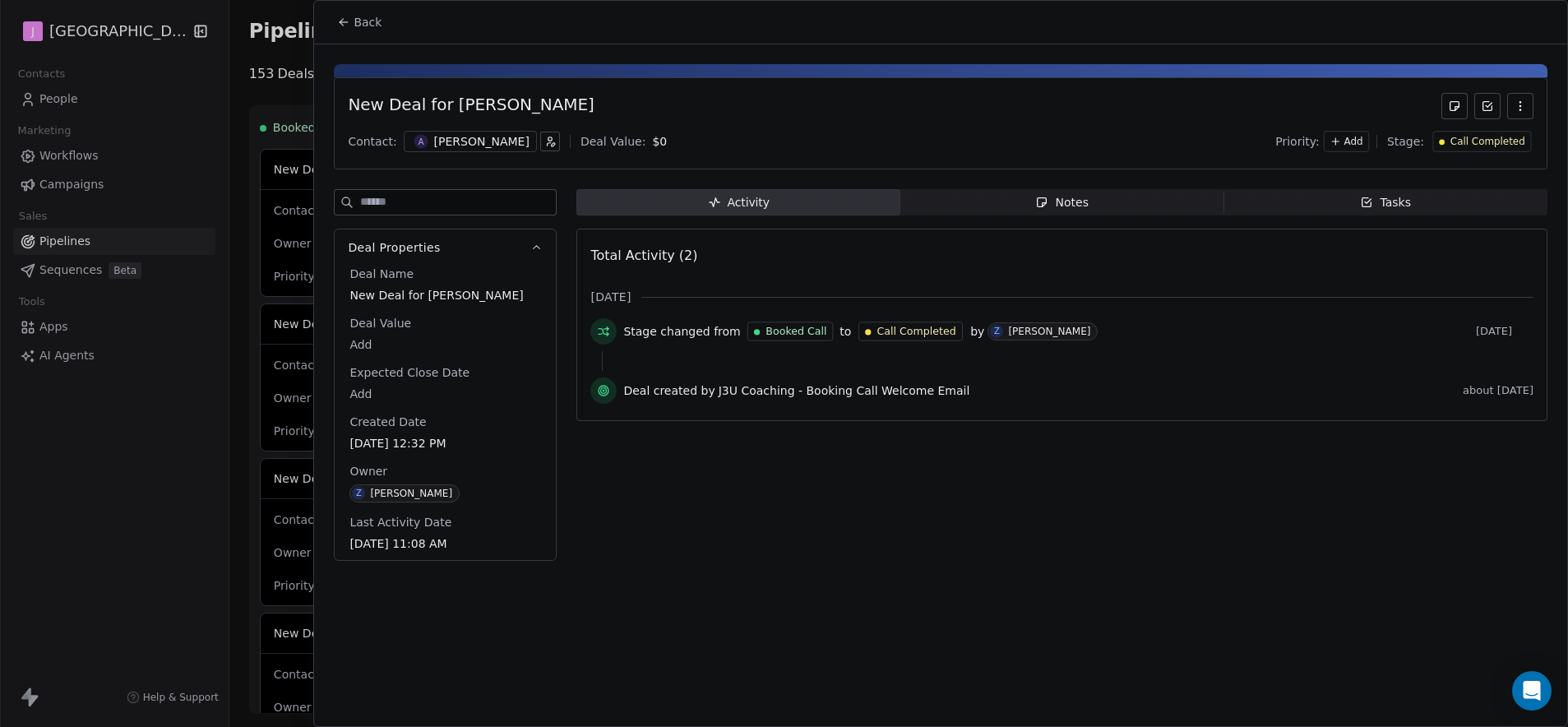
click at [1486, 139] on span "Call Completed" at bounding box center [1487, 142] width 75 height 14
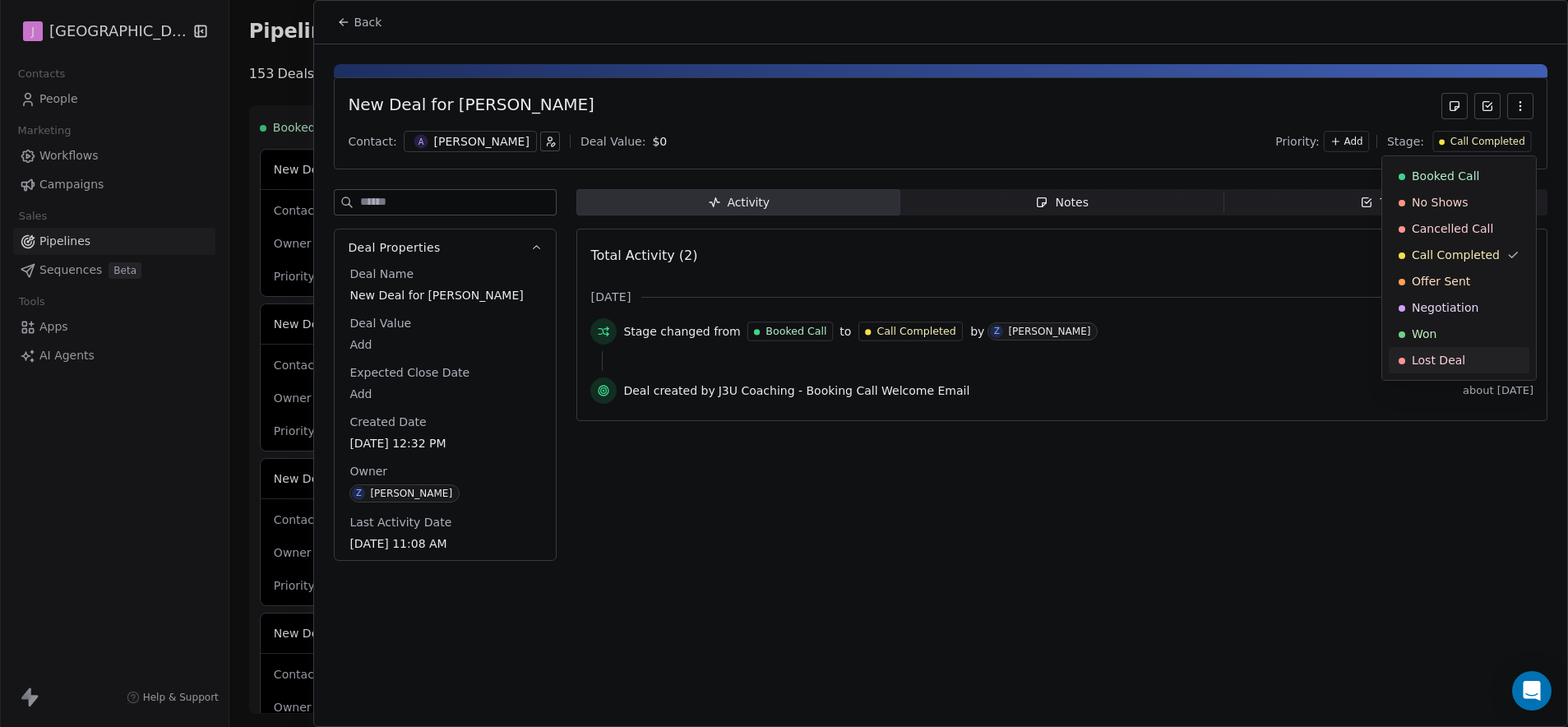
click at [1410, 364] on div "Lost Deal" at bounding box center [1458, 360] width 121 height 16
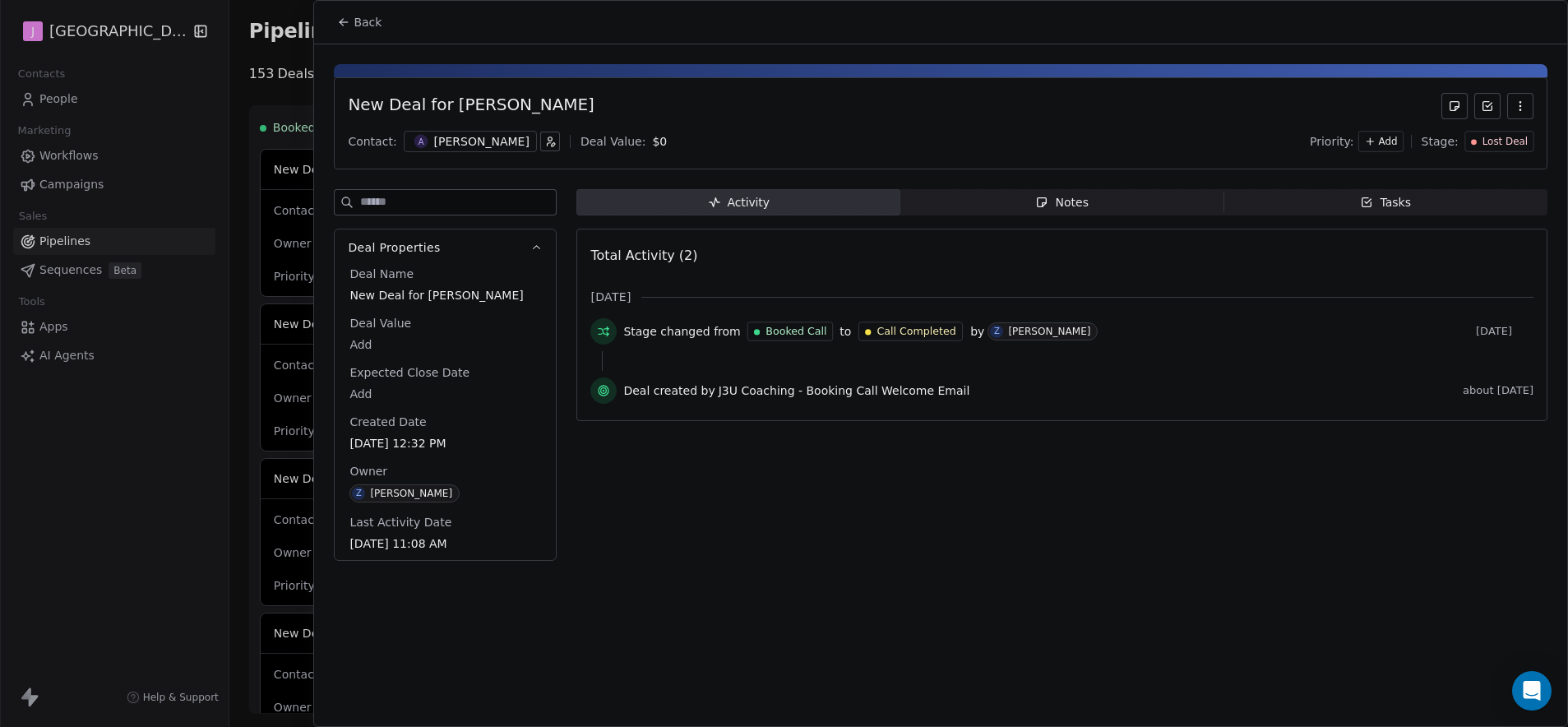
click at [376, 16] on span "Back" at bounding box center [367, 21] width 28 height 16
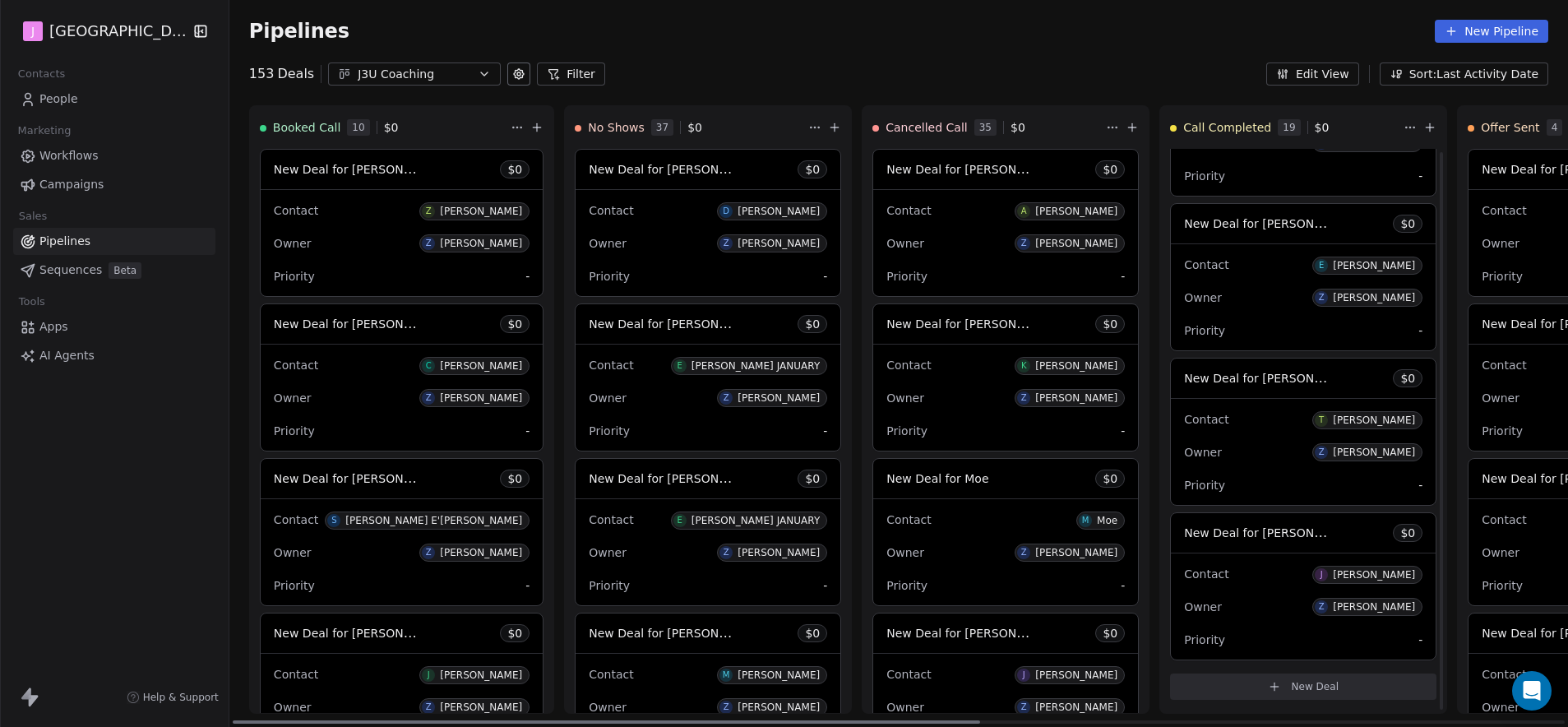
scroll to position [2420, 0]
click at [1296, 534] on span "New Deal for [PERSON_NAME]" at bounding box center [1271, 532] width 173 height 15
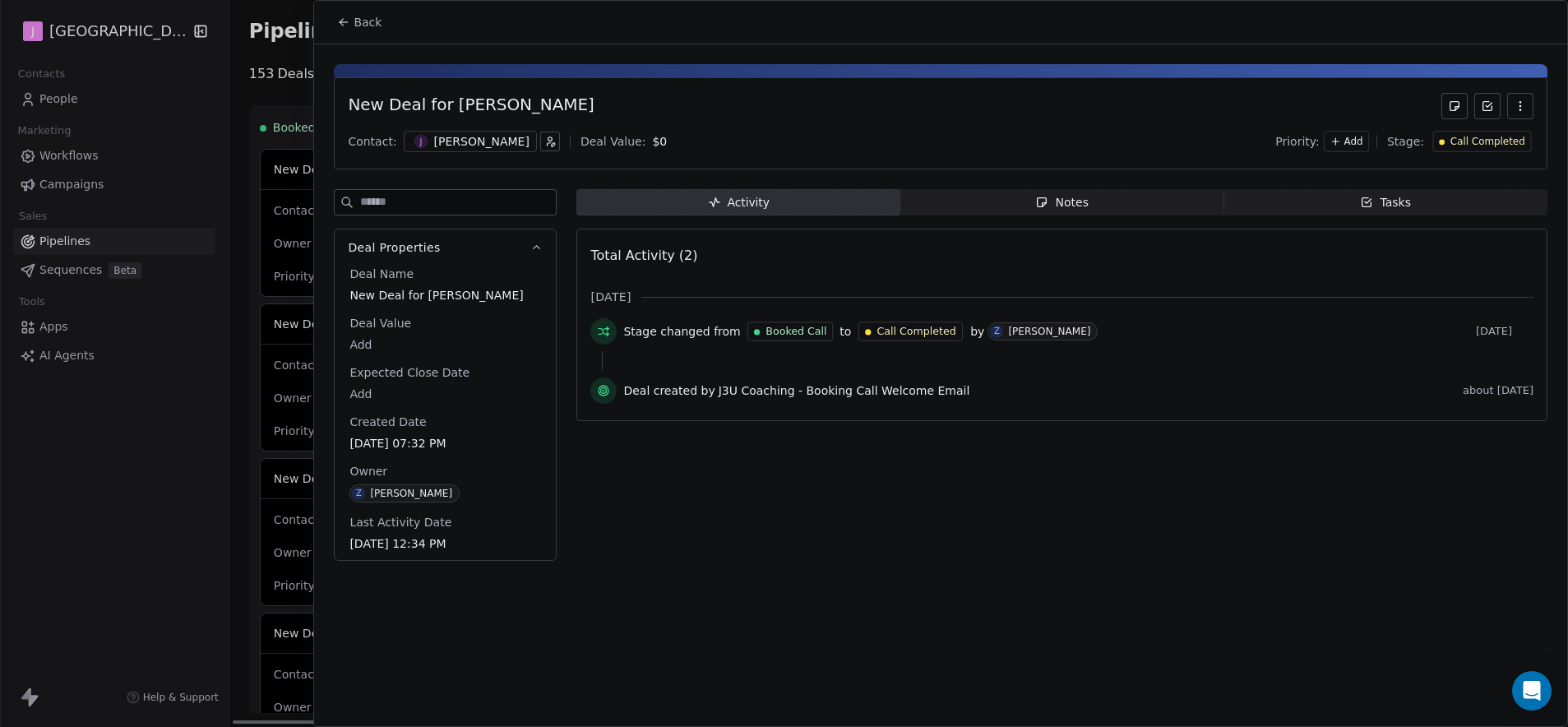
click at [1480, 146] on span "Call Completed" at bounding box center [1487, 142] width 75 height 14
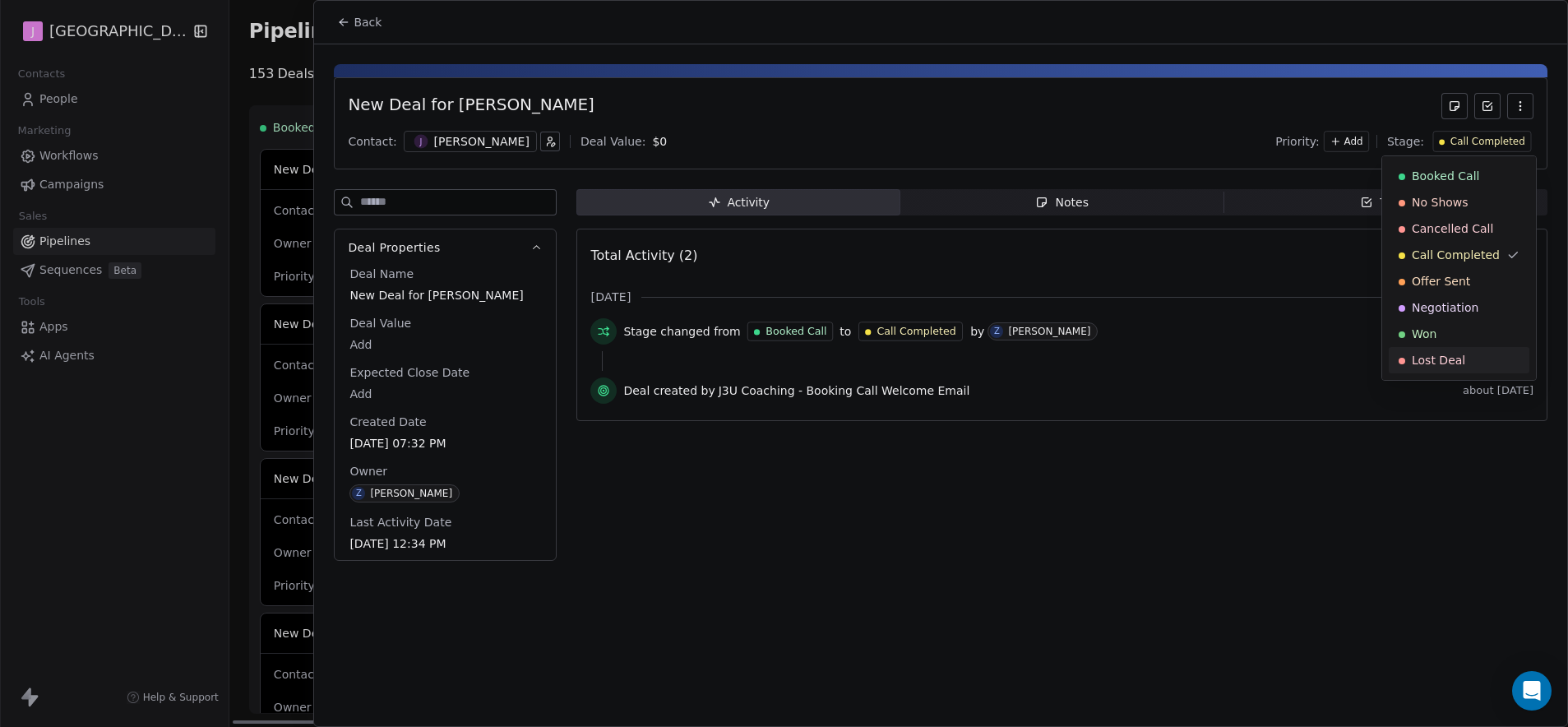
click at [1465, 370] on div "Lost Deal" at bounding box center [1458, 360] width 140 height 26
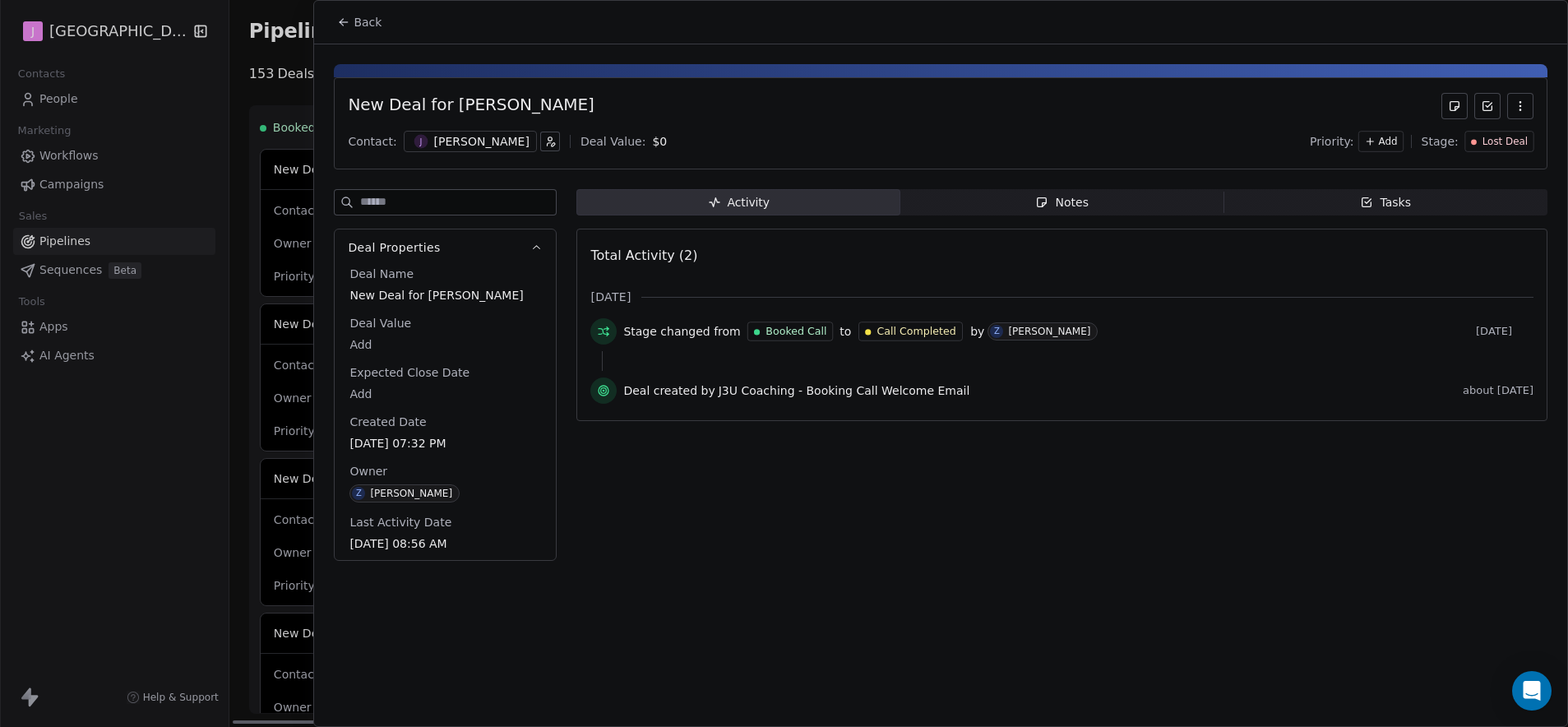
click at [374, 20] on span "Back" at bounding box center [367, 21] width 28 height 16
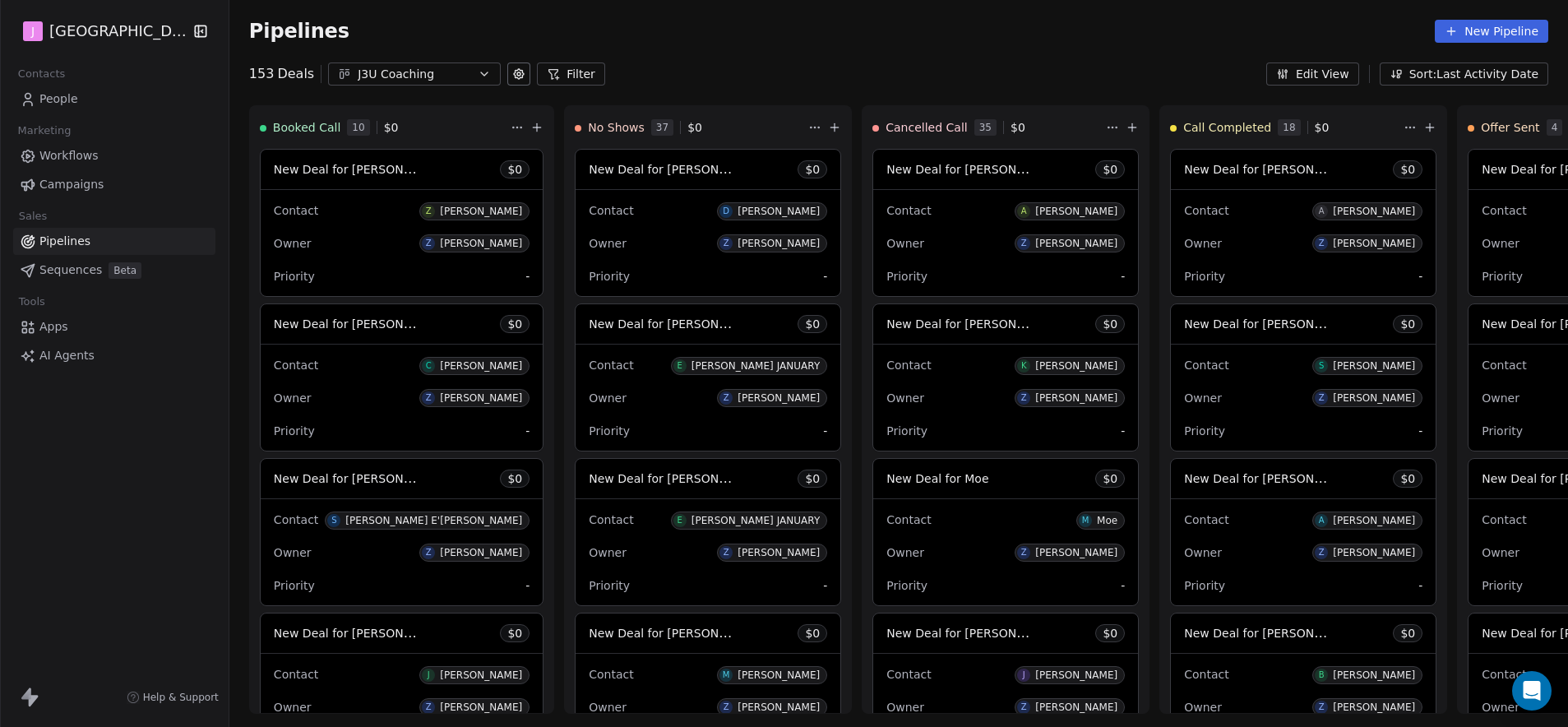
click at [996, 47] on div "Pipelines New Pipeline" at bounding box center [898, 31] width 1339 height 63
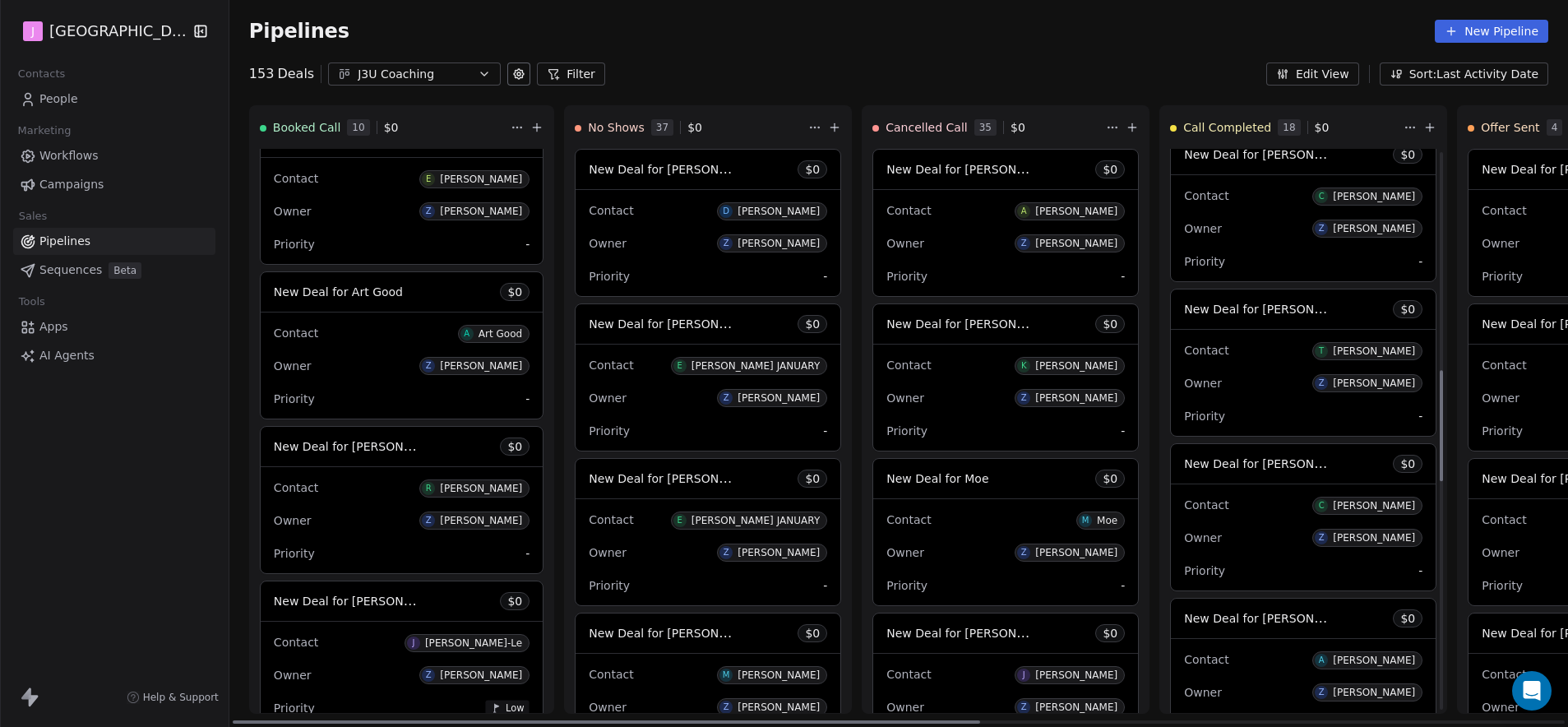
scroll to position [1107, 0]
